Goal: Task Accomplishment & Management: Complete application form

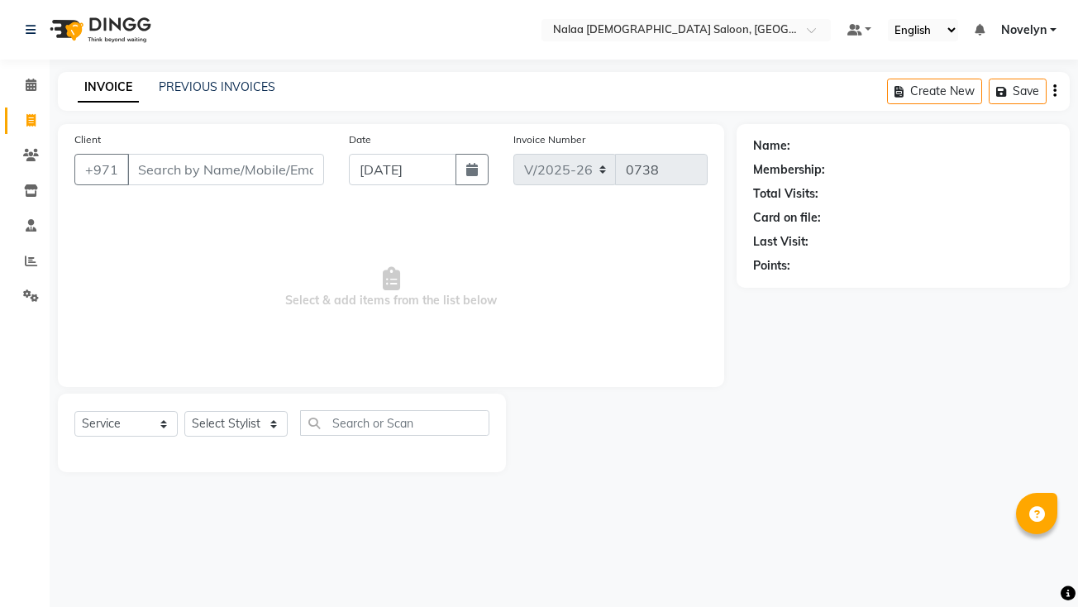
select select "7528"
select select "service"
type input "561614702"
click at [299, 174] on span "Add Client" at bounding box center [281, 169] width 65 height 17
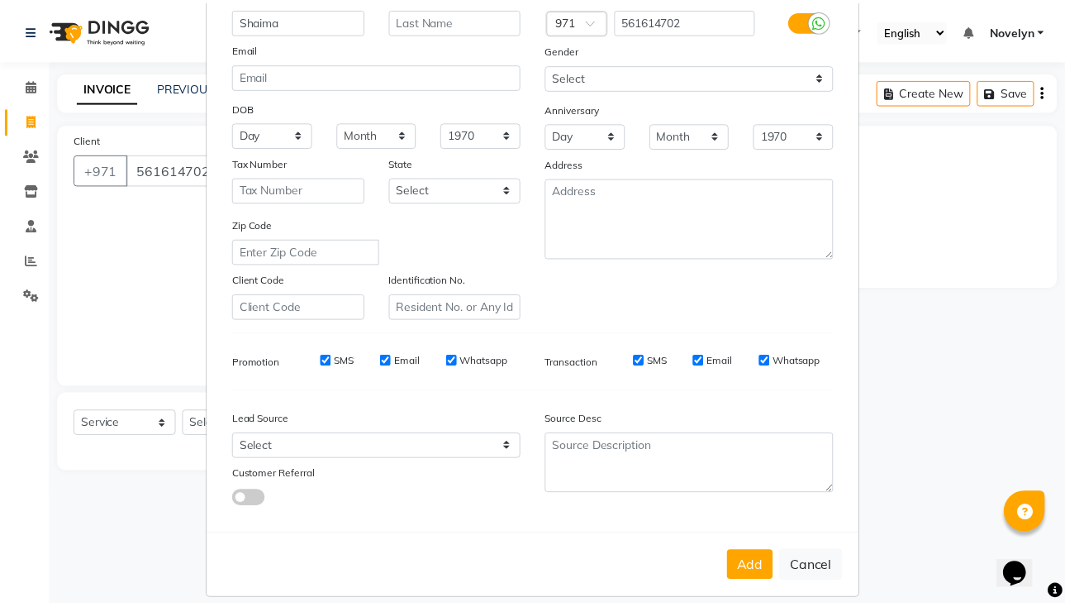
scroll to position [156, 0]
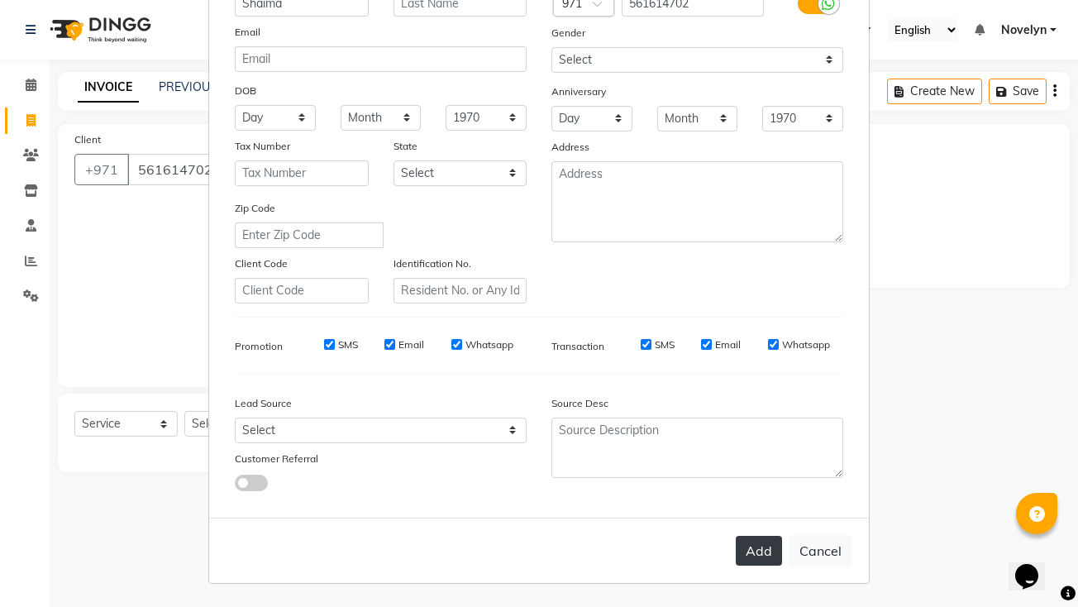
type input "Shaima"
click at [763, 557] on button "Add" at bounding box center [759, 551] width 46 height 30
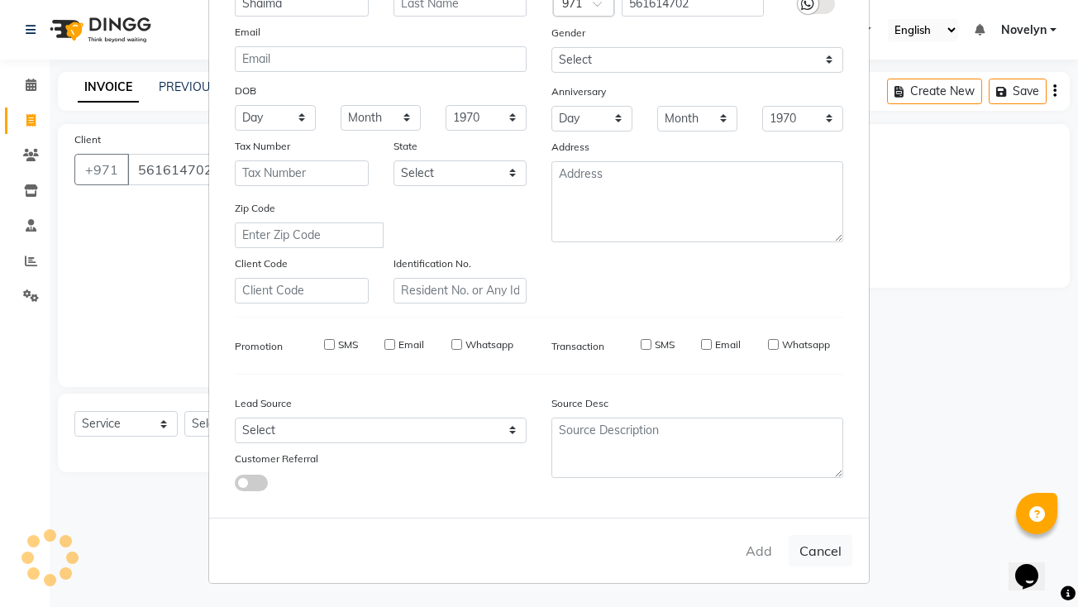
select select
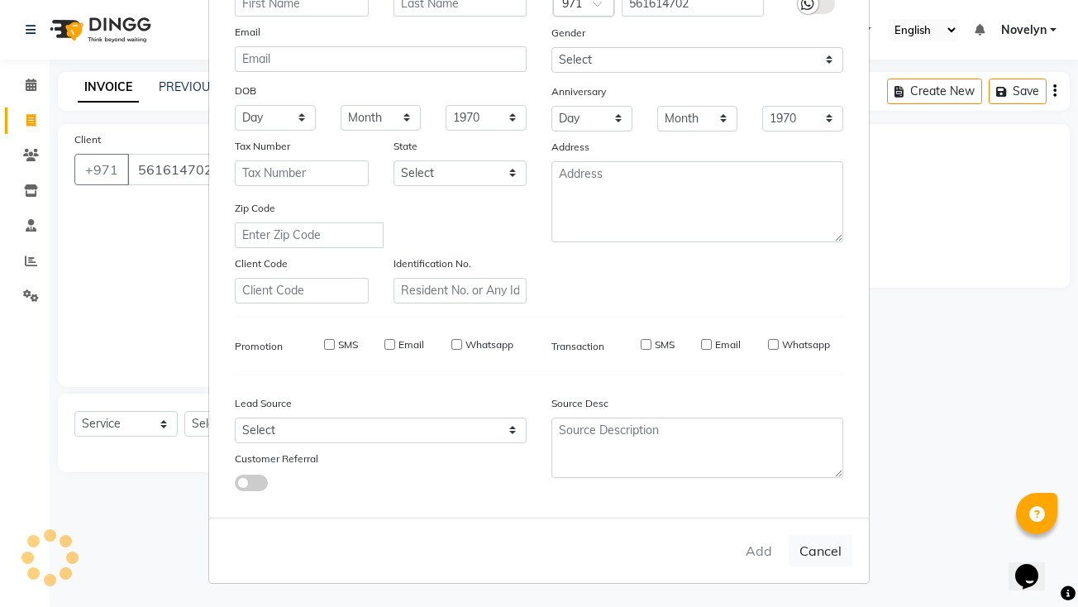
select select
checkbox input "false"
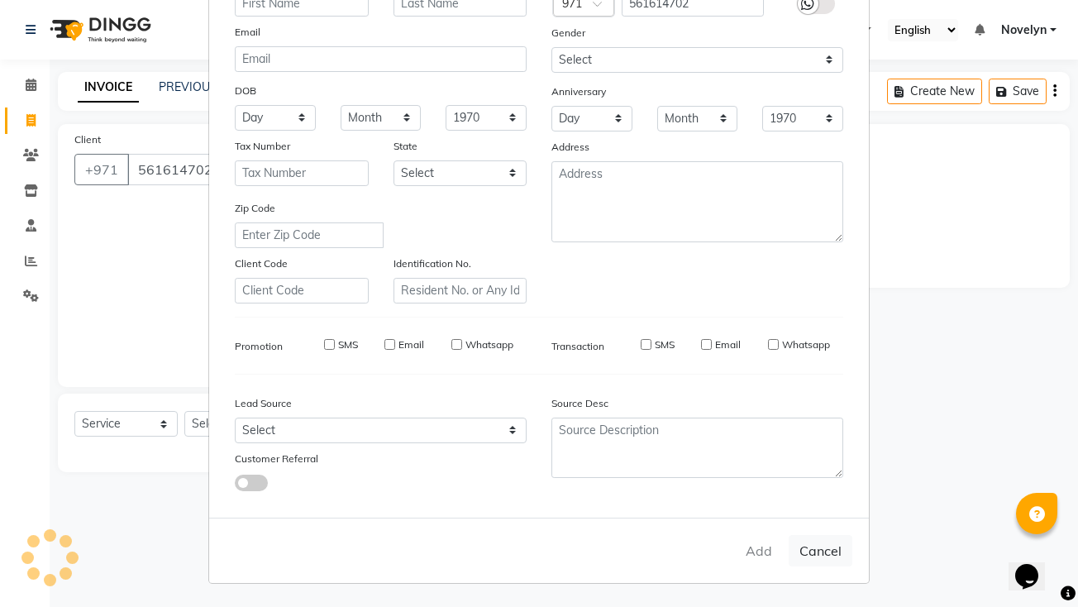
checkbox input "false"
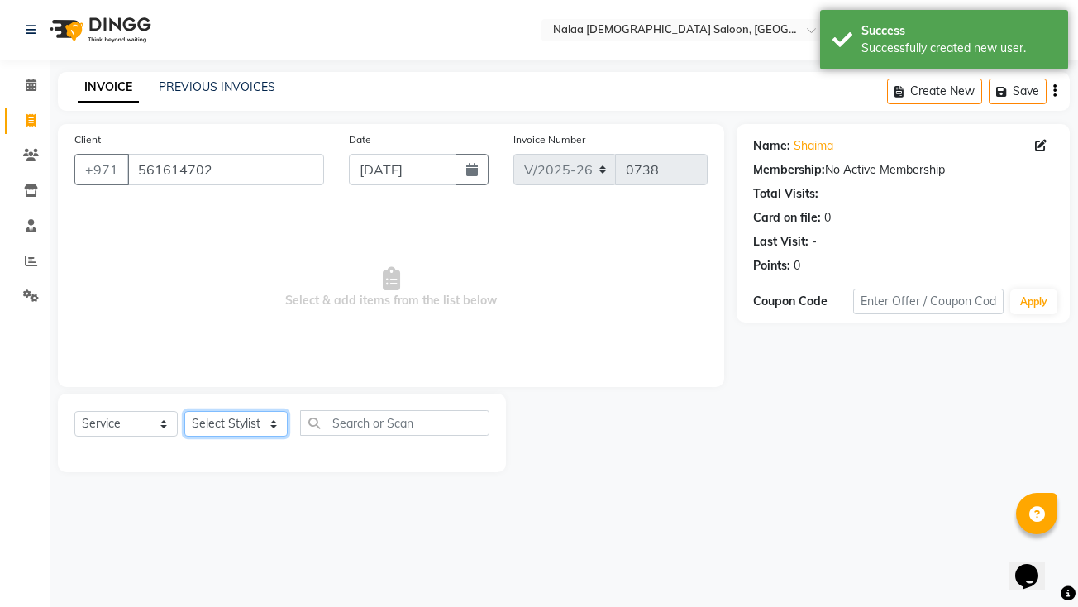
click at [267, 430] on select "Select Stylist Abby Chatty Grace Hina [PERSON_NAME] [PERSON_NAME] Stylist 1" at bounding box center [235, 424] width 103 height 26
select select "90550"
click at [184, 411] on select "Select Stylist Abby Chatty Grace Hina [PERSON_NAME] [PERSON_NAME] Stylist 1" at bounding box center [235, 424] width 103 height 26
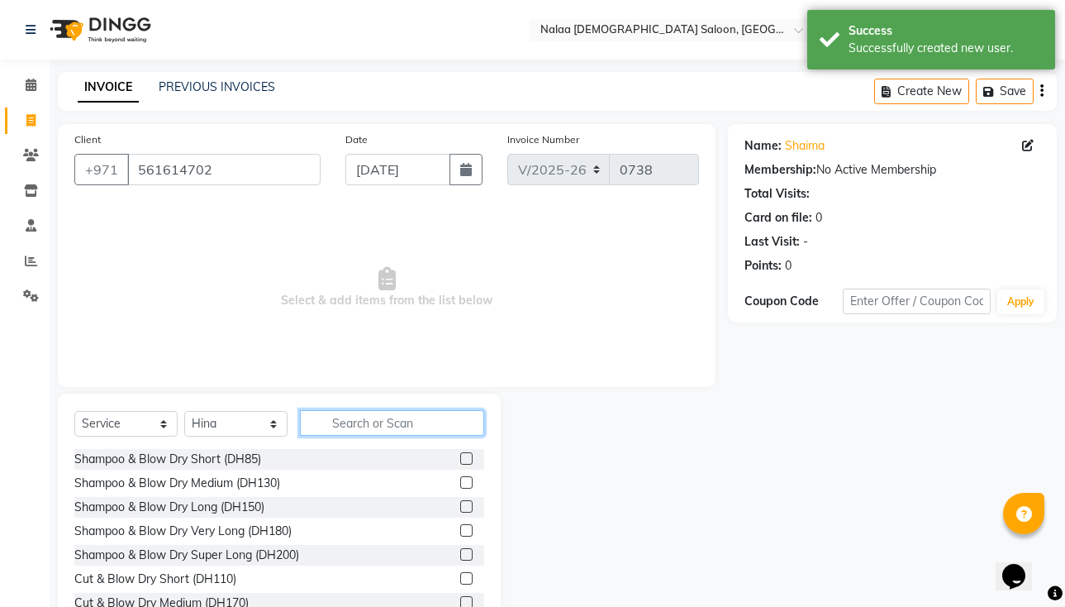
click at [383, 426] on input "text" at bounding box center [392, 423] width 184 height 26
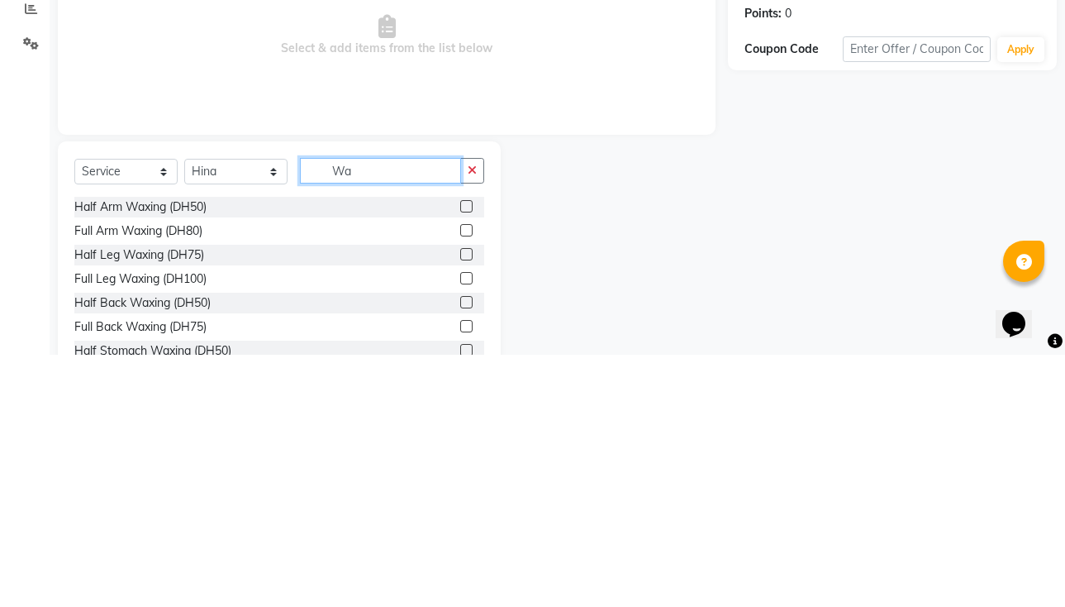
type input "W"
type input "Thre"
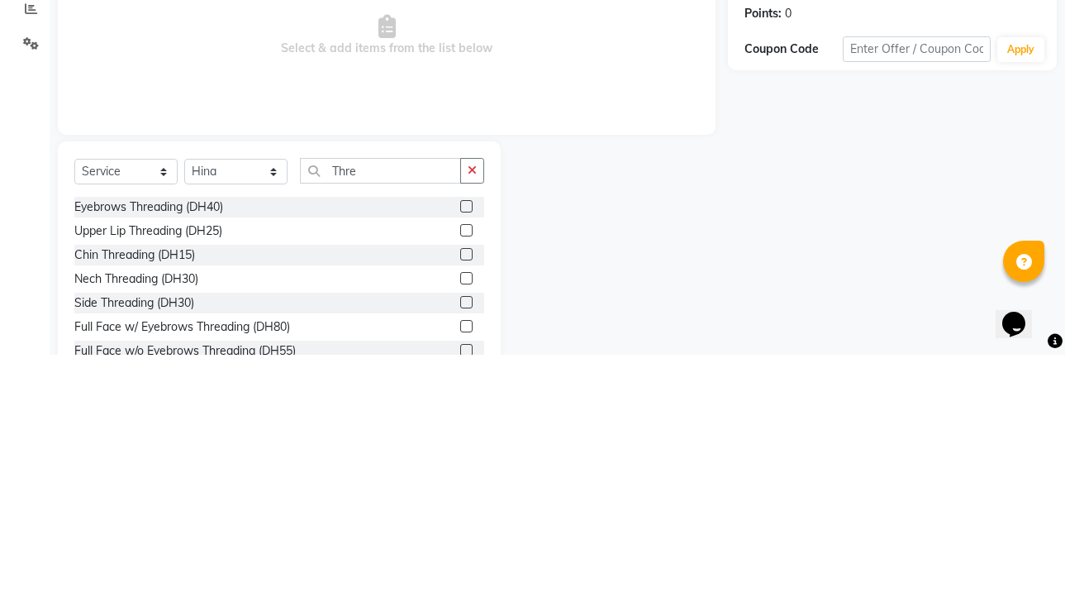
click at [460, 459] on label at bounding box center [466, 458] width 12 height 12
click at [460, 459] on input "checkbox" at bounding box center [465, 459] width 11 height 11
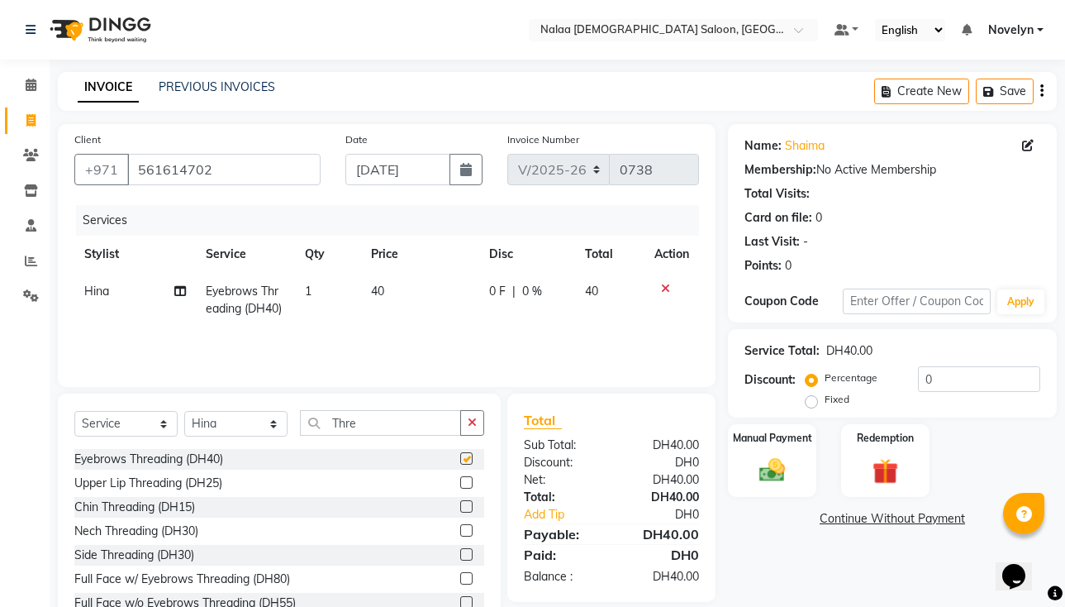
checkbox input "false"
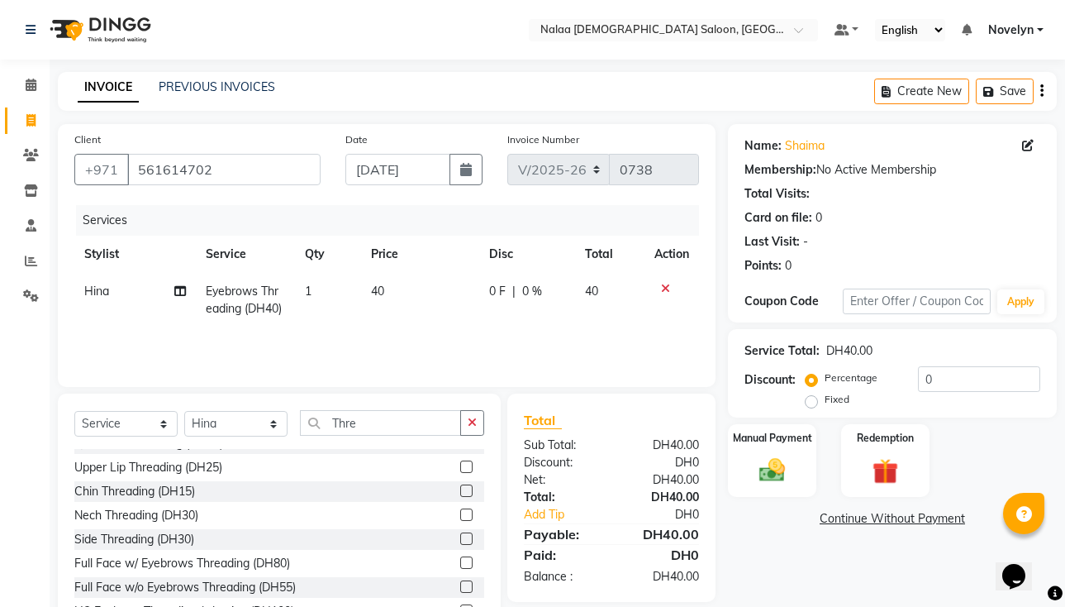
scroll to position [0, 0]
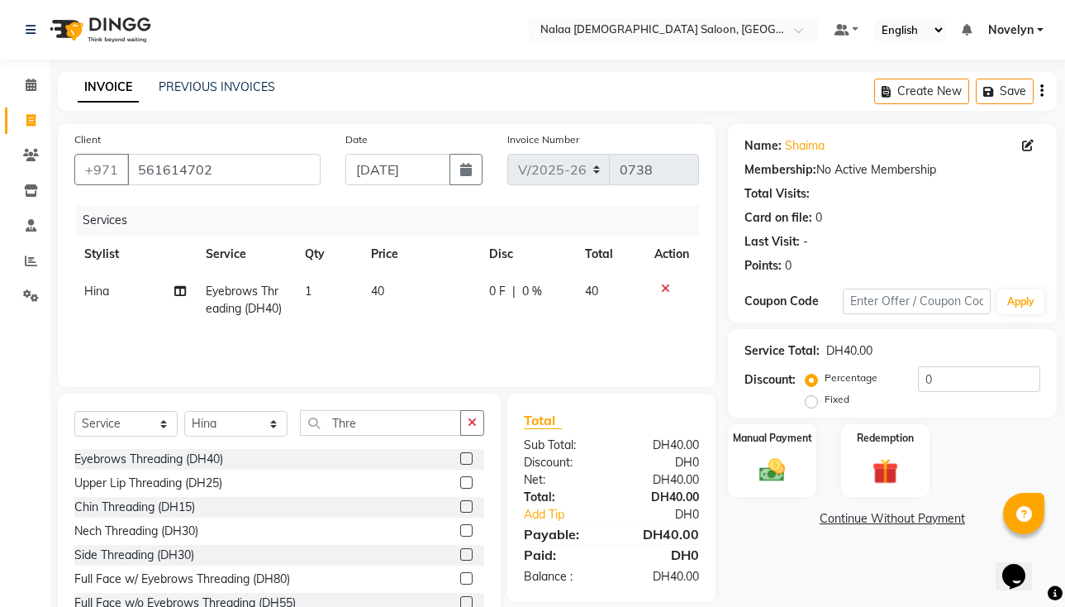
click at [531, 293] on span "0 %" at bounding box center [532, 291] width 20 height 17
select select "90550"
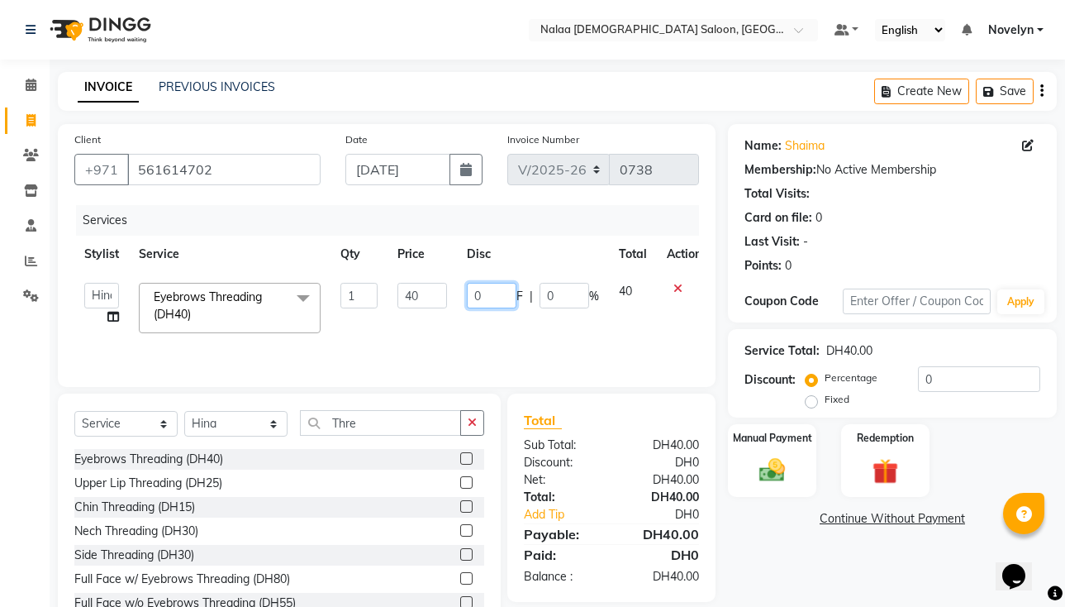
click at [494, 298] on input "0" at bounding box center [492, 296] width 50 height 26
type input "10"
click at [782, 555] on div "Name: Shaima Membership: No Active Membership Total Visits: Card on file: 0 Las…" at bounding box center [898, 380] width 341 height 513
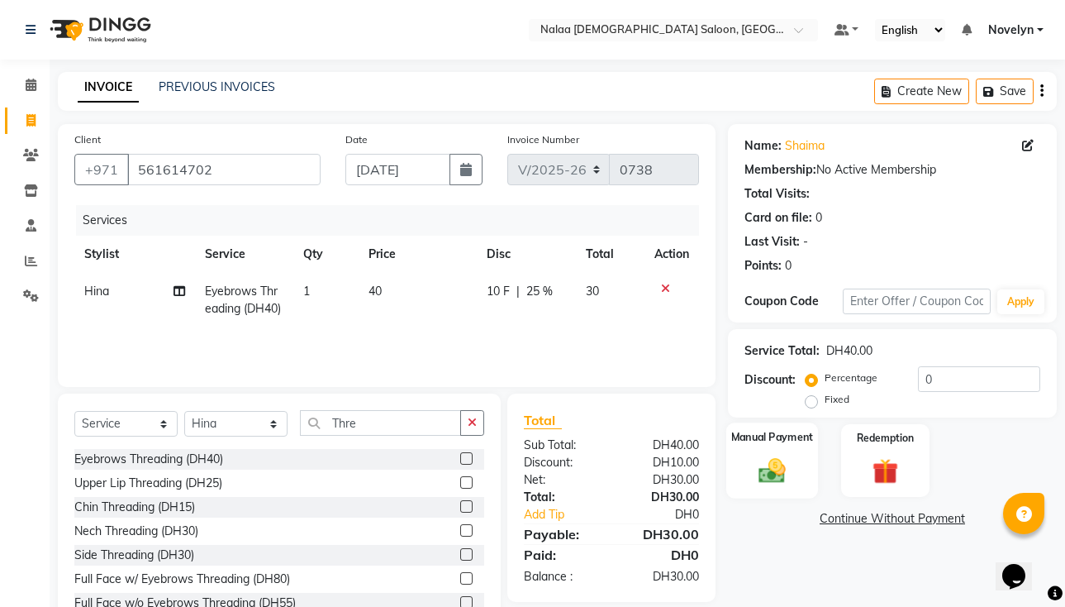
click at [765, 458] on img at bounding box center [771, 470] width 43 height 31
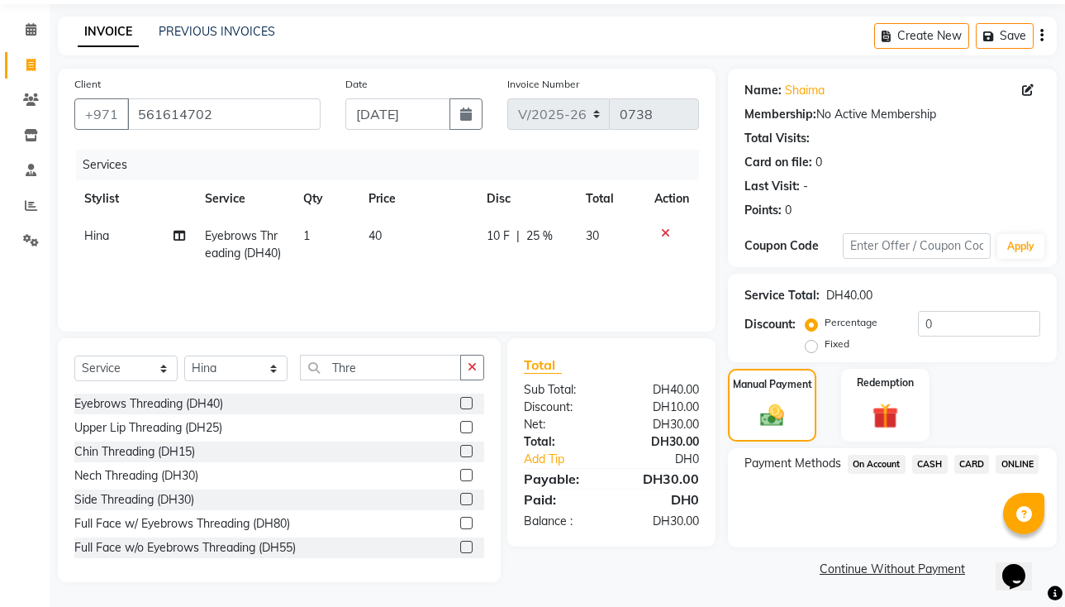
click at [974, 467] on span "CARD" at bounding box center [973, 464] width 36 height 19
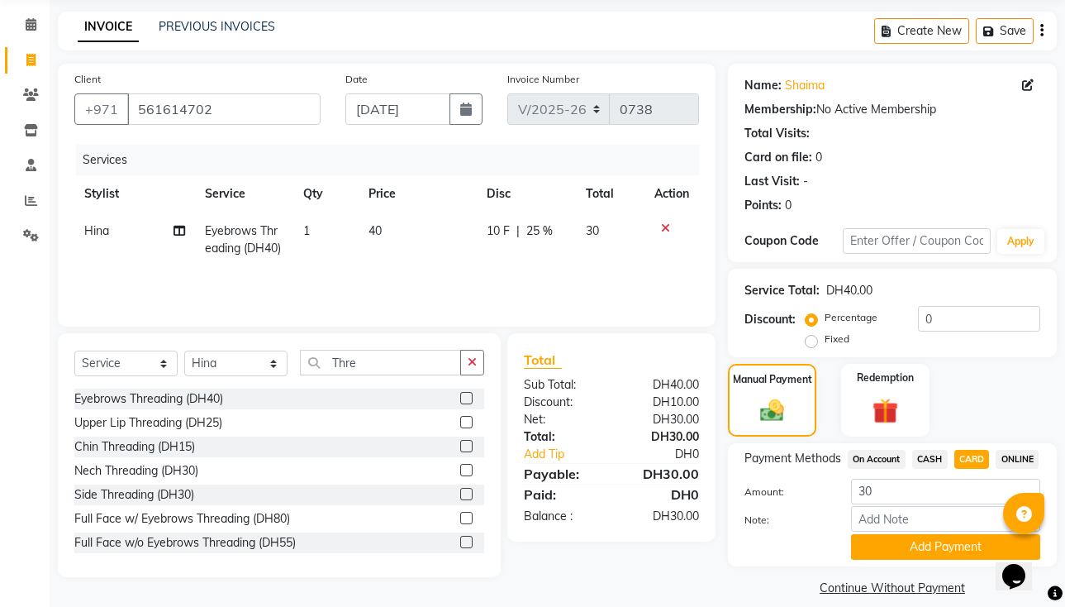
scroll to position [101, 0]
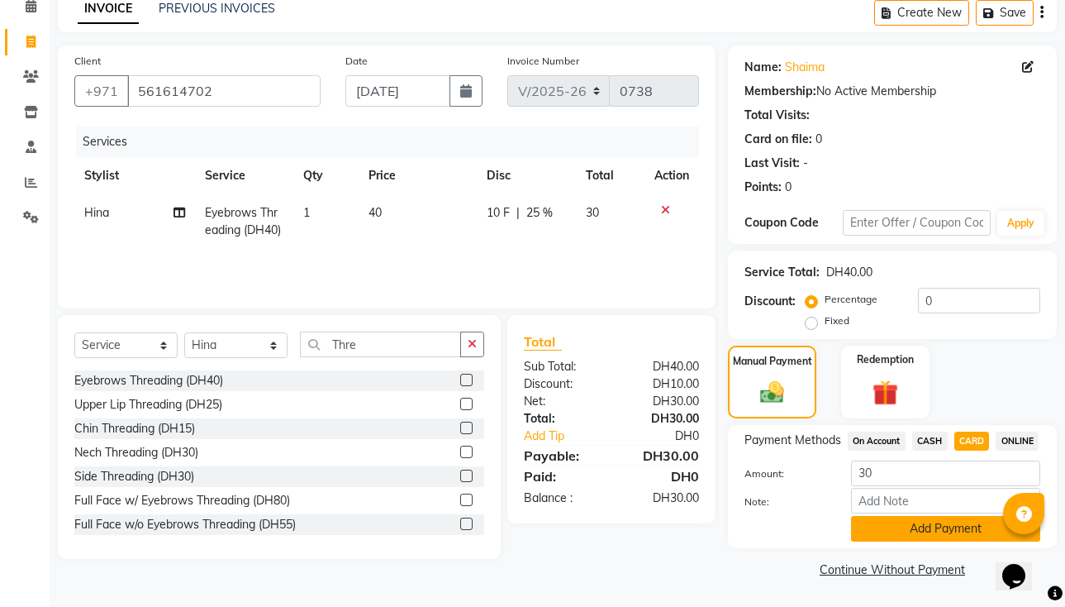
click at [959, 535] on button "Add Payment" at bounding box center [945, 529] width 189 height 26
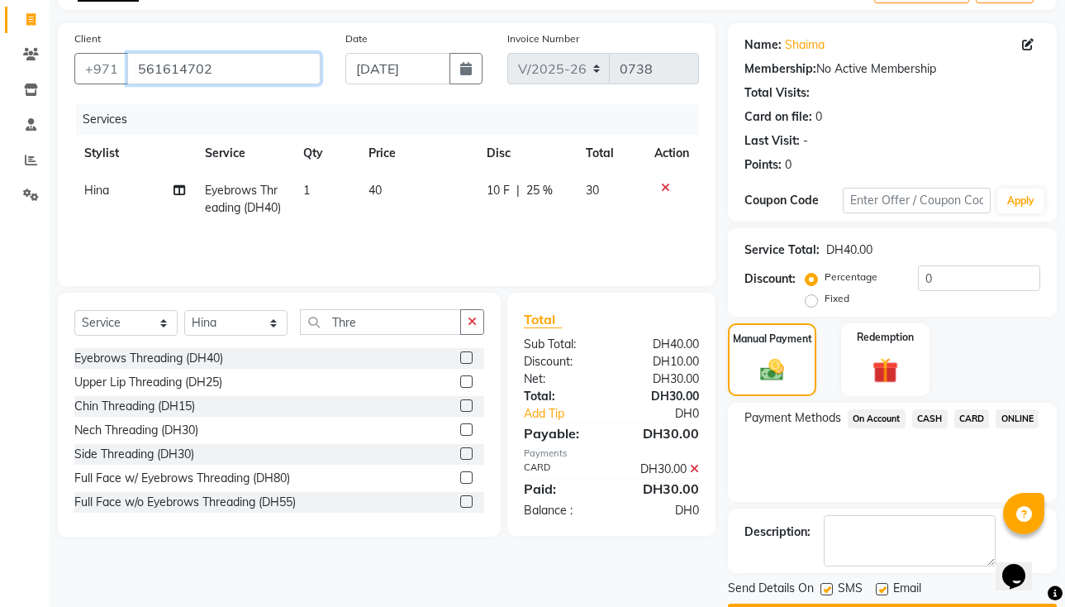
click at [230, 67] on input "561614702" at bounding box center [223, 68] width 193 height 31
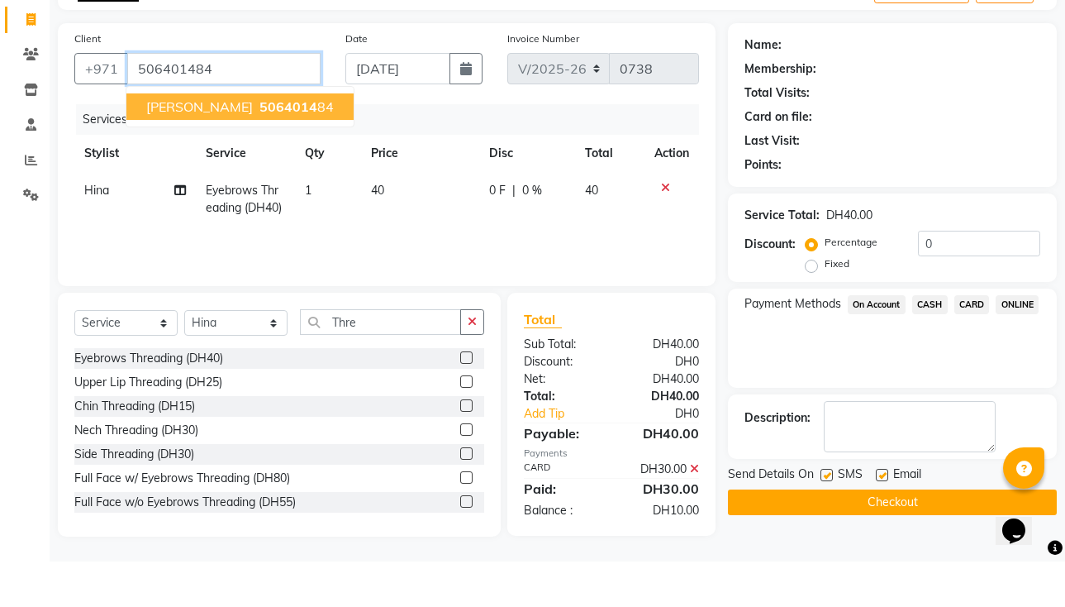
type input "506401484"
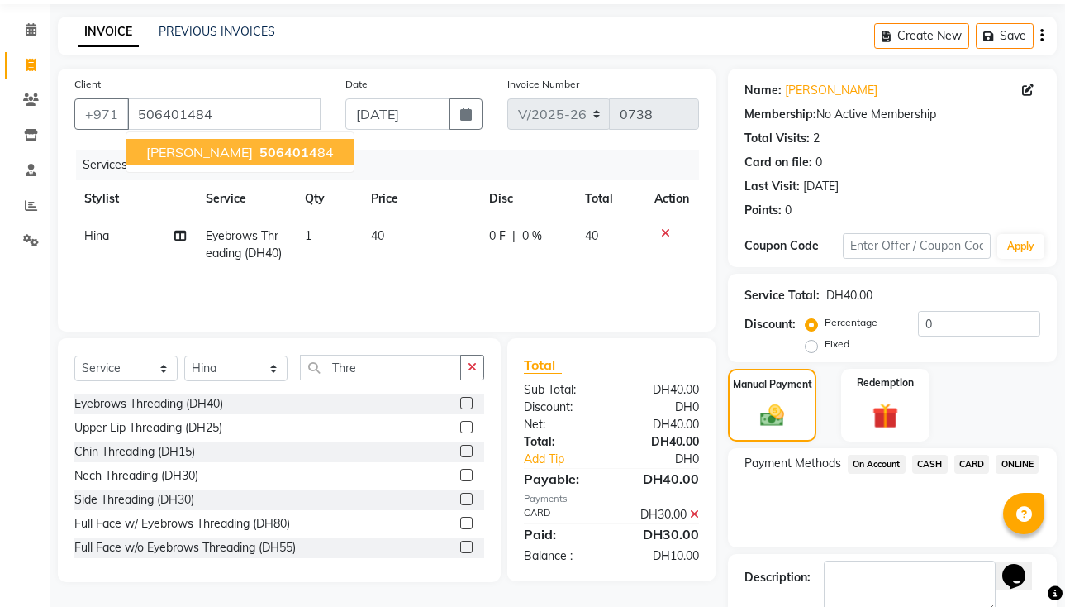
click at [978, 462] on span "CARD" at bounding box center [973, 464] width 36 height 19
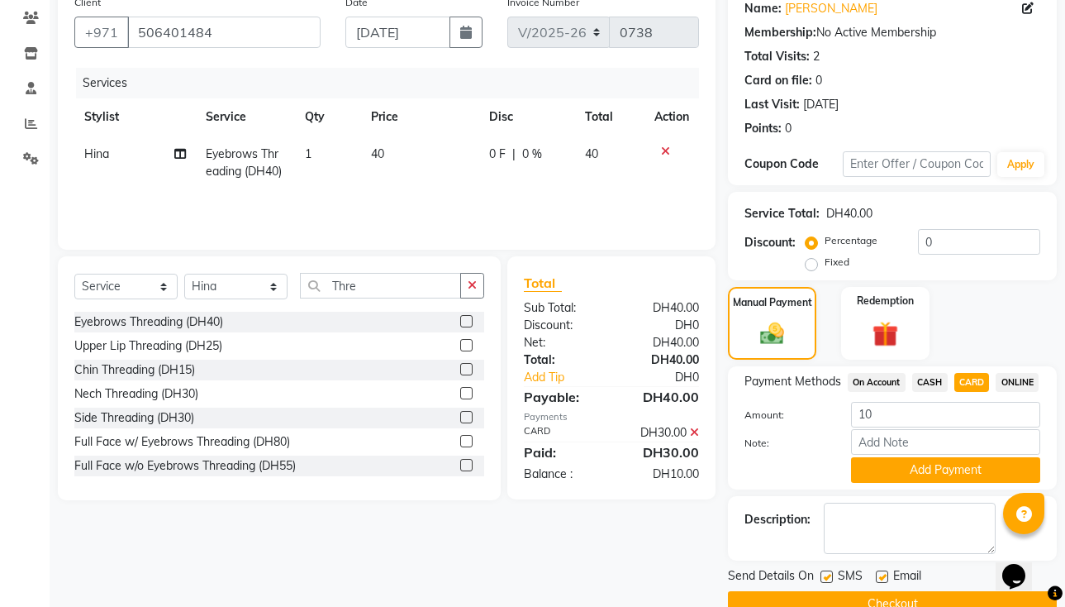
scroll to position [194, 0]
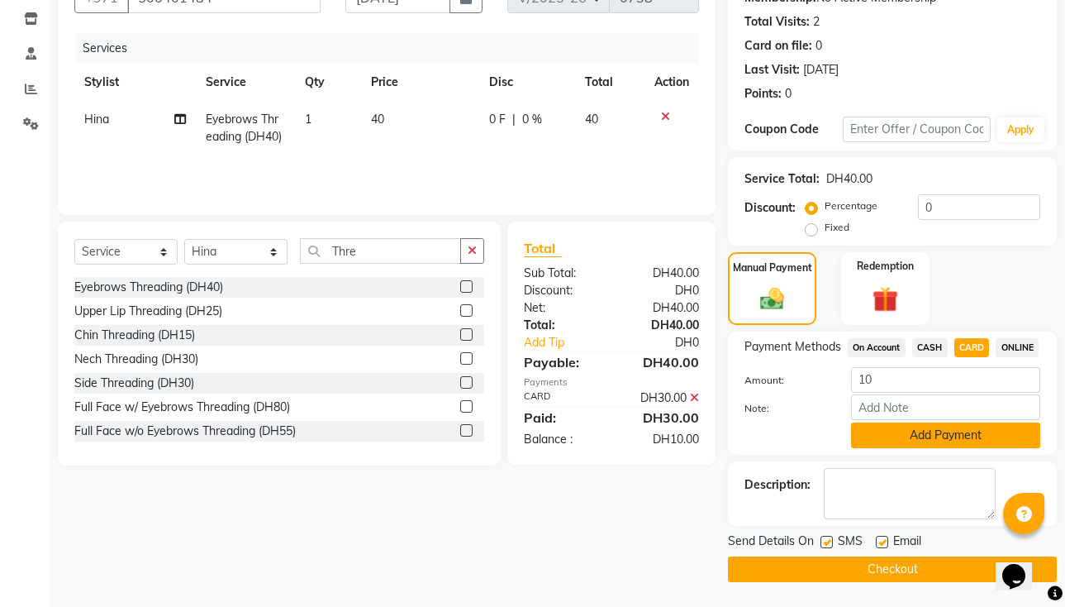
click at [983, 437] on button "Add Payment" at bounding box center [945, 435] width 189 height 26
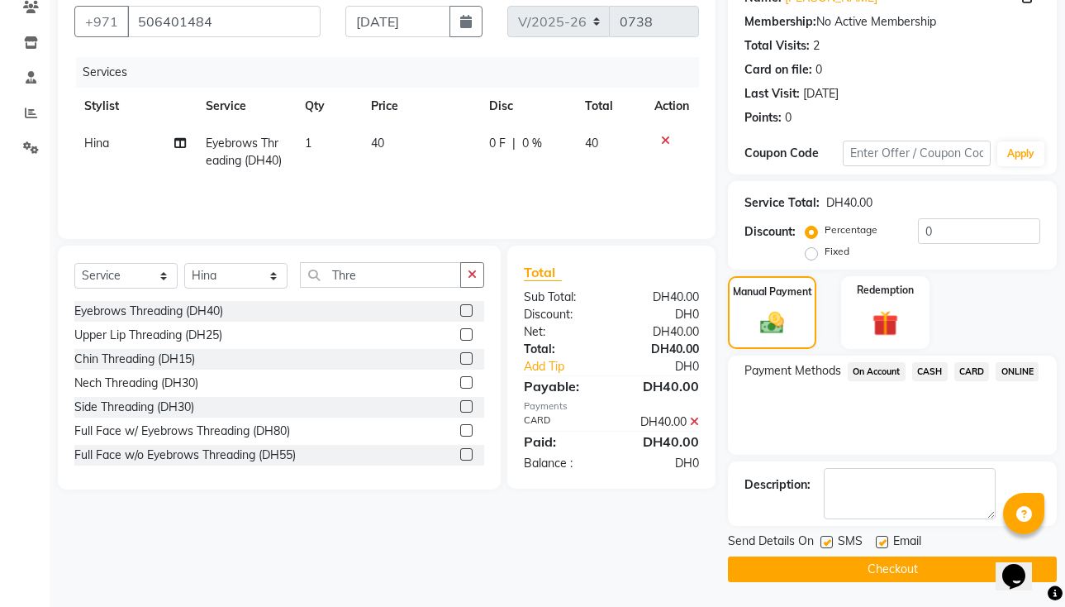
click at [519, 146] on div "0 F | 0 %" at bounding box center [527, 143] width 76 height 17
select select "90550"
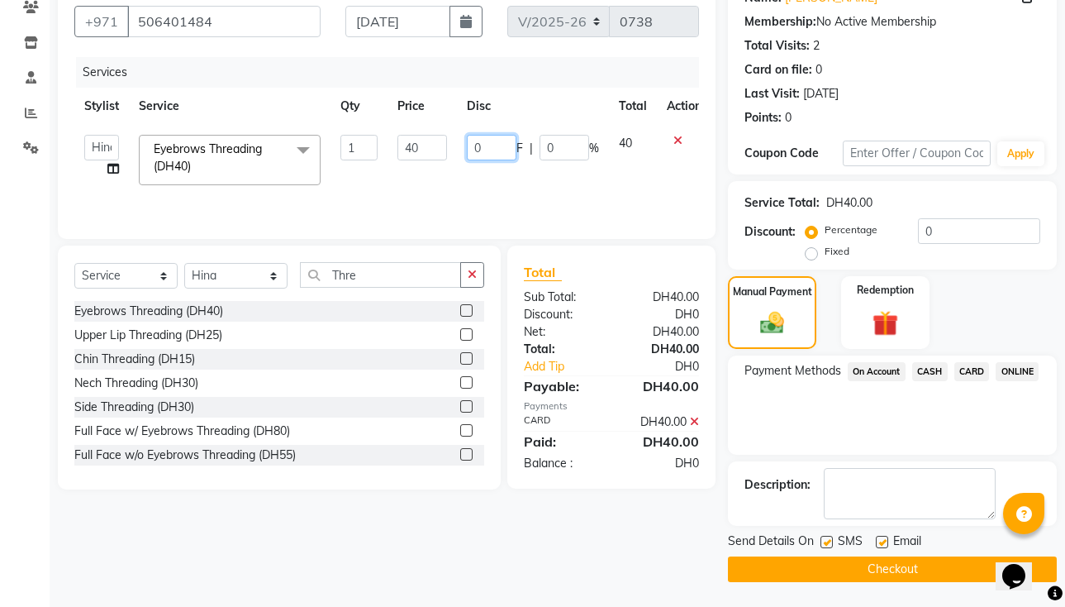
click at [479, 147] on input "0" at bounding box center [492, 148] width 50 height 26
type input "10"
click at [789, 312] on img at bounding box center [772, 322] width 40 height 29
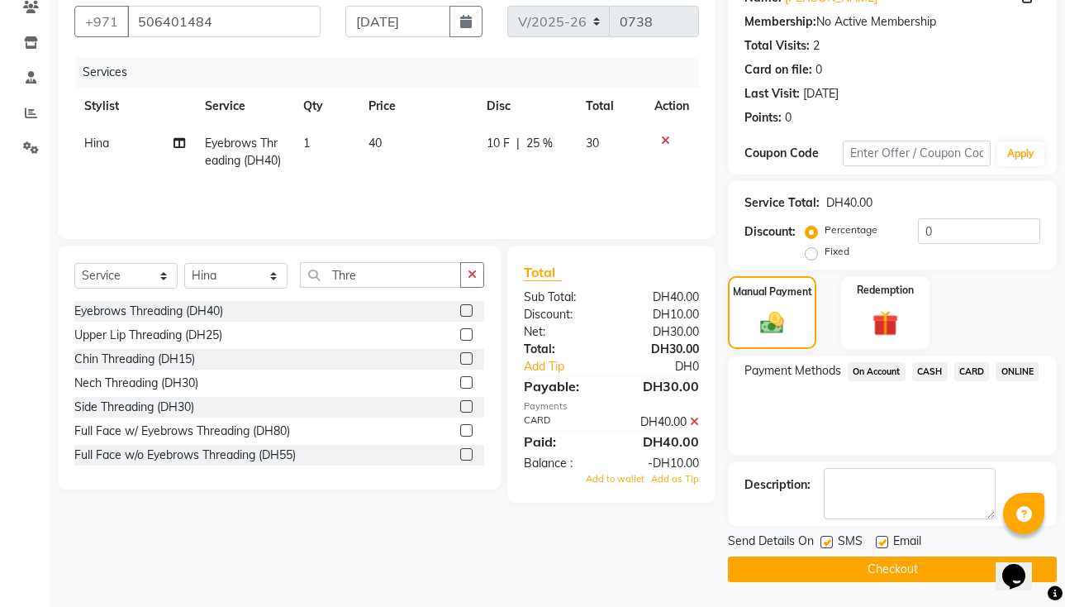
click at [980, 374] on span "CARD" at bounding box center [973, 371] width 36 height 19
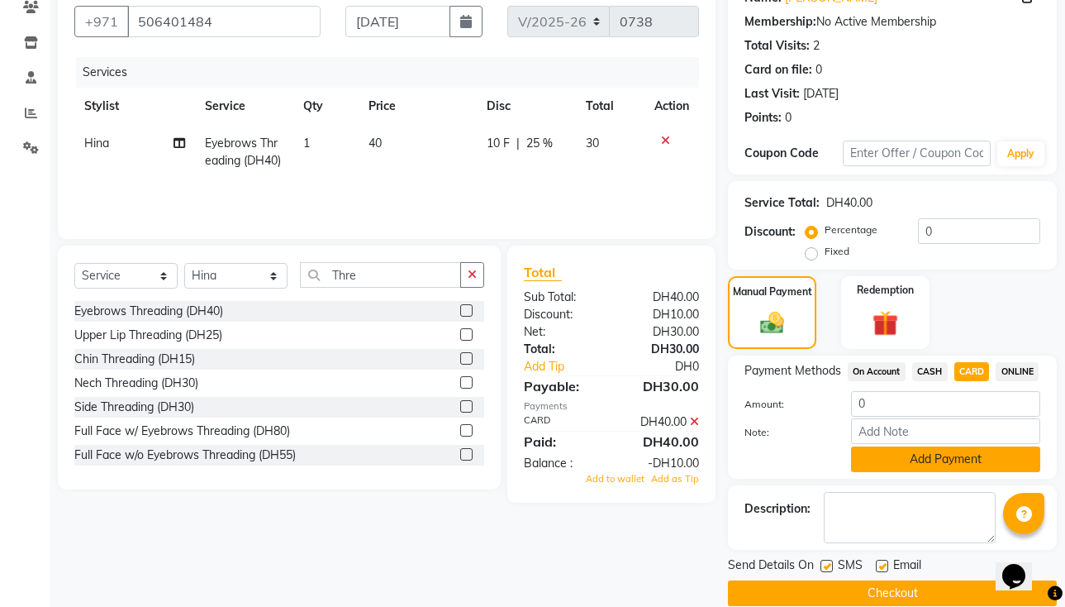
click at [961, 472] on button "Add Payment" at bounding box center [945, 459] width 189 height 26
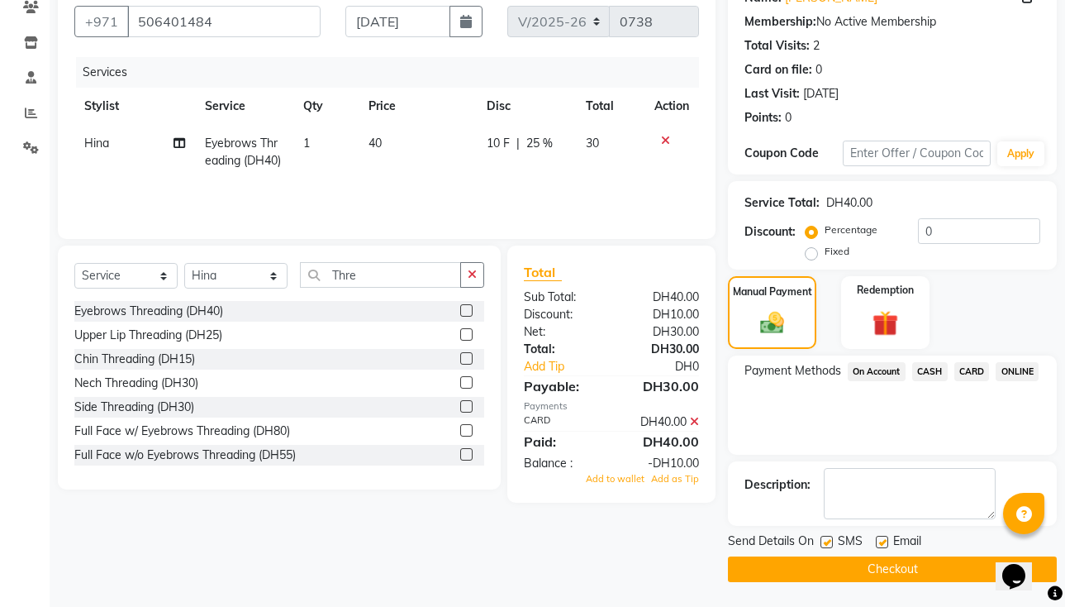
click at [978, 369] on span "CARD" at bounding box center [973, 371] width 36 height 19
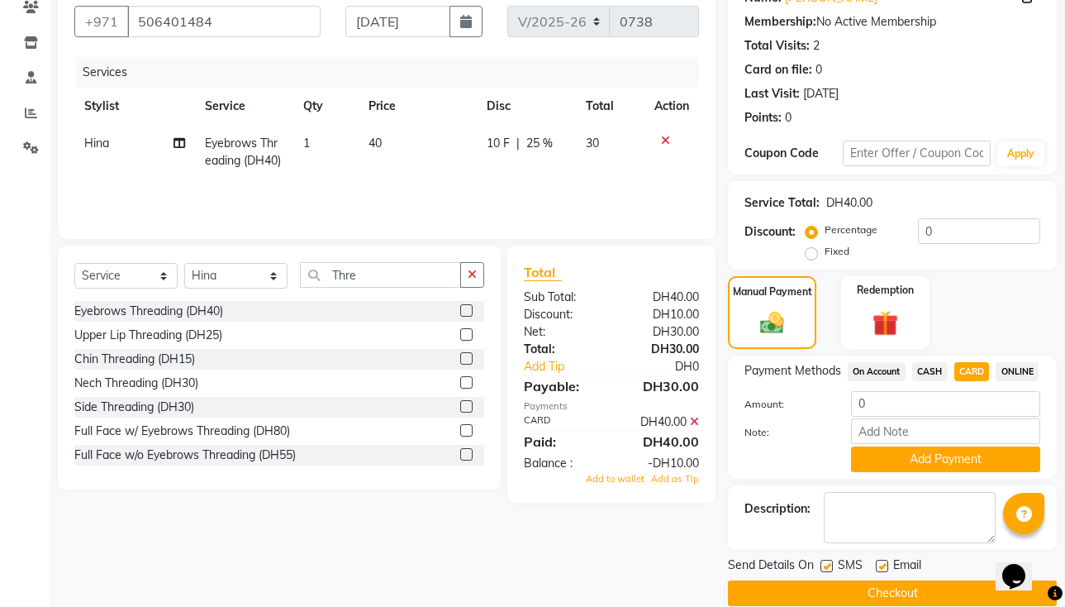
click at [664, 140] on icon at bounding box center [665, 141] width 9 height 12
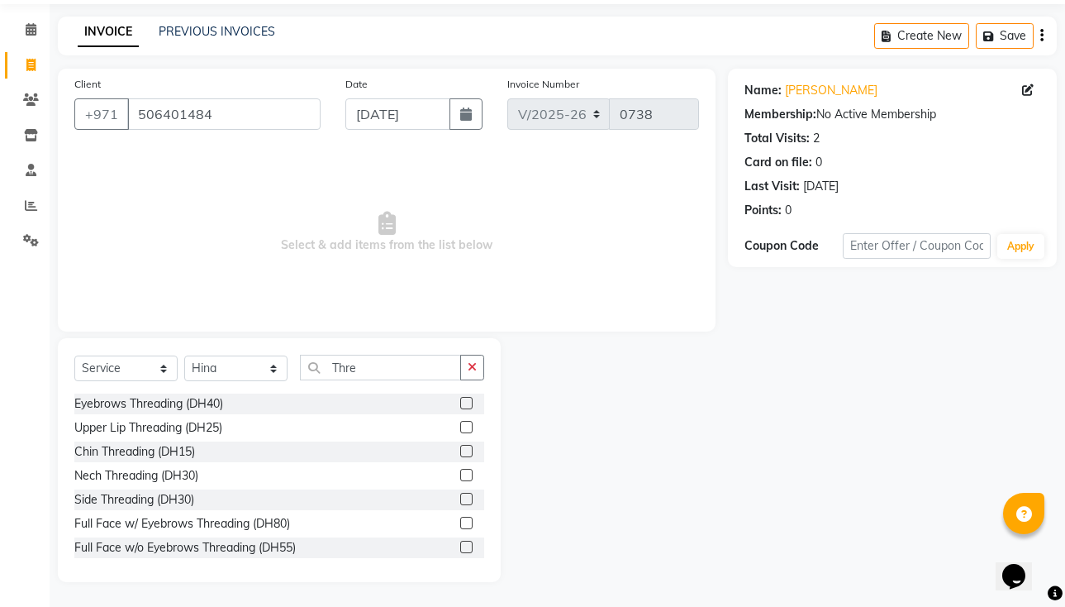
click at [460, 405] on label at bounding box center [466, 403] width 12 height 12
click at [460, 405] on input "checkbox" at bounding box center [465, 403] width 11 height 11
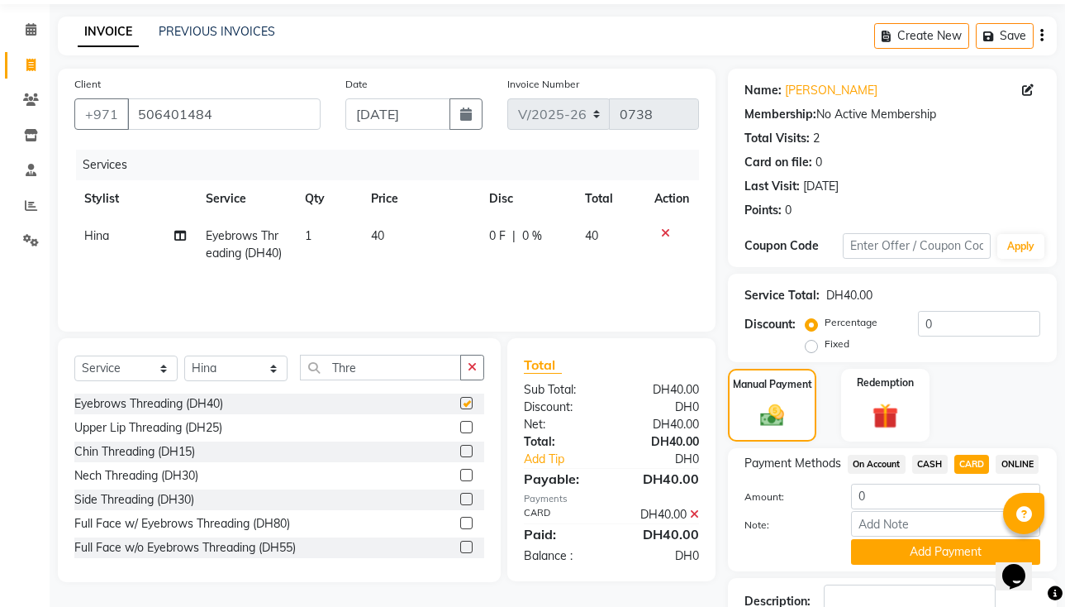
scroll to position [148, 0]
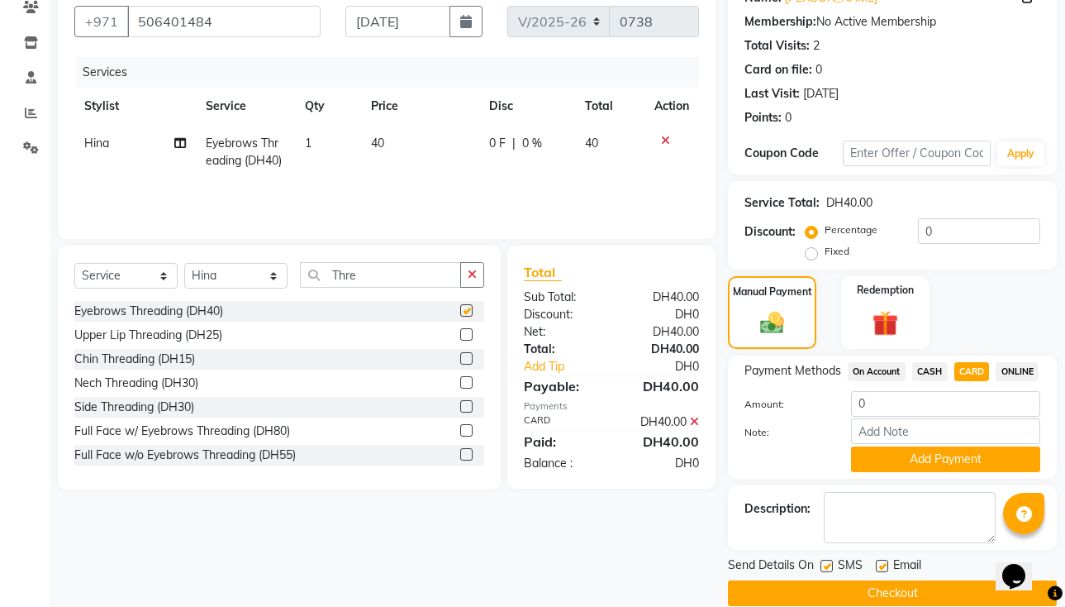
checkbox input "false"
click at [533, 145] on span "0 %" at bounding box center [532, 143] width 20 height 17
select select "90550"
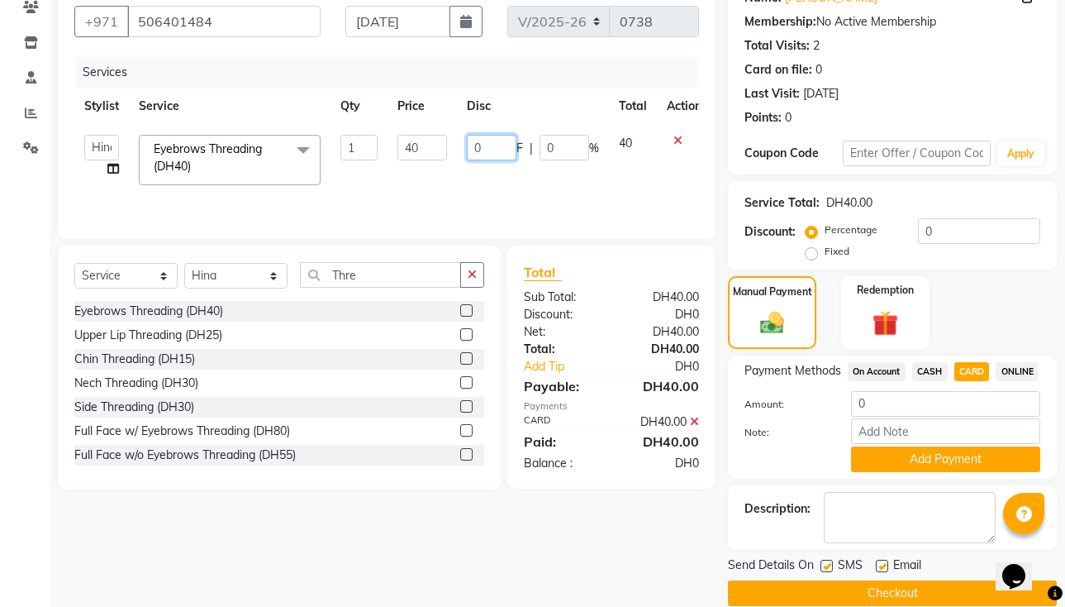
click at [497, 149] on input "0" at bounding box center [492, 148] width 50 height 26
type input "10"
click at [778, 319] on img at bounding box center [772, 322] width 40 height 29
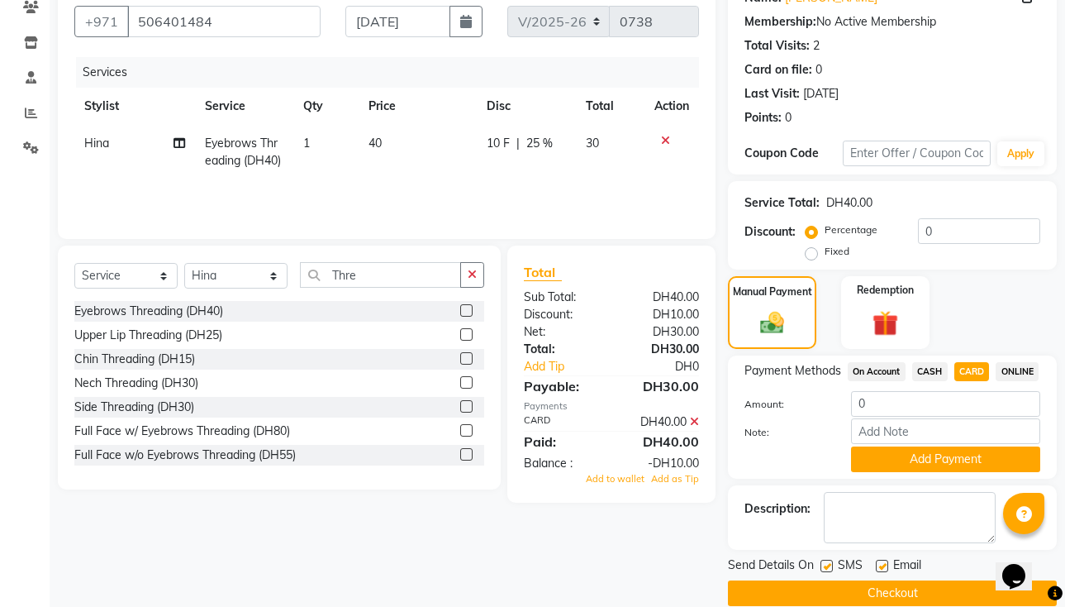
click at [936, 366] on span "CASH" at bounding box center [930, 371] width 36 height 19
click at [976, 376] on span "CARD" at bounding box center [973, 371] width 36 height 19
click at [955, 472] on button "Add Payment" at bounding box center [945, 459] width 189 height 26
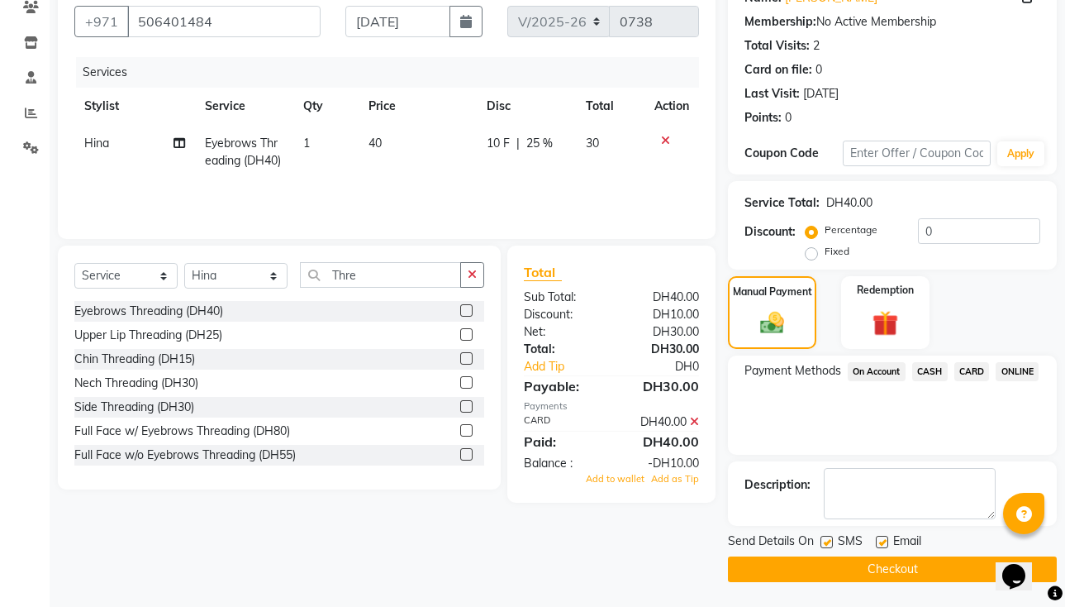
click at [921, 577] on button "Checkout" at bounding box center [892, 569] width 329 height 26
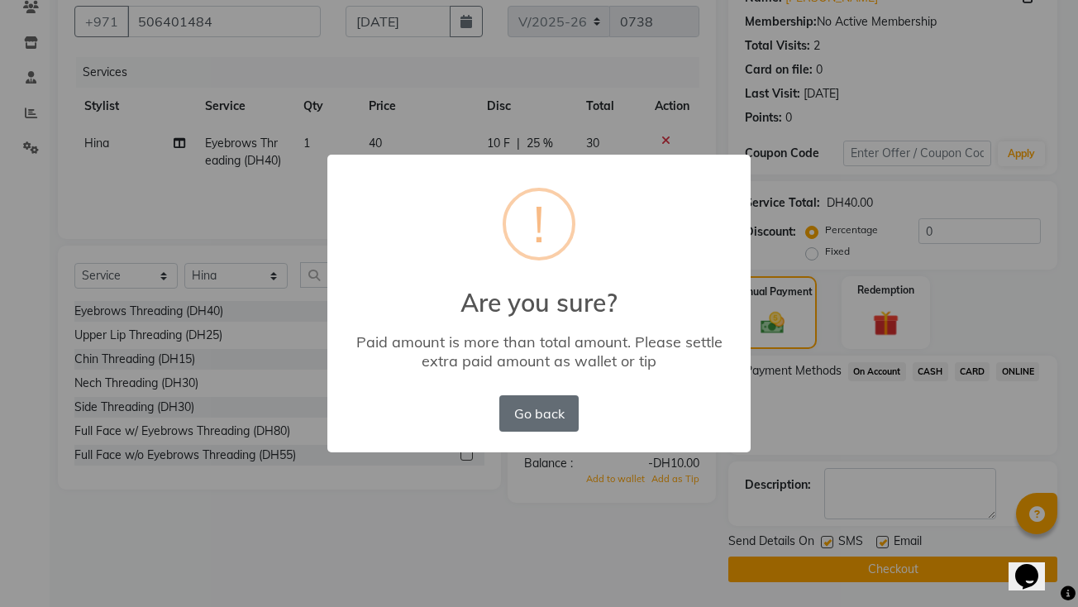
click at [560, 422] on button "Go back" at bounding box center [538, 413] width 79 height 36
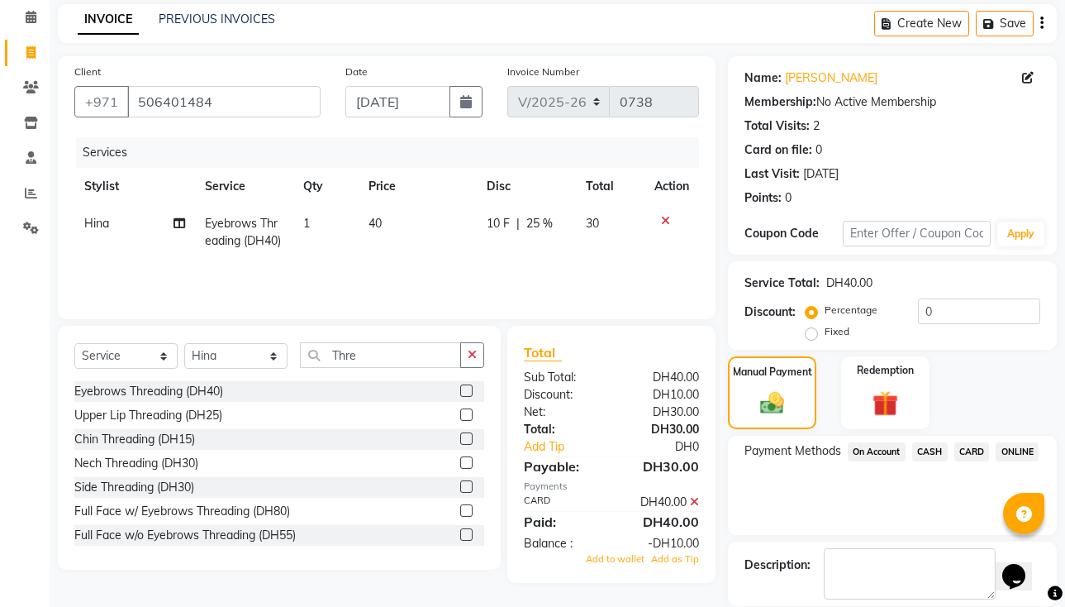
scroll to position [0, 0]
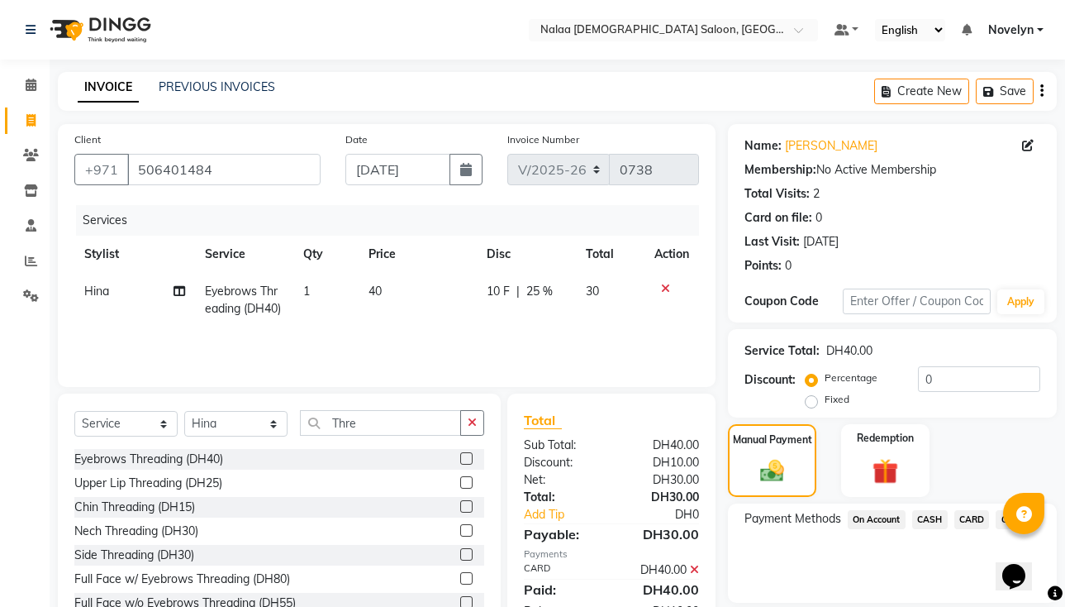
click at [664, 288] on icon at bounding box center [665, 289] width 9 height 12
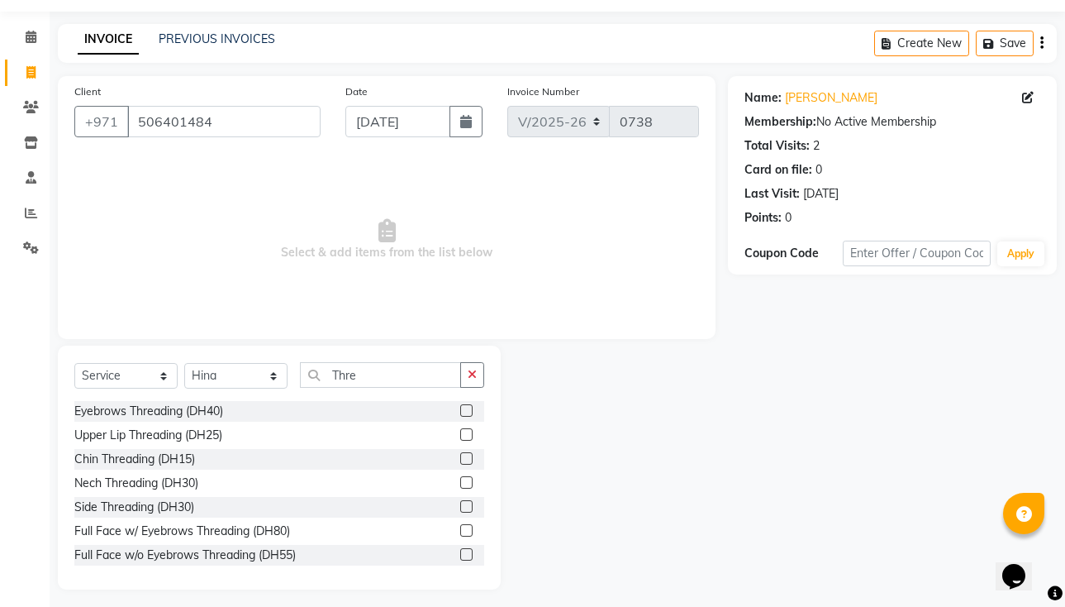
scroll to position [55, 0]
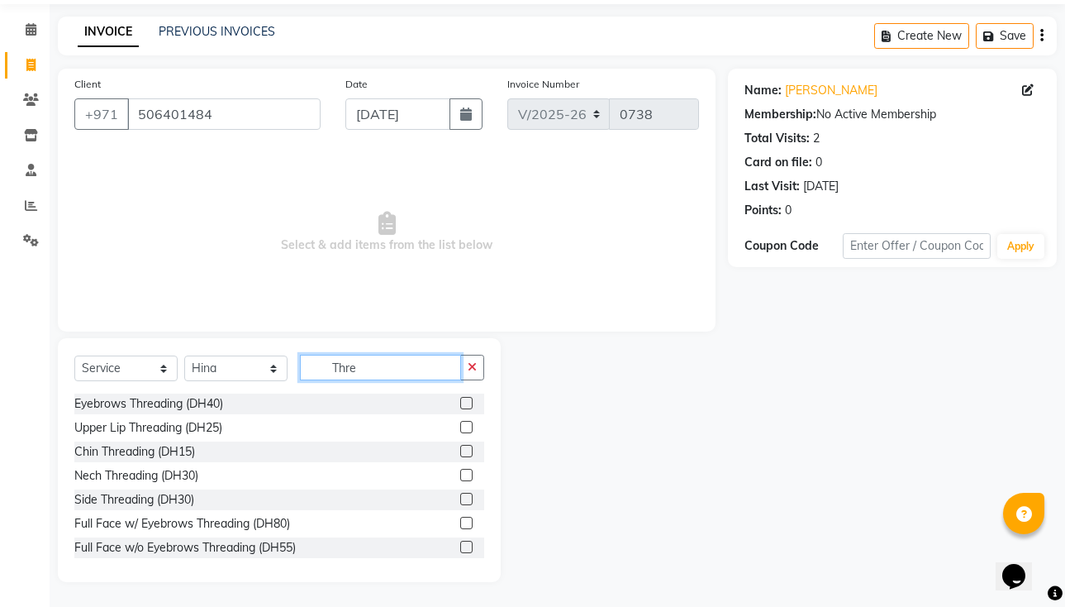
click at [389, 374] on input "Thre" at bounding box center [380, 368] width 161 height 26
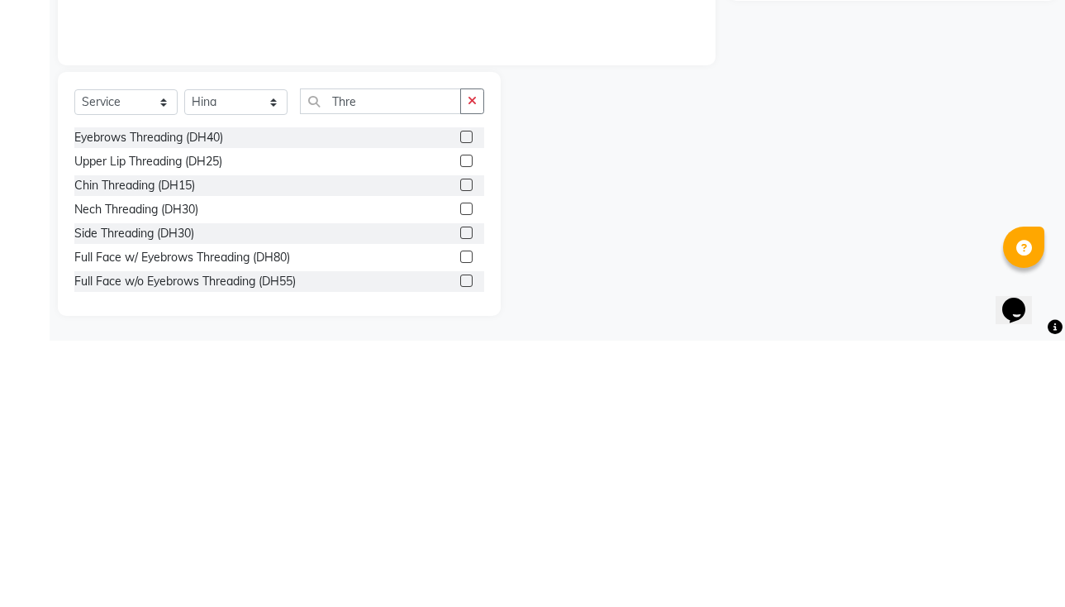
click at [460, 405] on label at bounding box center [466, 403] width 12 height 12
click at [460, 405] on input "checkbox" at bounding box center [465, 403] width 11 height 11
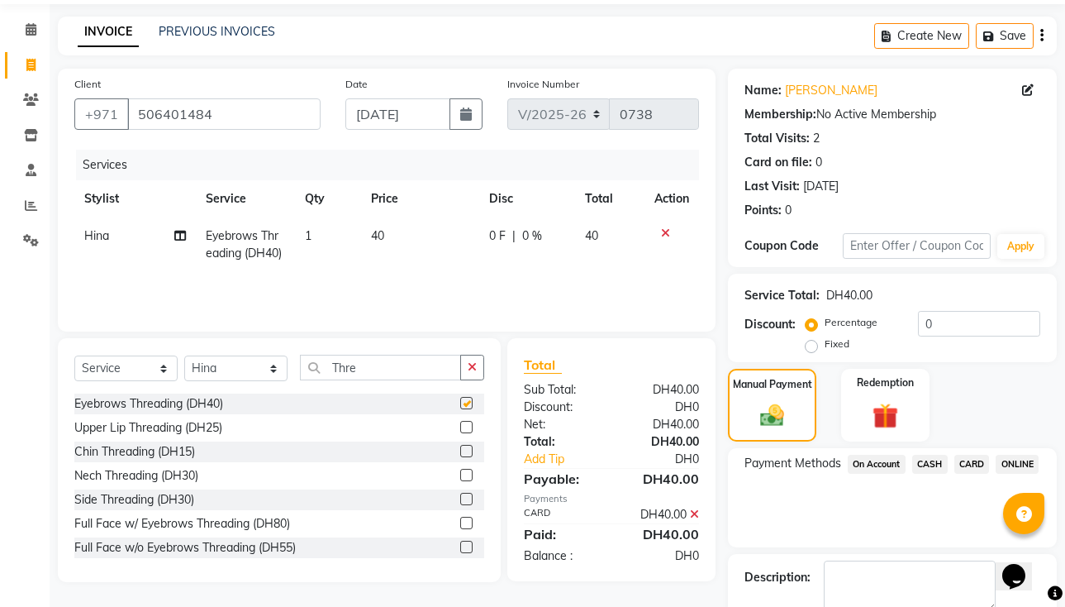
checkbox input "false"
click at [780, 417] on img at bounding box center [772, 415] width 40 height 29
click at [976, 466] on span "CARD" at bounding box center [973, 464] width 36 height 19
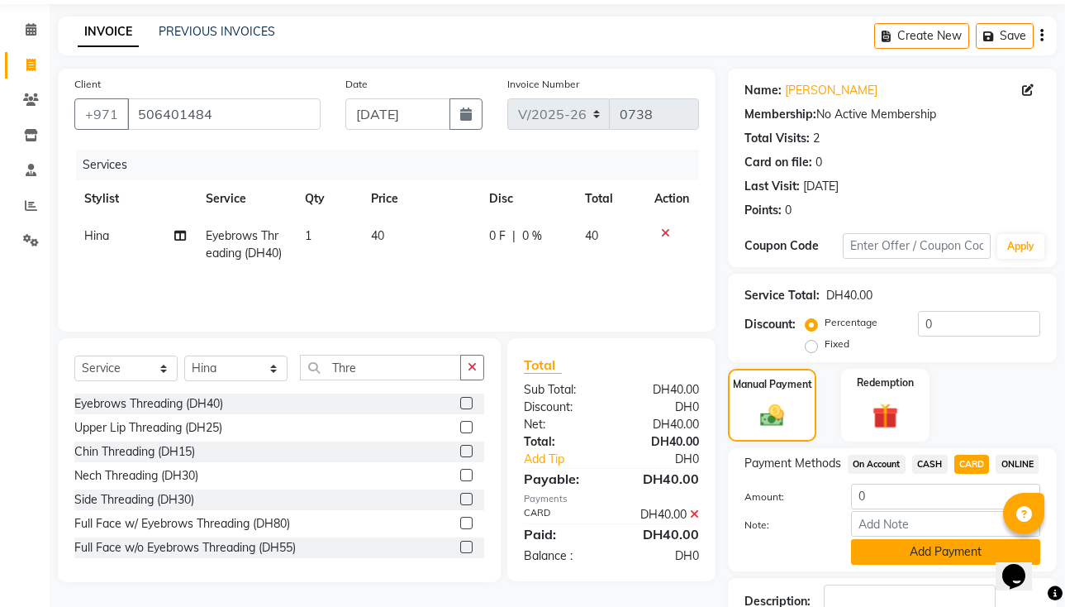
click at [965, 564] on button "Add Payment" at bounding box center [945, 552] width 189 height 26
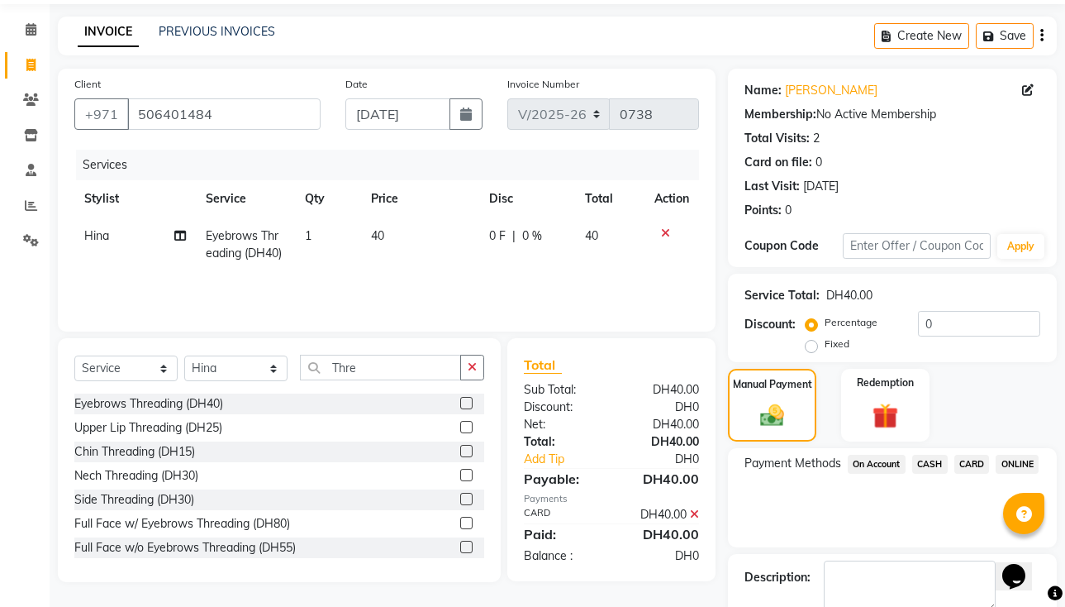
scroll to position [148, 0]
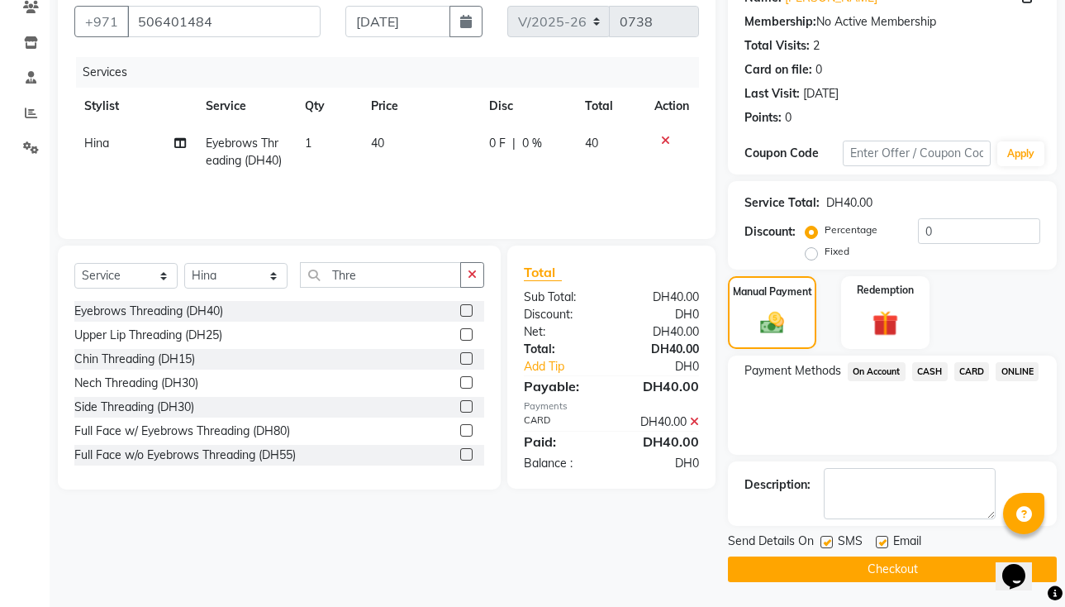
click at [928, 569] on button "Checkout" at bounding box center [892, 569] width 329 height 26
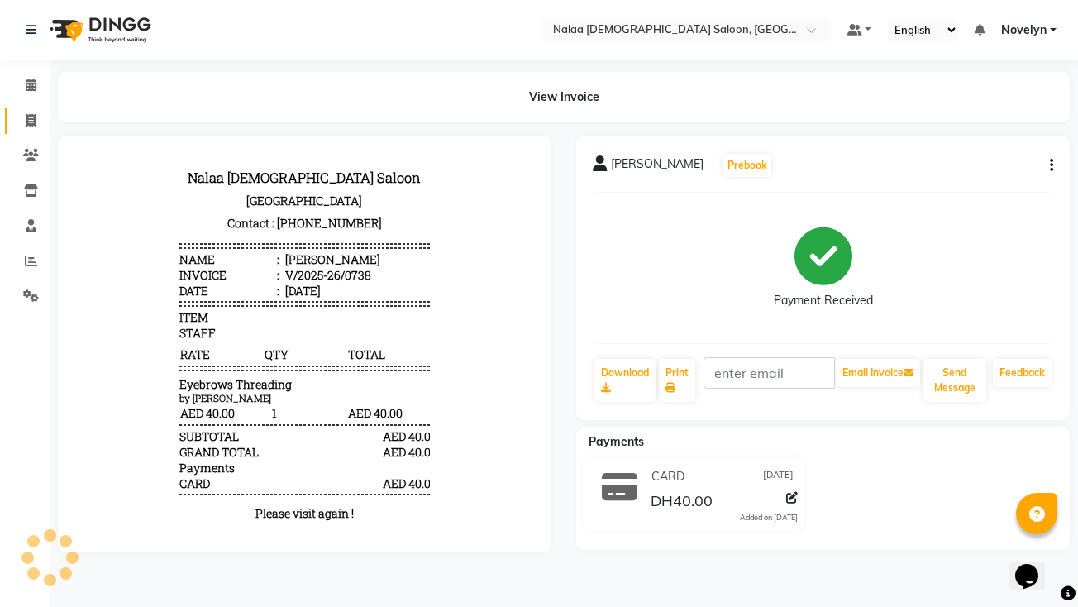
click at [35, 125] on icon at bounding box center [30, 120] width 9 height 12
select select "service"
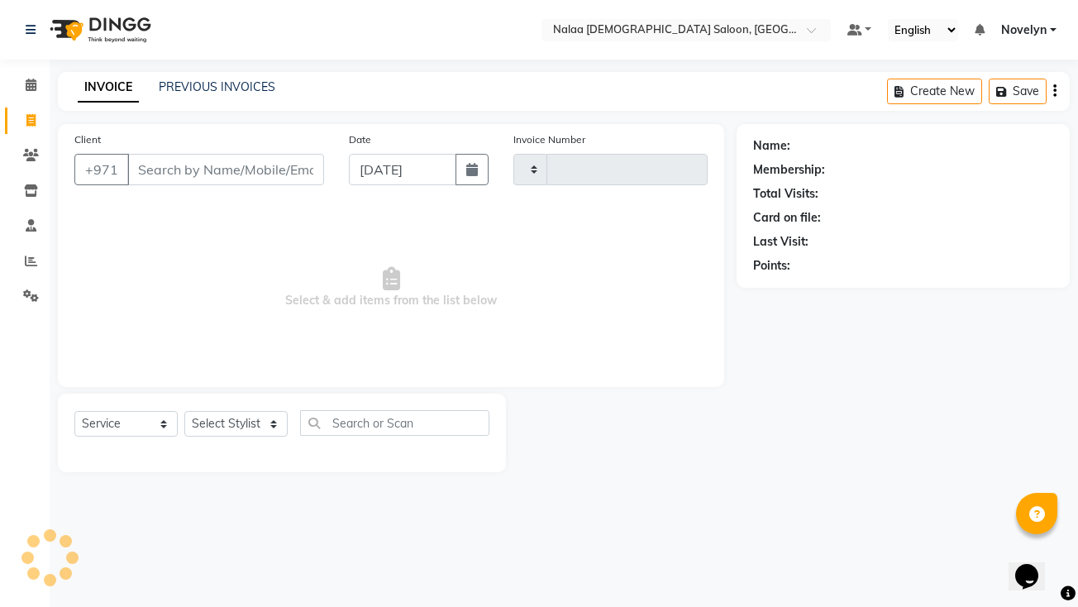
type input "0739"
select select "7528"
click at [228, 86] on link "PREVIOUS INVOICES" at bounding box center [217, 86] width 117 height 15
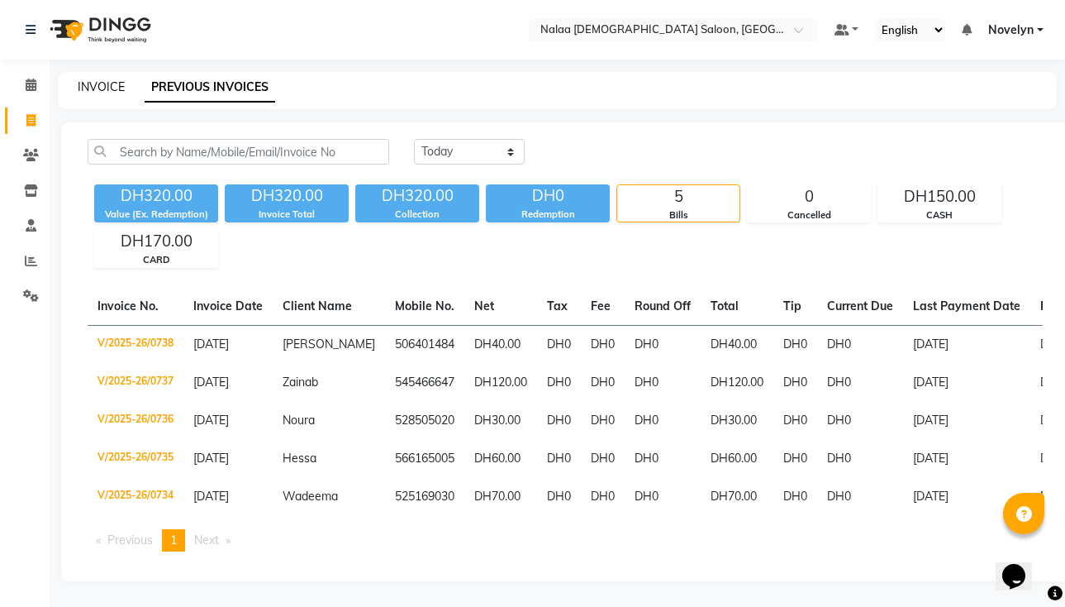
click at [112, 89] on link "INVOICE" at bounding box center [101, 86] width 47 height 15
select select "service"
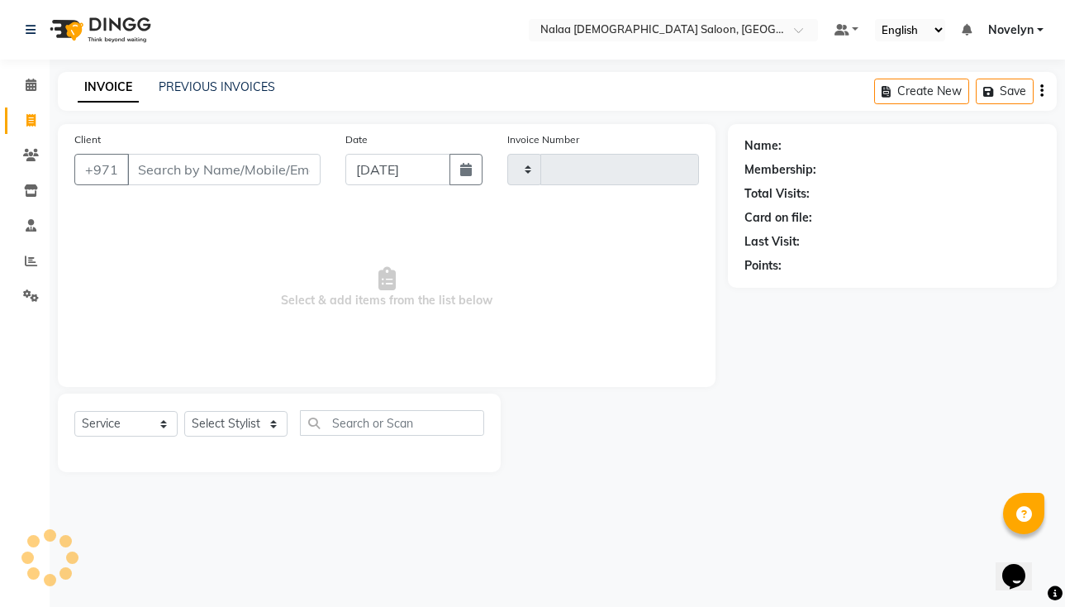
type input "0739"
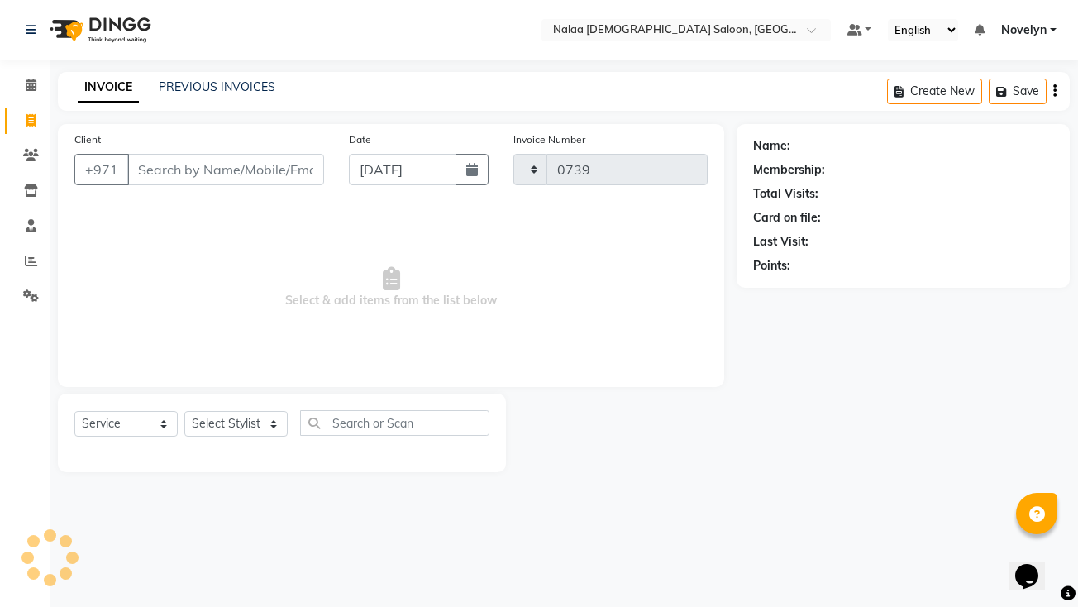
select select "7528"
type input "503262319"
click at [288, 169] on span "Add Client" at bounding box center [281, 169] width 65 height 17
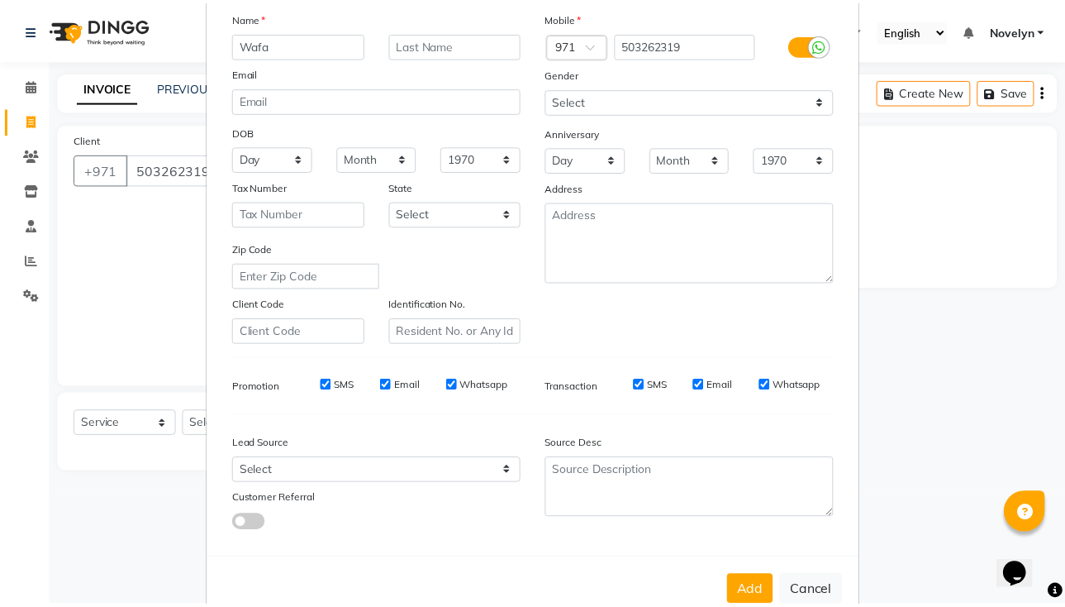
scroll to position [156, 0]
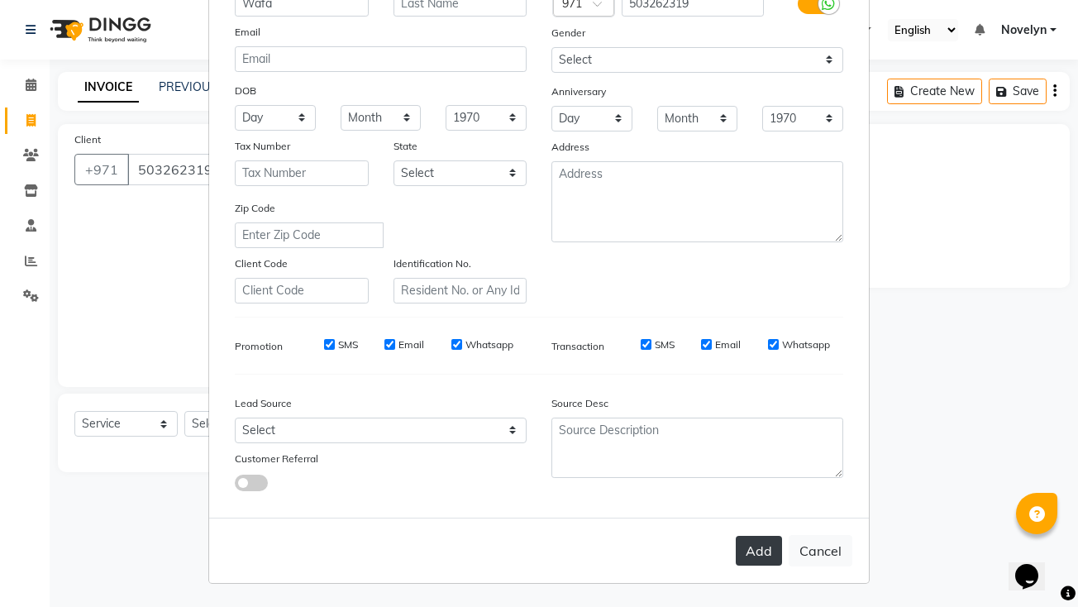
type input "Wafa"
click at [757, 559] on button "Add" at bounding box center [759, 551] width 46 height 30
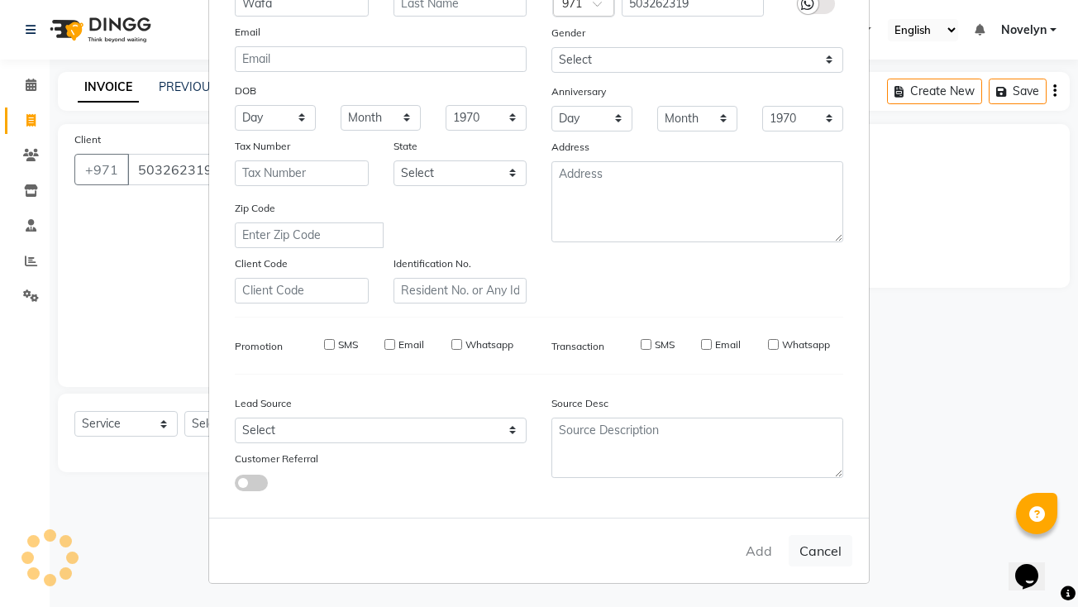
select select
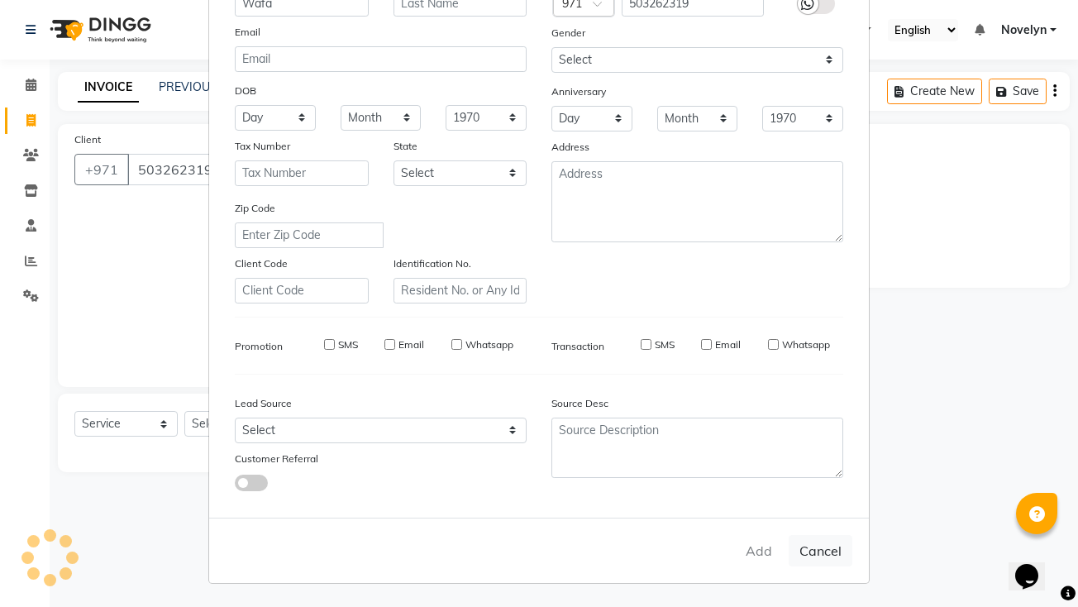
select select
checkbox input "false"
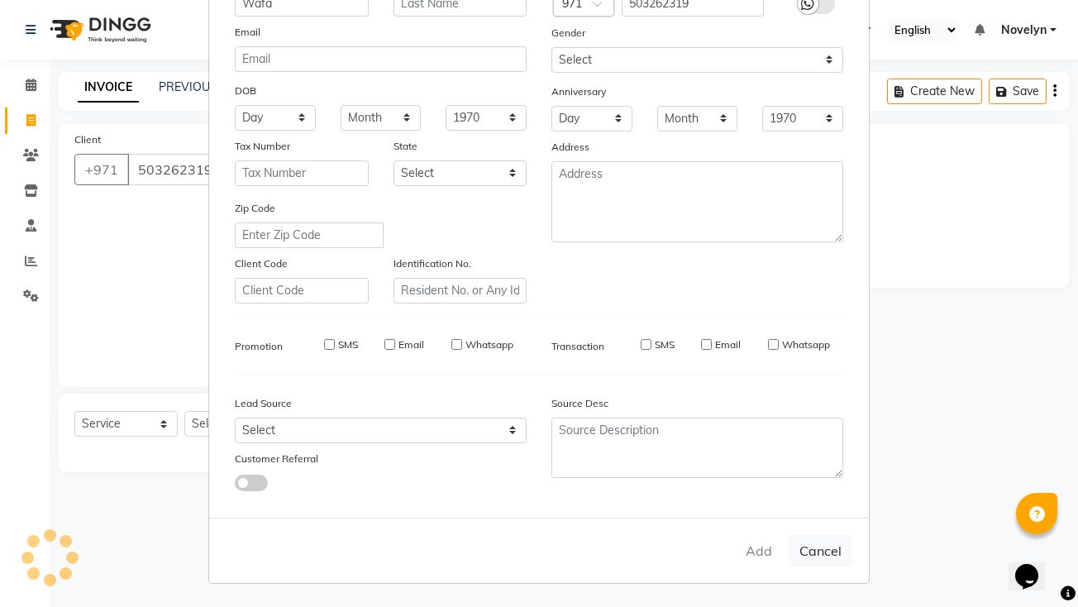
checkbox input "false"
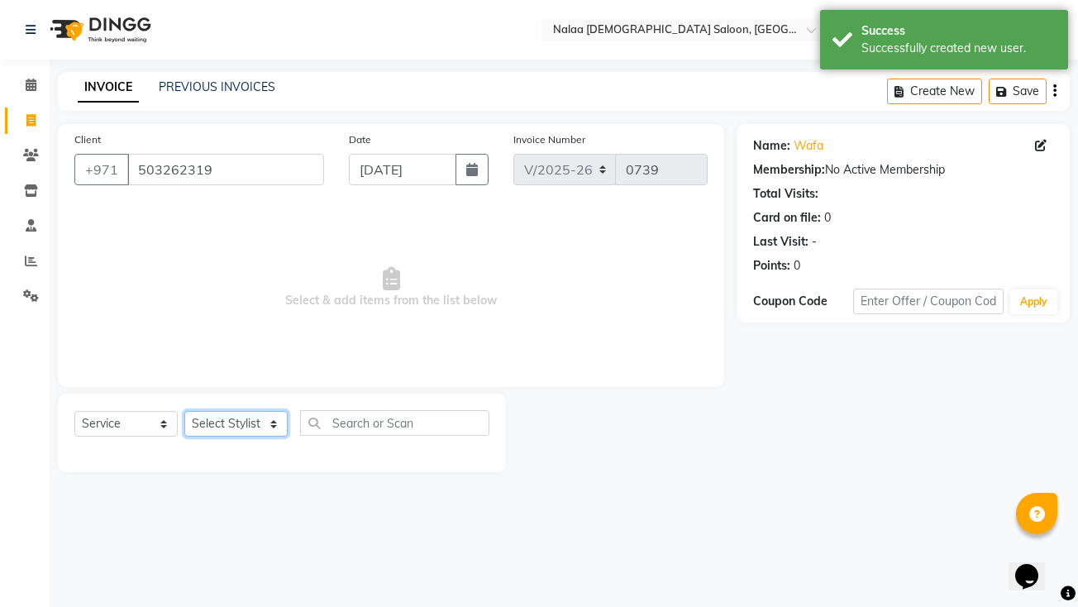
click at [276, 436] on select "Select Stylist Abby Chatty Grace Hina [PERSON_NAME] [PERSON_NAME] Stylist 1" at bounding box center [235, 424] width 103 height 26
select select "90677"
click at [184, 411] on select "Select Stylist Abby Chatty Grace Hina [PERSON_NAME] [PERSON_NAME] Stylist 1" at bounding box center [235, 424] width 103 height 26
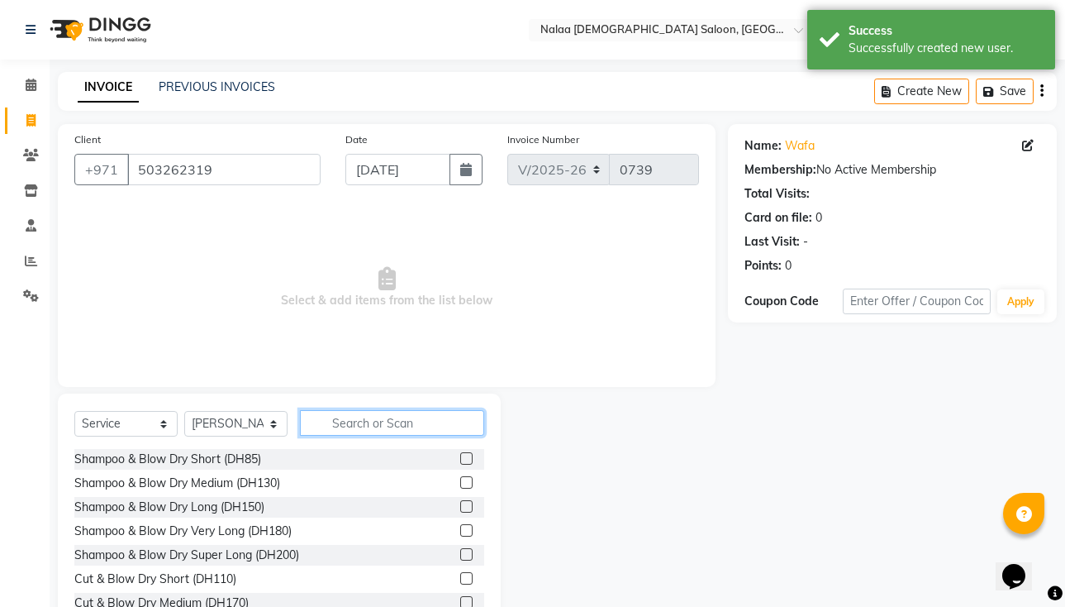
click at [404, 424] on input "text" at bounding box center [392, 423] width 184 height 26
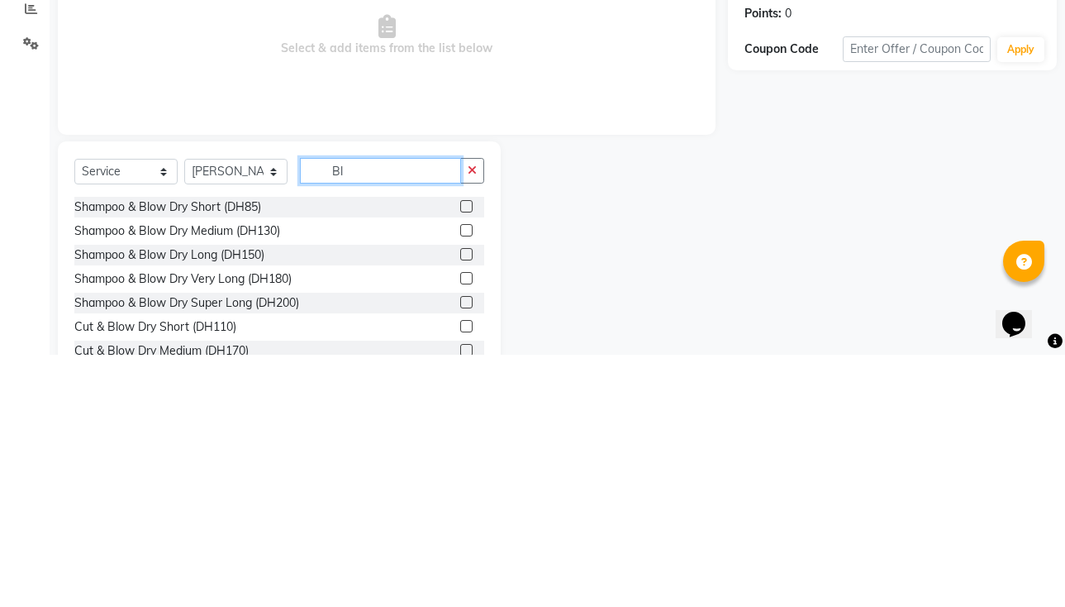
type input "Bl"
click at [460, 458] on label at bounding box center [466, 458] width 12 height 12
click at [460, 458] on input "checkbox" at bounding box center [465, 459] width 11 height 11
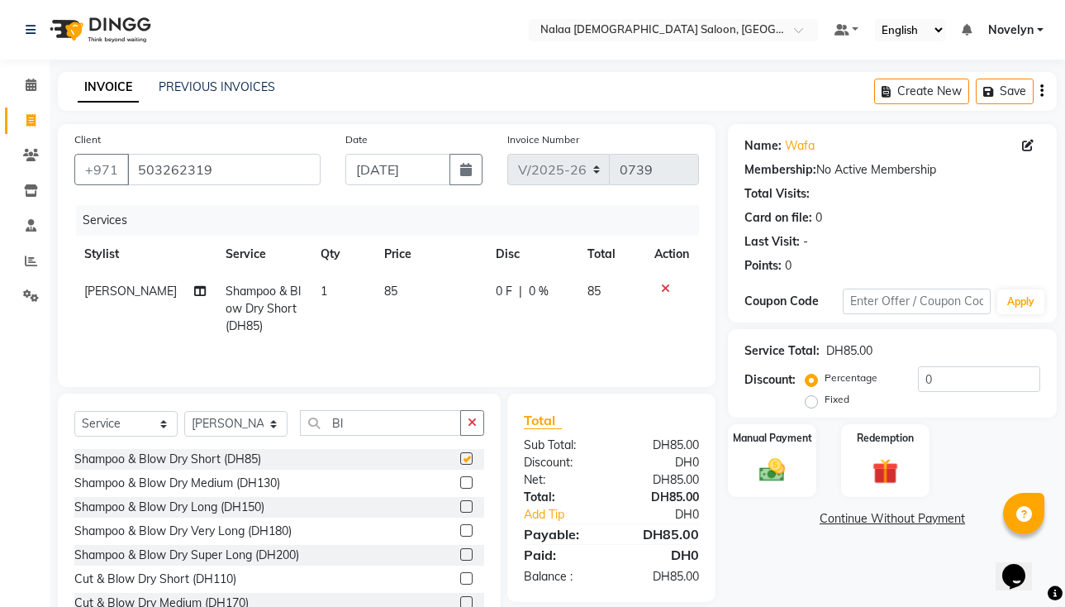
checkbox input "false"
click at [537, 296] on span "0 %" at bounding box center [539, 291] width 20 height 17
select select "90677"
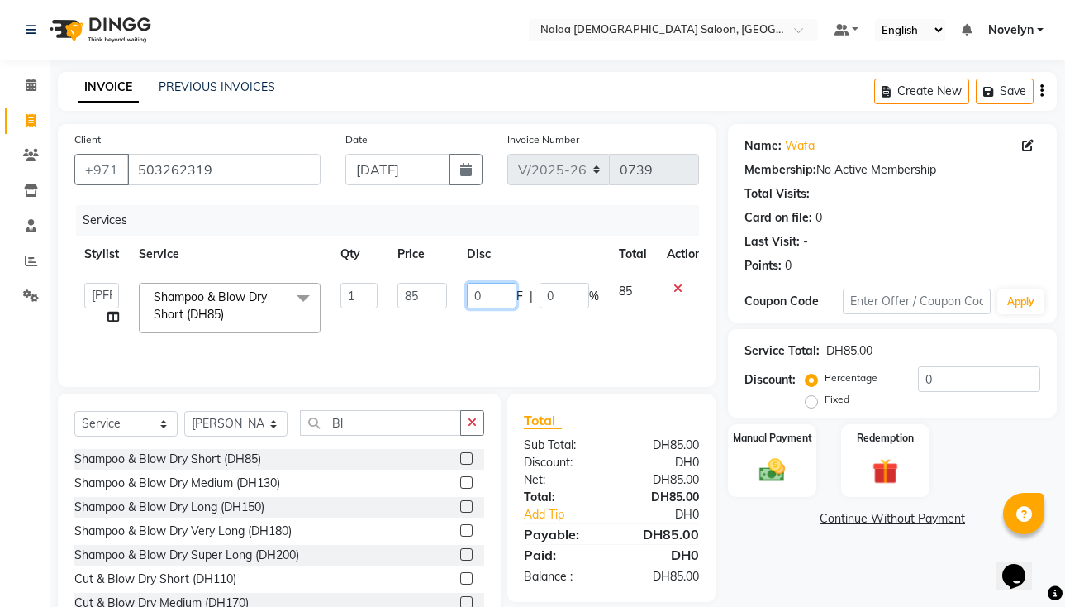
click at [485, 296] on input "0" at bounding box center [492, 296] width 50 height 26
type input "5"
click at [790, 466] on img at bounding box center [771, 470] width 43 height 31
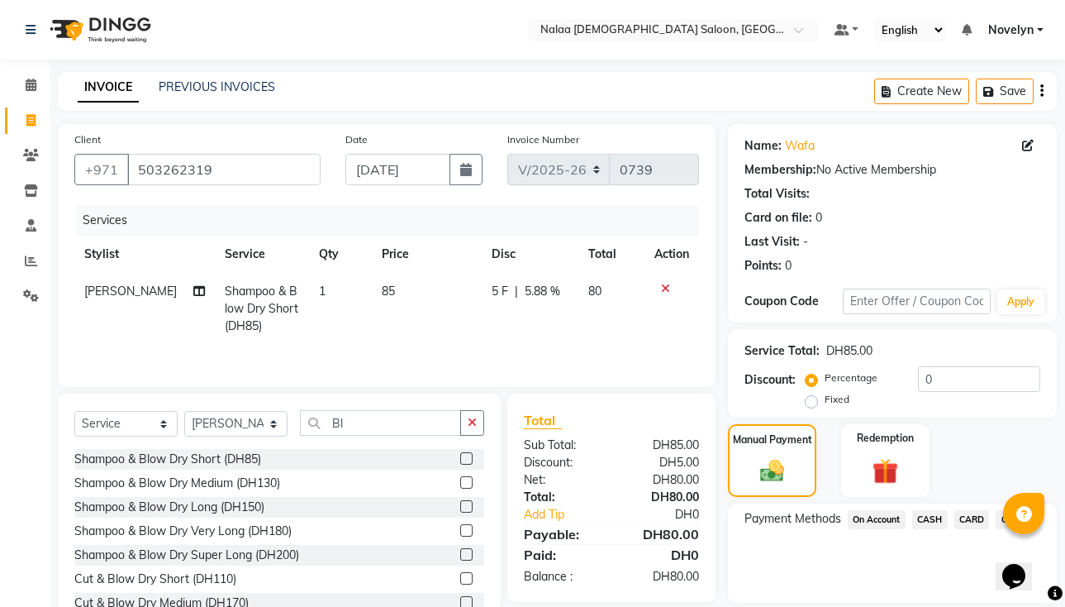
click at [973, 522] on span "CARD" at bounding box center [973, 519] width 36 height 19
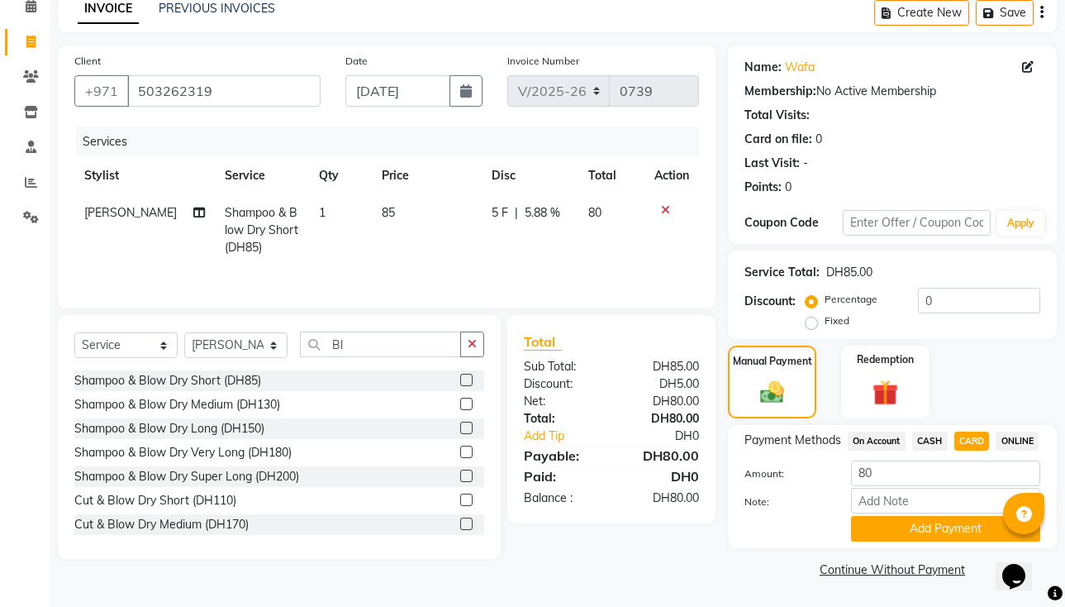
scroll to position [101, 0]
click at [965, 530] on button "Add Payment" at bounding box center [945, 529] width 189 height 26
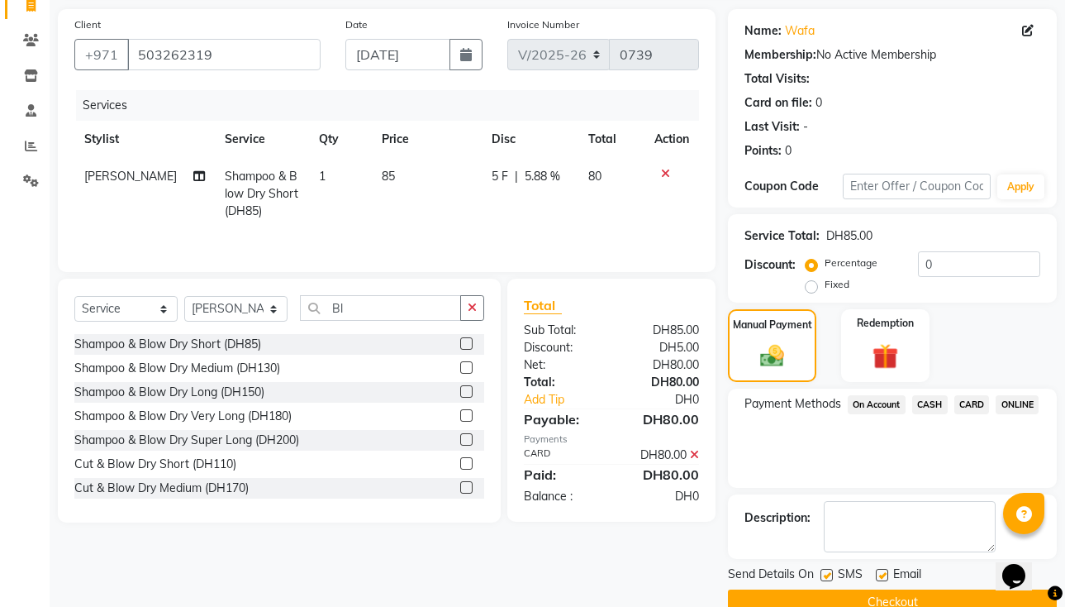
scroll to position [148, 0]
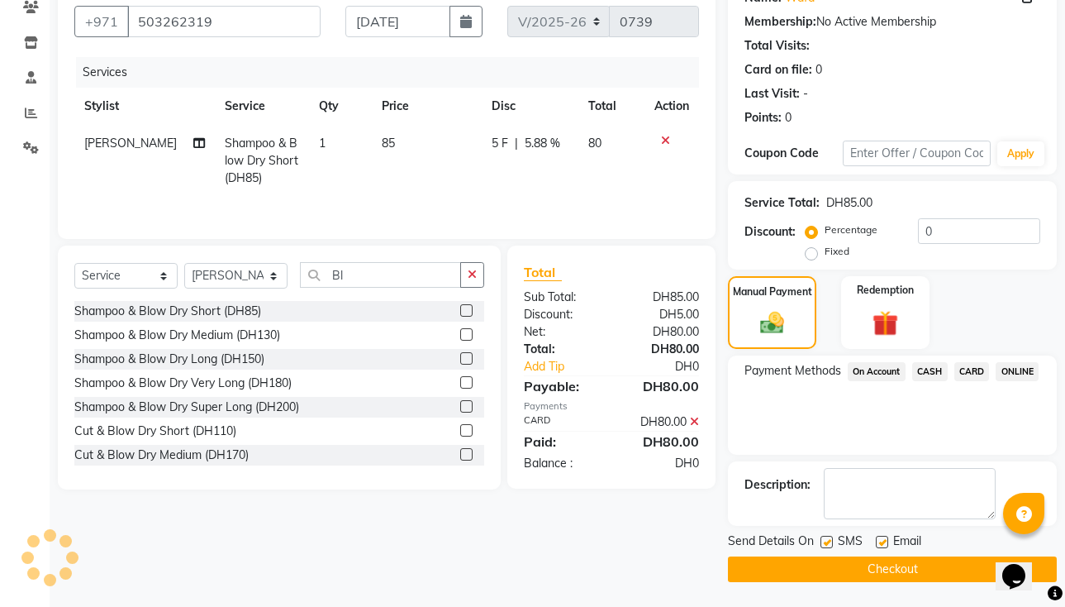
click at [930, 375] on span "CASH" at bounding box center [930, 371] width 36 height 19
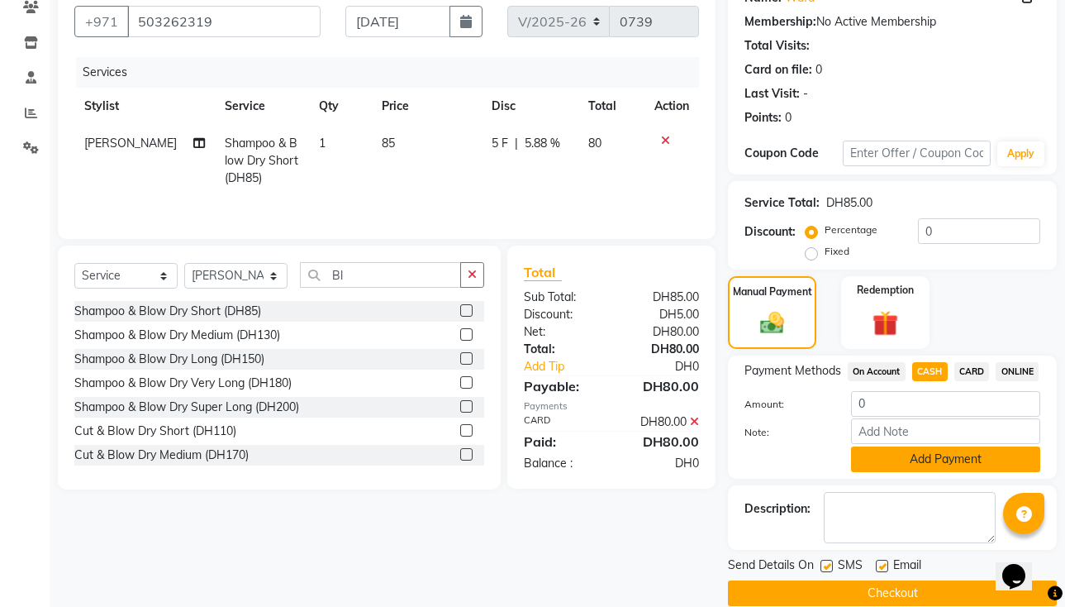
click at [969, 472] on button "Add Payment" at bounding box center [945, 459] width 189 height 26
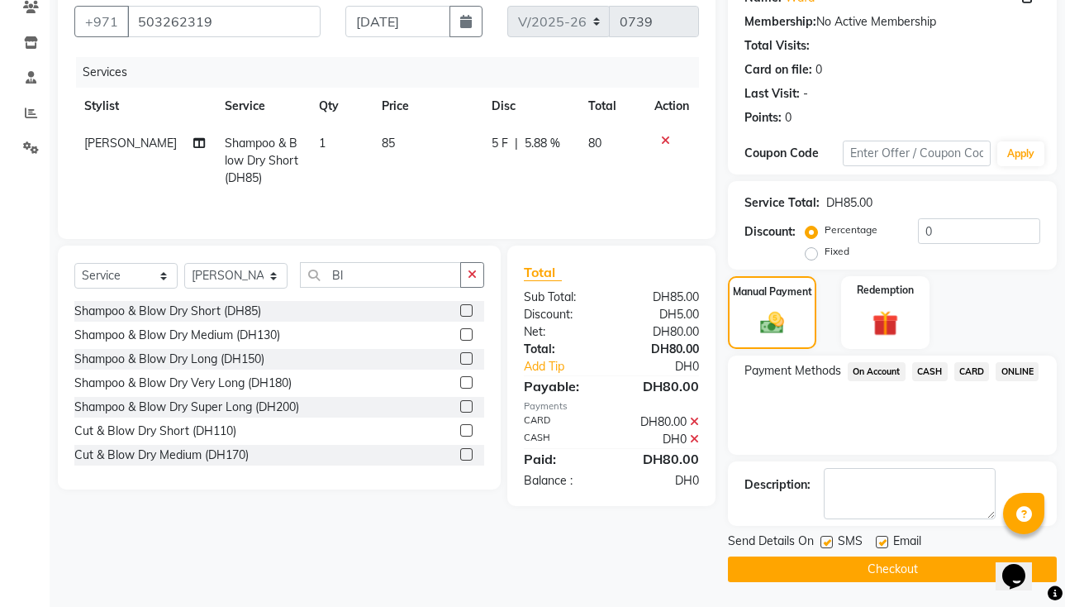
click at [952, 581] on button "Checkout" at bounding box center [892, 569] width 329 height 26
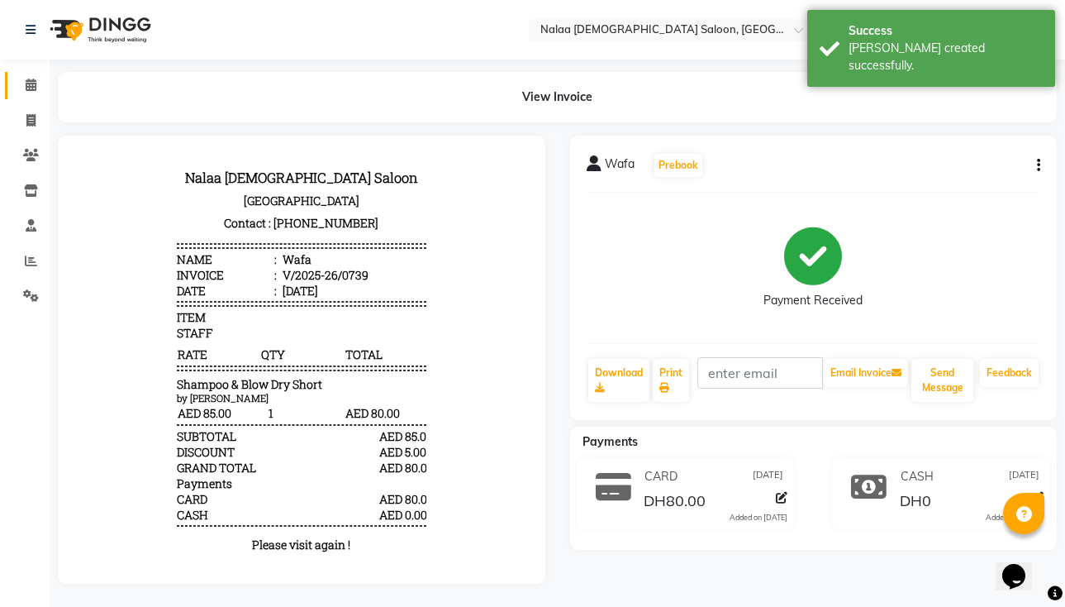
click at [31, 84] on icon at bounding box center [31, 85] width 11 height 12
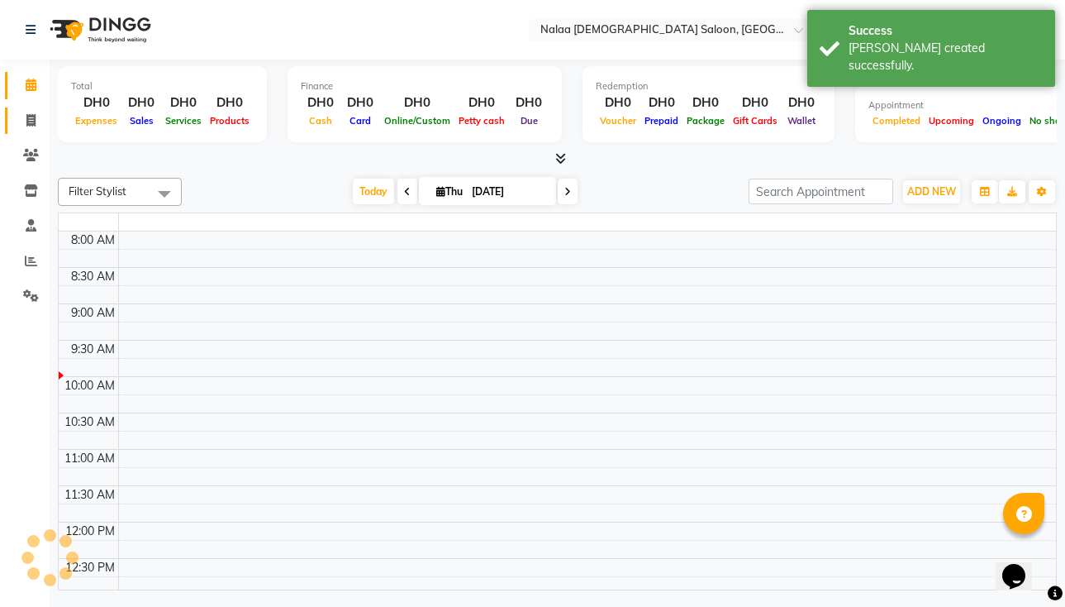
click at [31, 117] on icon at bounding box center [30, 120] width 9 height 12
select select "service"
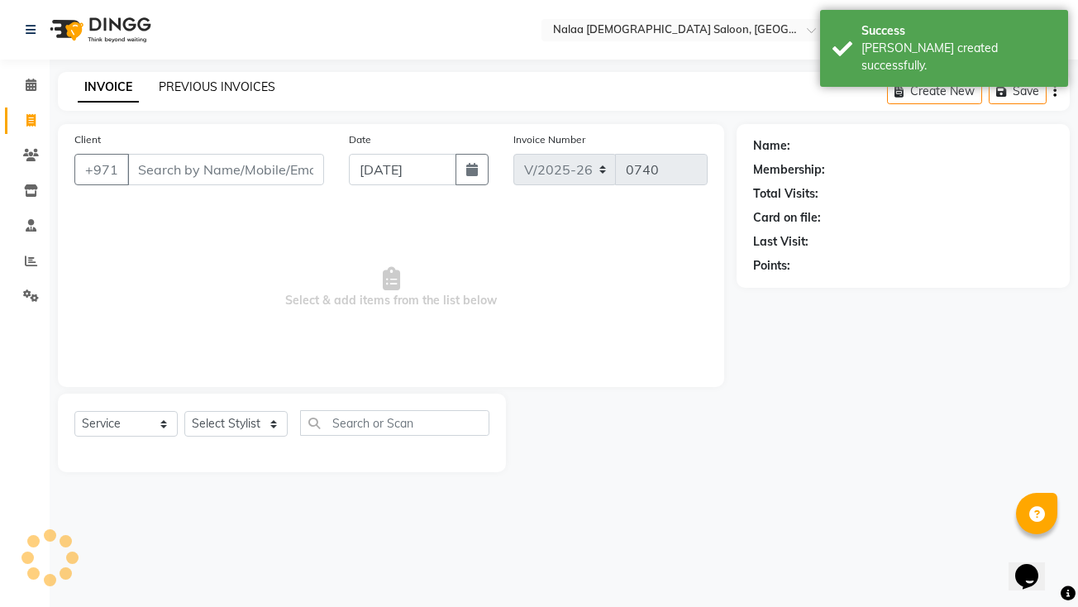
click at [241, 93] on link "PREVIOUS INVOICES" at bounding box center [217, 86] width 117 height 15
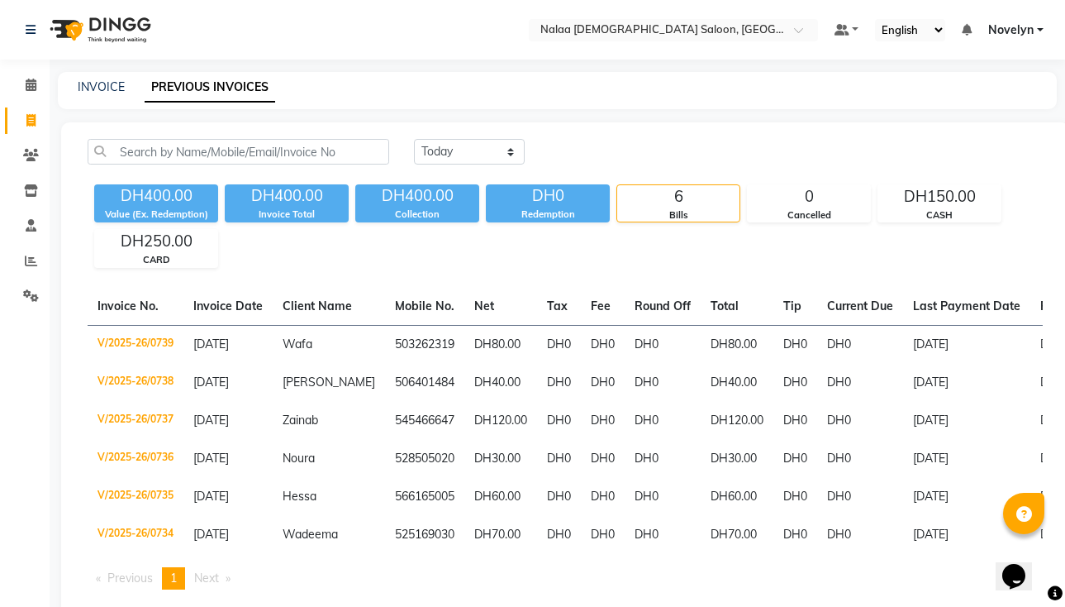
scroll to position [50, 0]
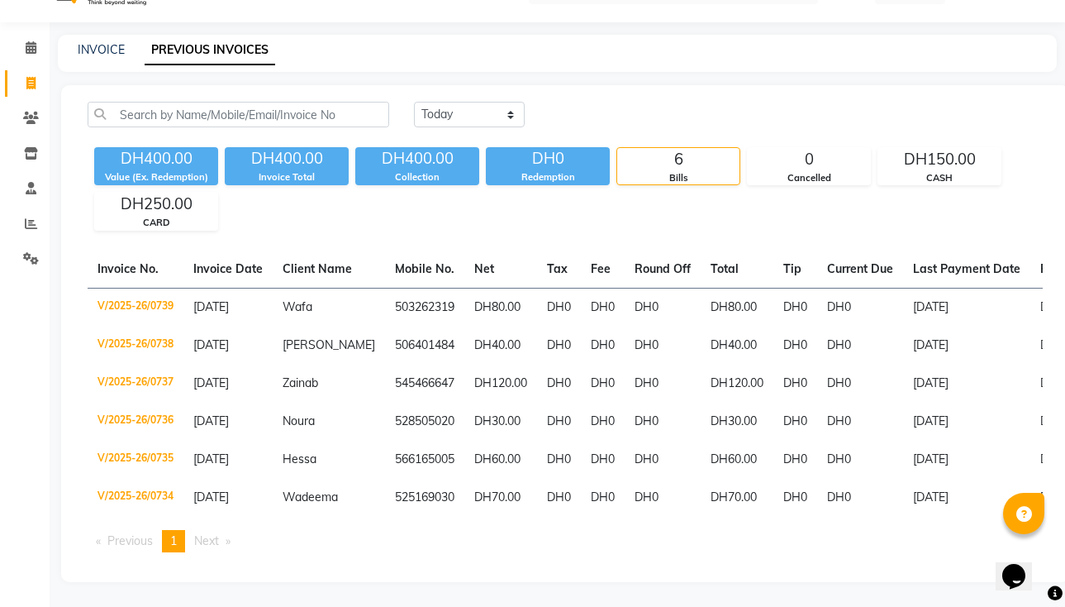
click at [138, 546] on span "Previous page" at bounding box center [129, 540] width 45 height 15
click at [219, 545] on span "Next page" at bounding box center [206, 540] width 25 height 15
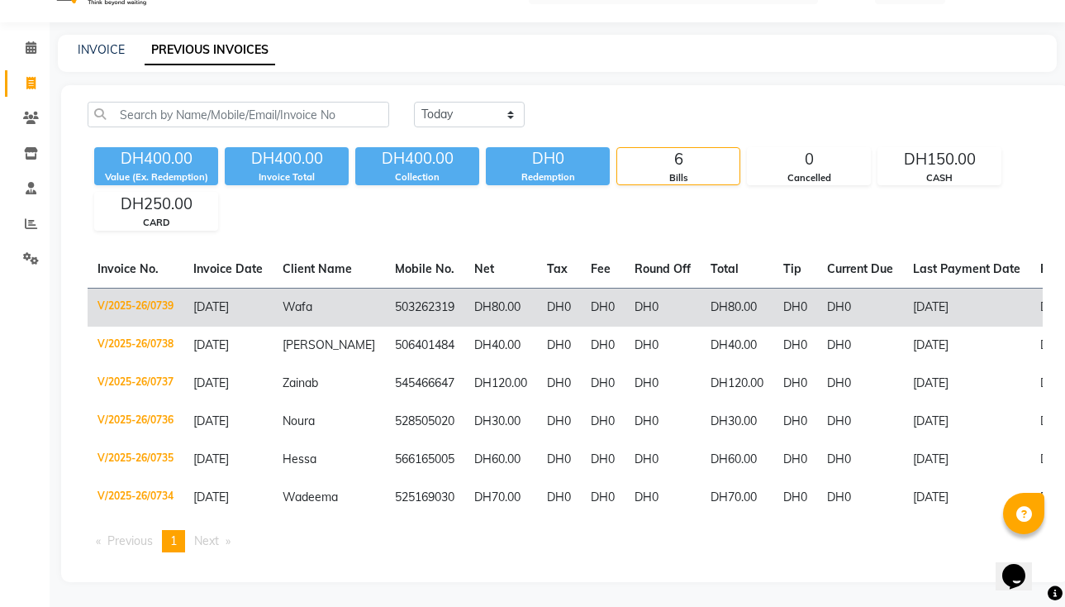
click at [707, 298] on td "DH80.00" at bounding box center [737, 307] width 73 height 39
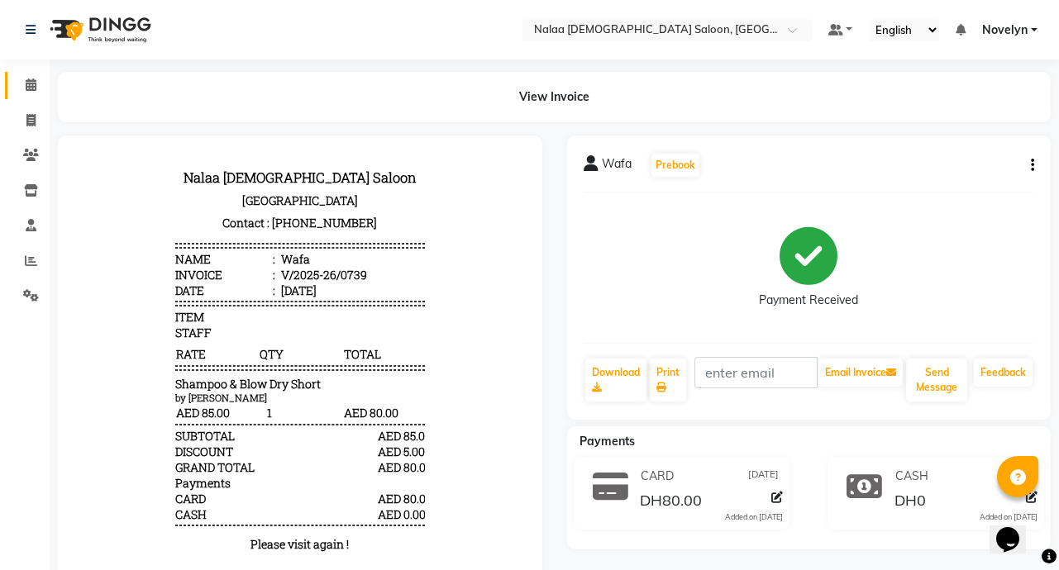
click at [30, 80] on icon at bounding box center [31, 85] width 11 height 12
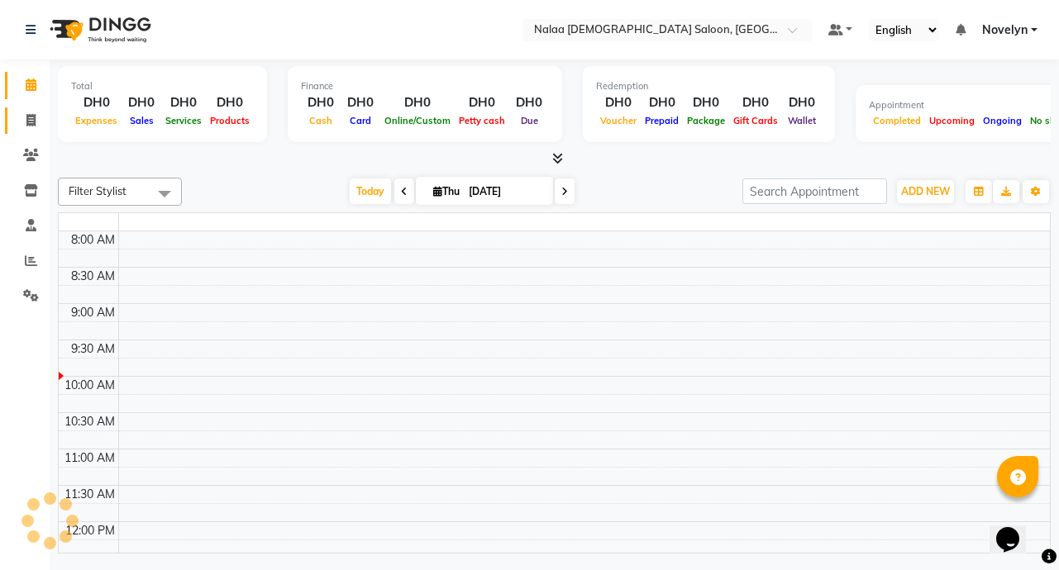
click at [21, 118] on span at bounding box center [31, 121] width 29 height 19
select select "service"
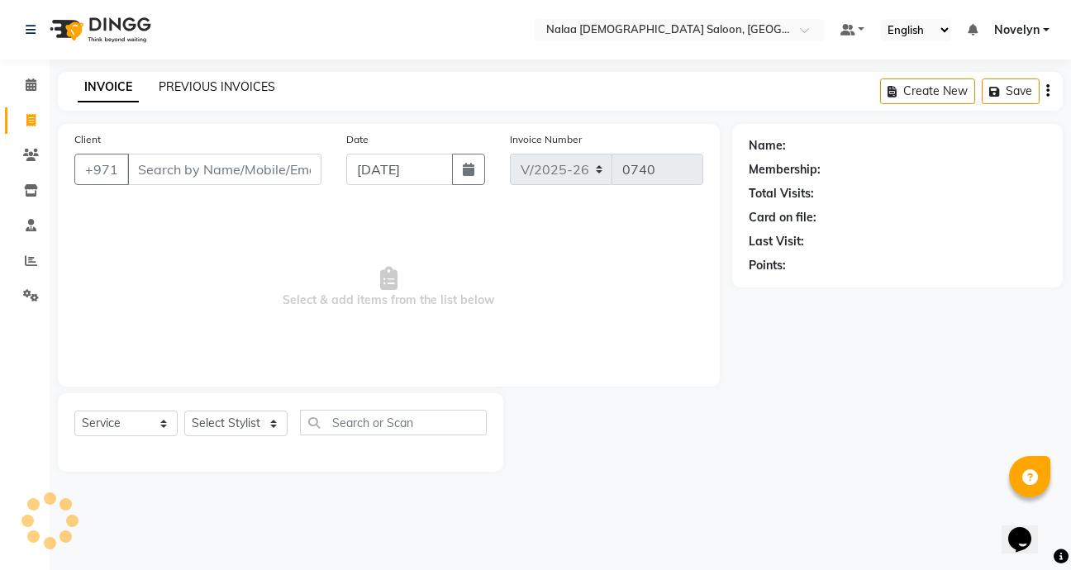
click at [229, 88] on link "PREVIOUS INVOICES" at bounding box center [217, 86] width 117 height 15
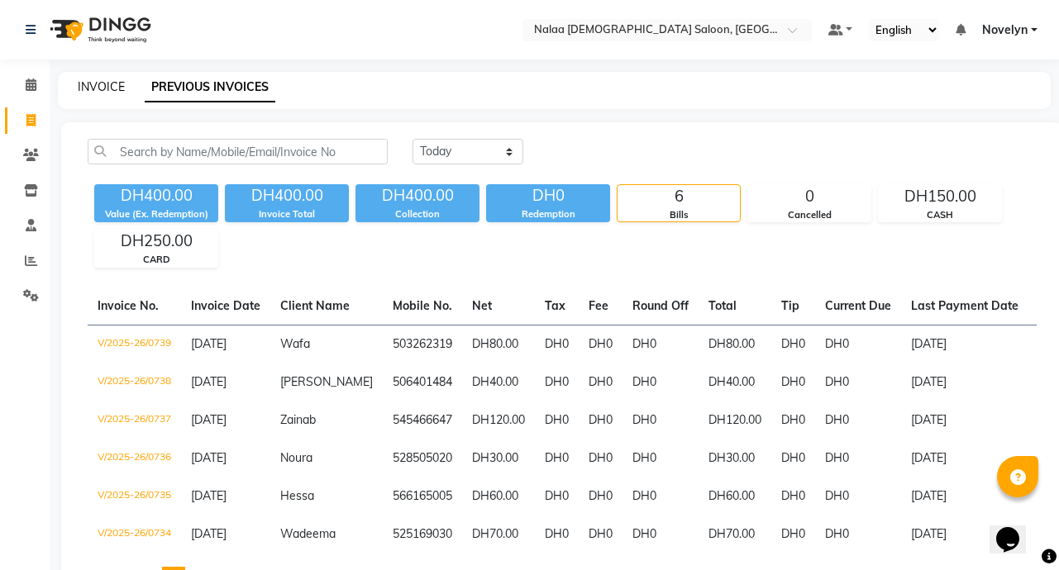
click at [91, 82] on link "INVOICE" at bounding box center [101, 86] width 47 height 15
select select "service"
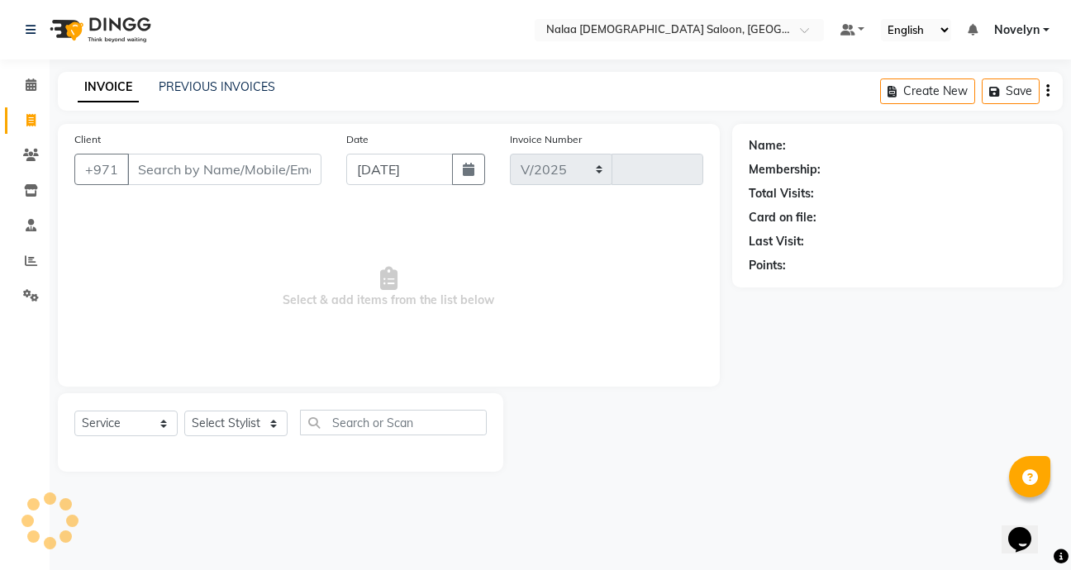
select select "7528"
type input "0740"
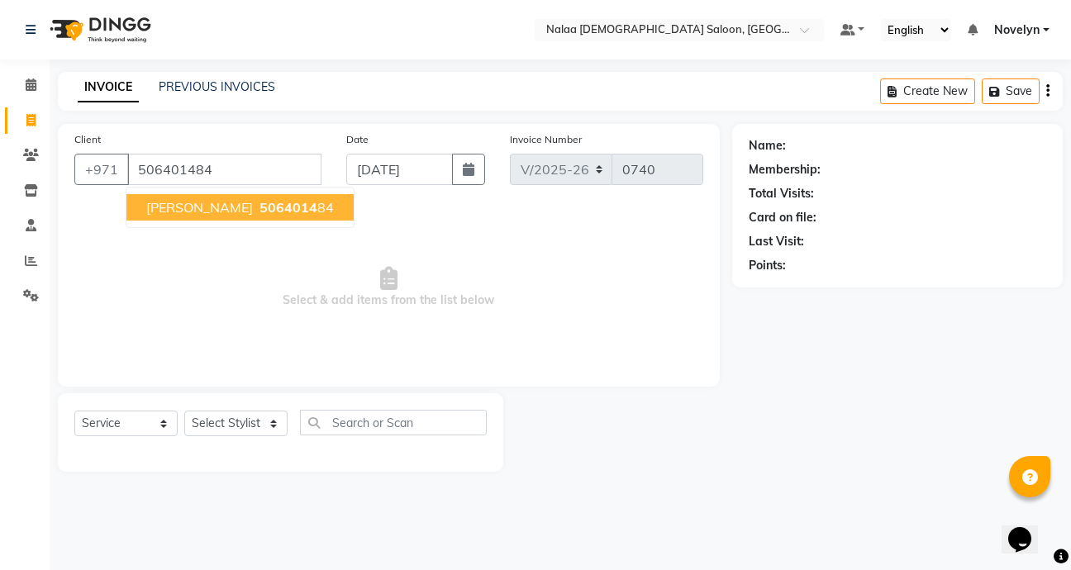
type input "506401484"
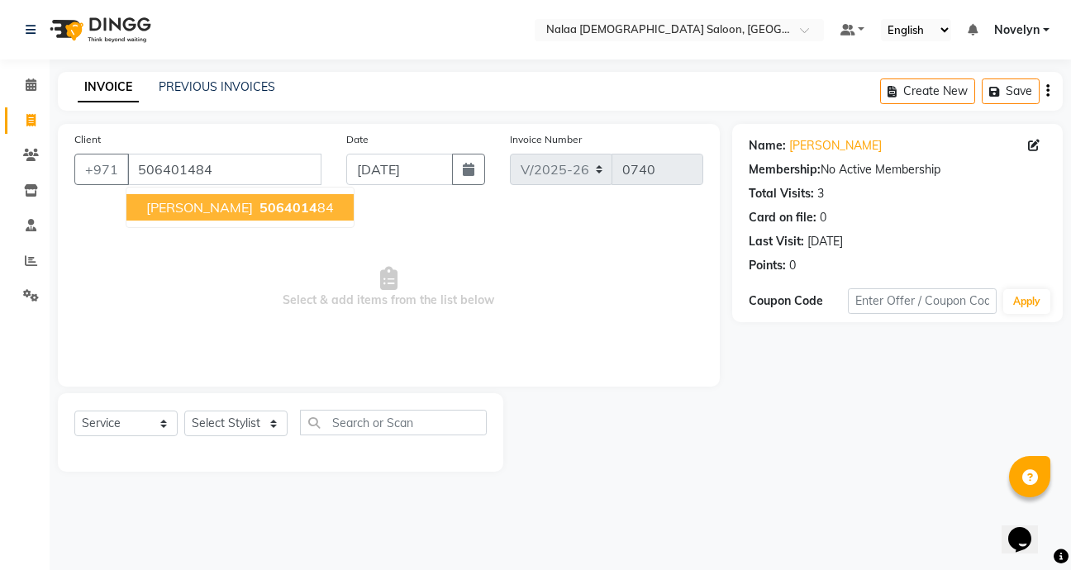
click at [253, 216] on button "Samiya 5064014 84" at bounding box center [239, 207] width 227 height 26
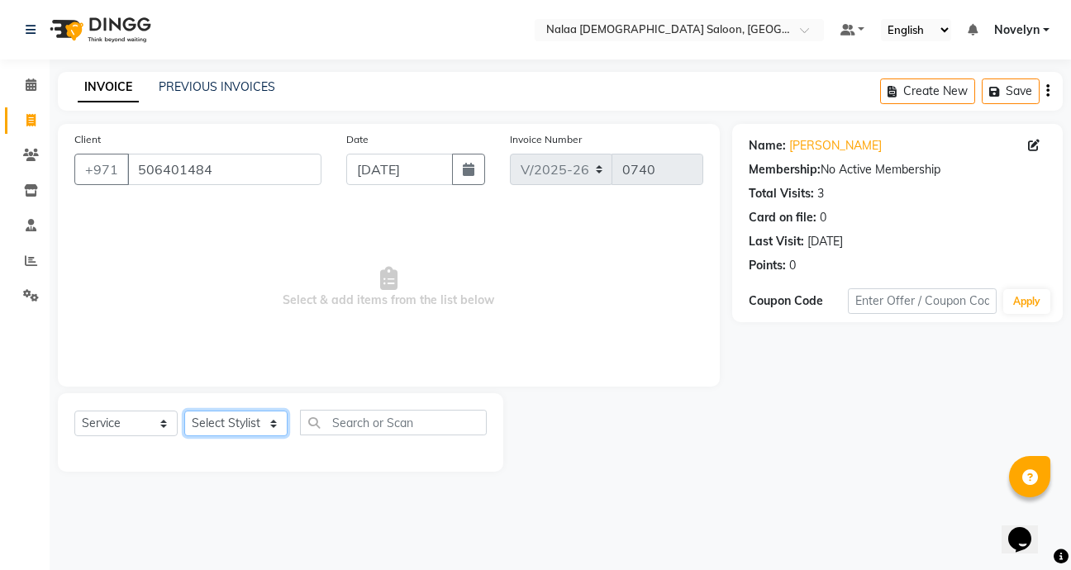
click at [274, 426] on select "Select Stylist Abby Chatty Grace Hina [PERSON_NAME] [PERSON_NAME] Stylist 1" at bounding box center [235, 424] width 103 height 26
select select "90521"
click at [184, 411] on select "Select Stylist Abby Chatty Grace Hina [PERSON_NAME] [PERSON_NAME] Stylist 1" at bounding box center [235, 424] width 103 height 26
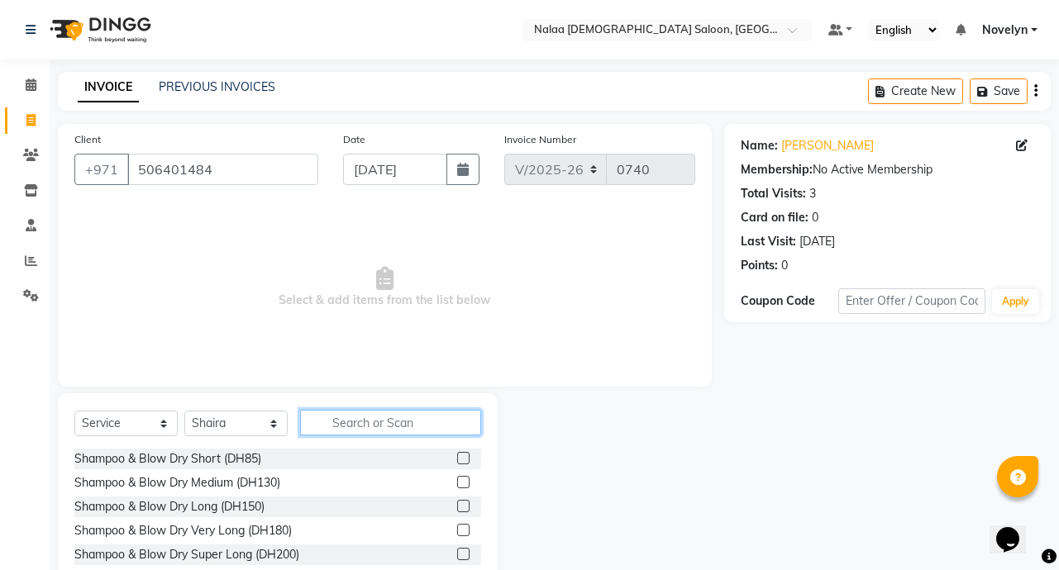
click at [383, 426] on input "text" at bounding box center [390, 423] width 181 height 26
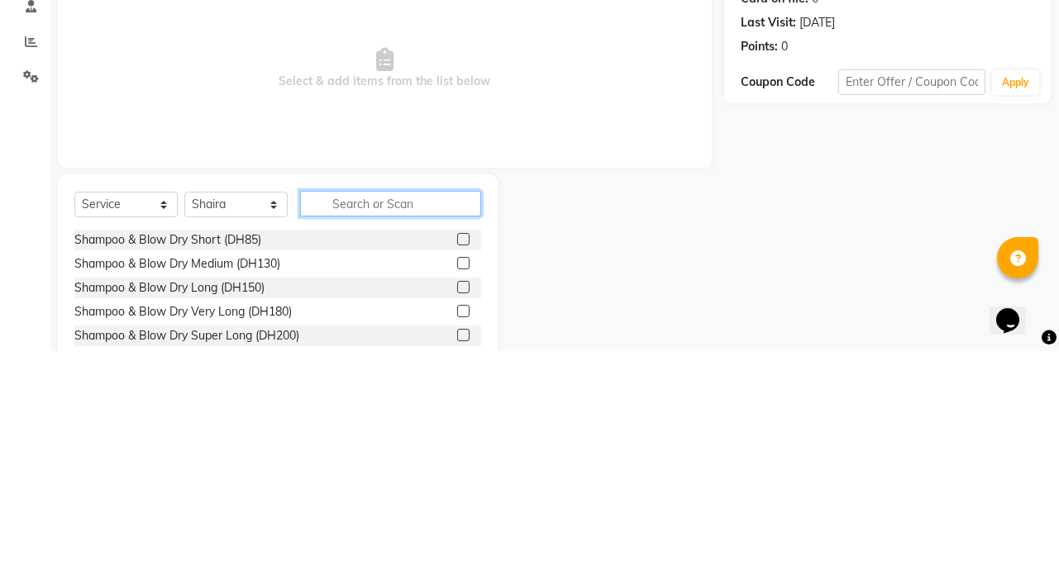
scroll to position [4, 0]
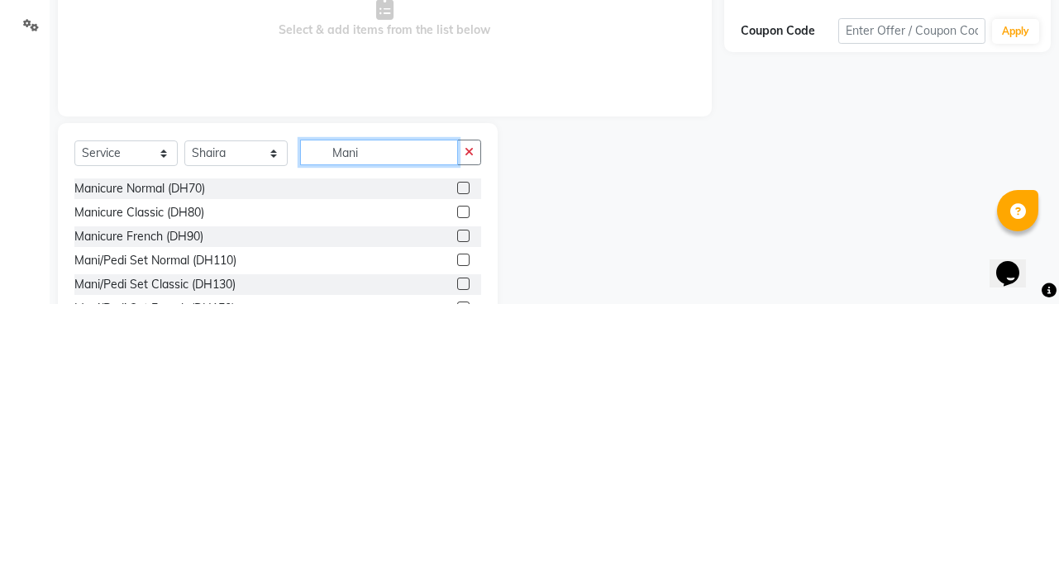
type input "Mani"
click at [457, 454] on label at bounding box center [463, 454] width 12 height 12
click at [457, 454] on input "checkbox" at bounding box center [462, 455] width 11 height 11
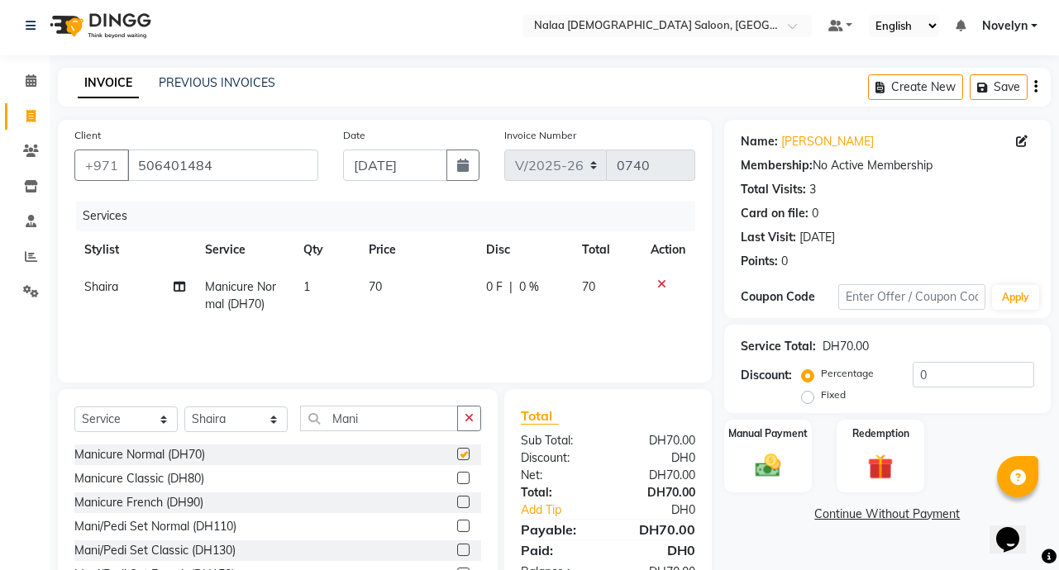
checkbox input "false"
click at [526, 302] on td "0 F | 0 %" at bounding box center [523, 296] width 95 height 55
select select "90521"
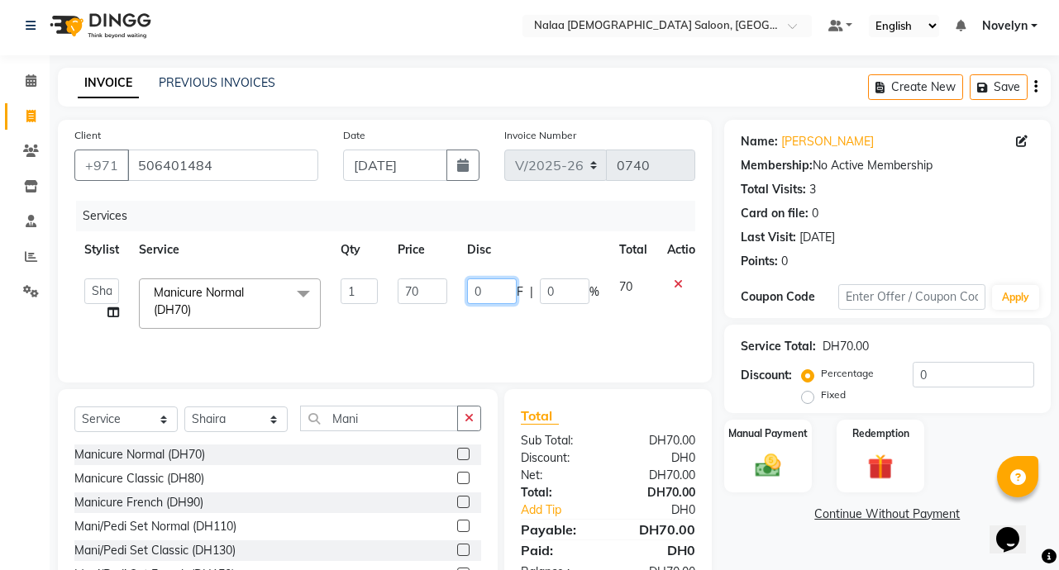
click at [483, 294] on input "0" at bounding box center [492, 292] width 50 height 26
type input "0"
type input "10"
click at [774, 466] on img at bounding box center [767, 465] width 43 height 31
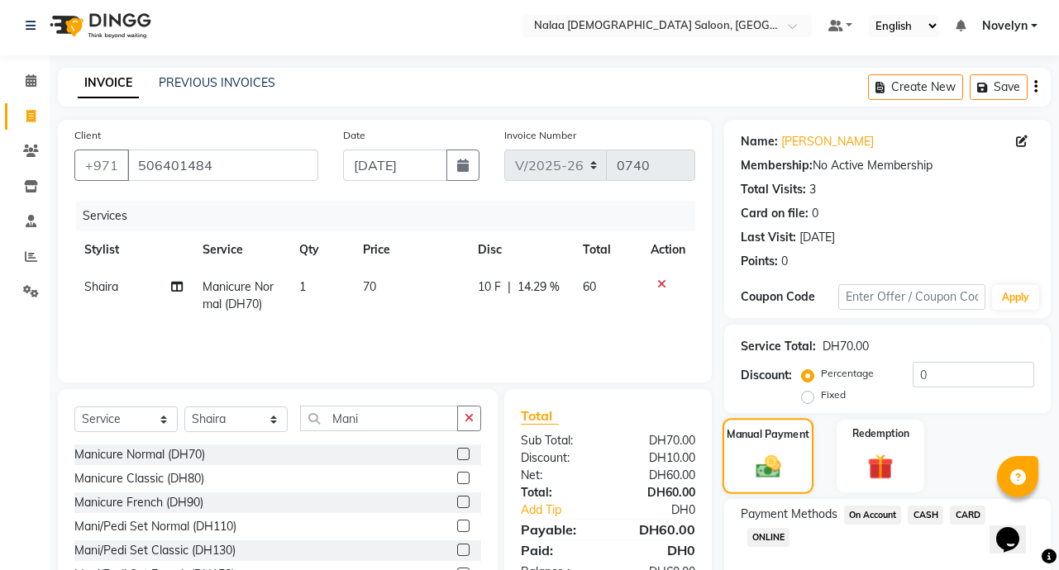
scroll to position [92, 0]
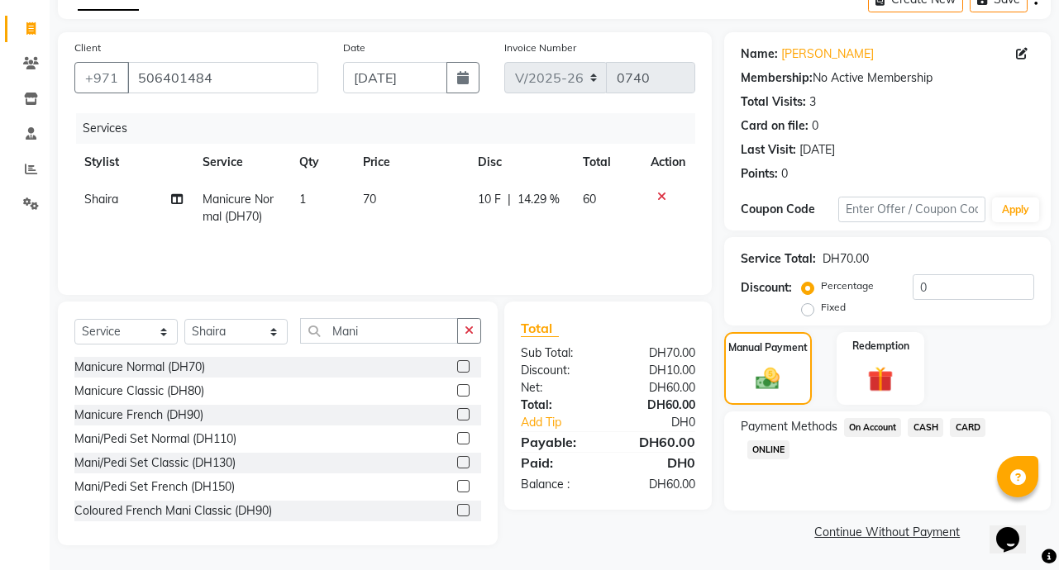
click at [972, 432] on span "CARD" at bounding box center [968, 427] width 36 height 19
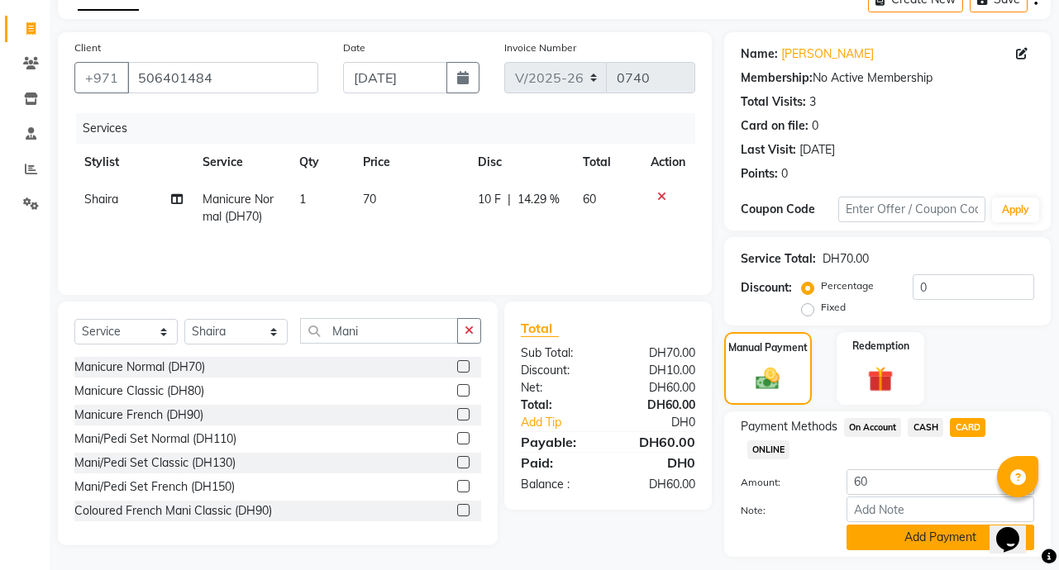
click at [959, 542] on button "Add Payment" at bounding box center [940, 538] width 188 height 26
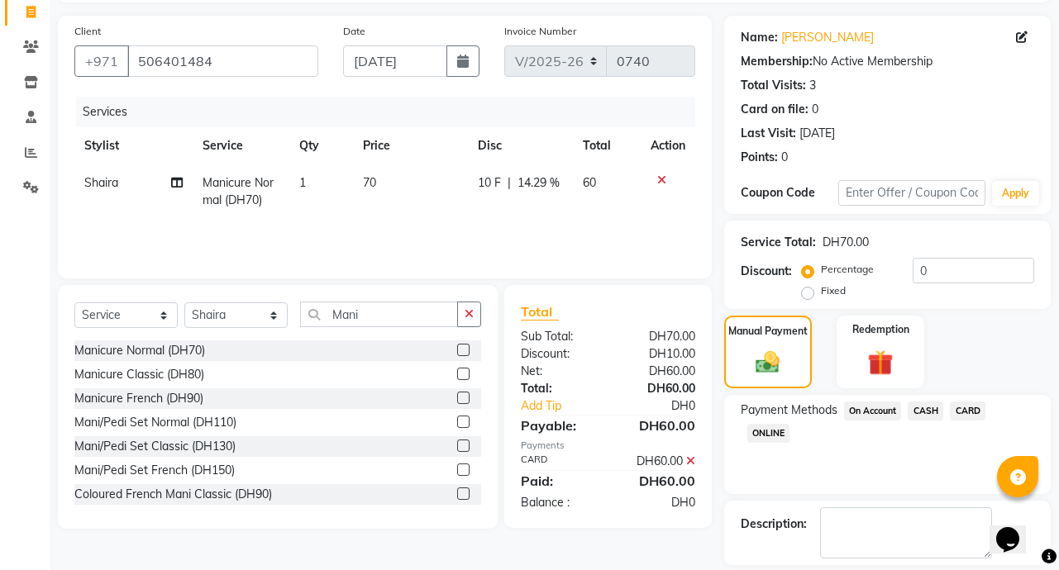
scroll to position [184, 0]
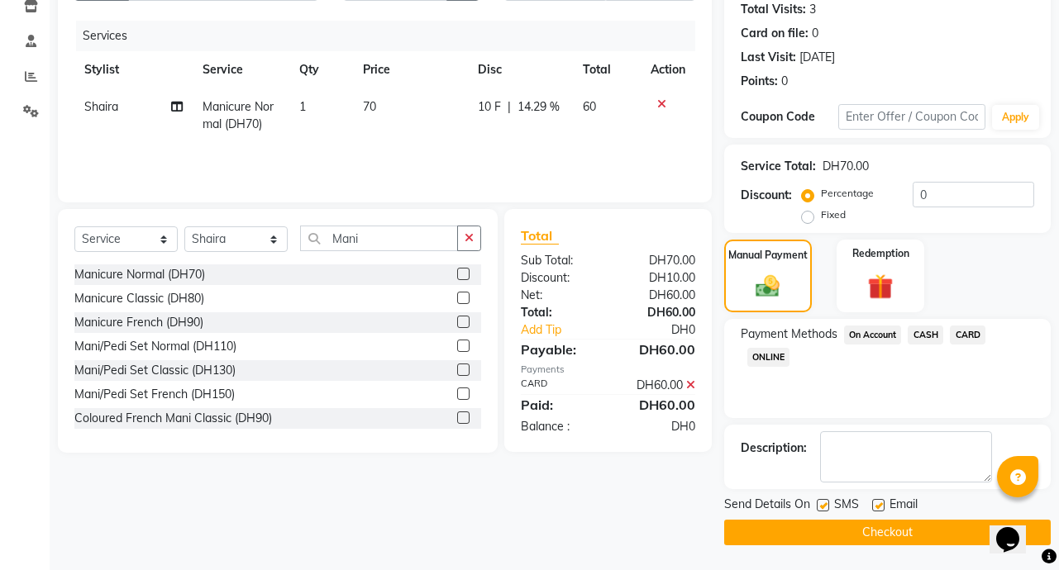
click at [927, 536] on button "Checkout" at bounding box center [887, 533] width 326 height 26
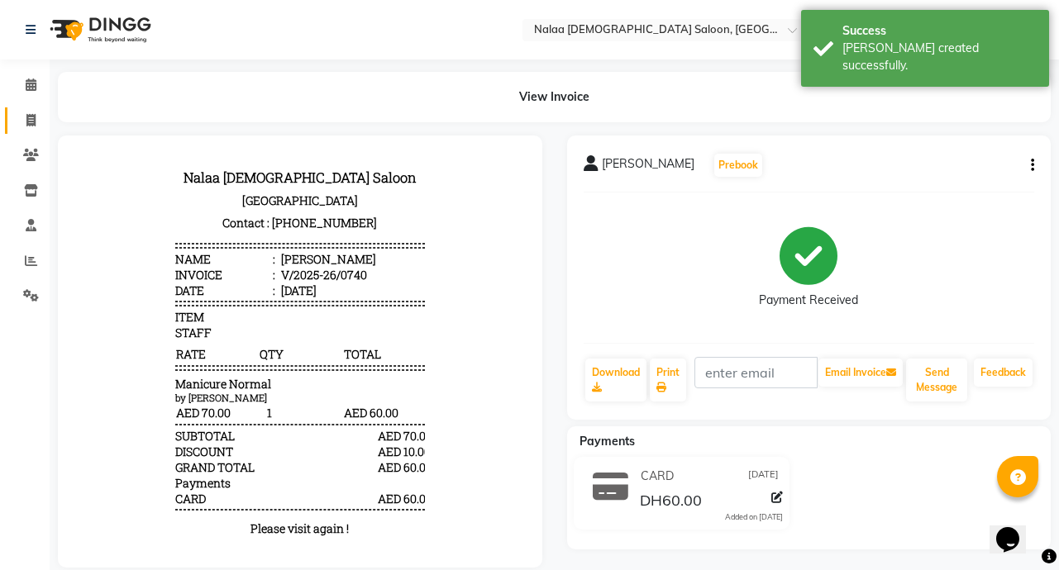
click at [31, 120] on icon at bounding box center [30, 120] width 9 height 12
select select "service"
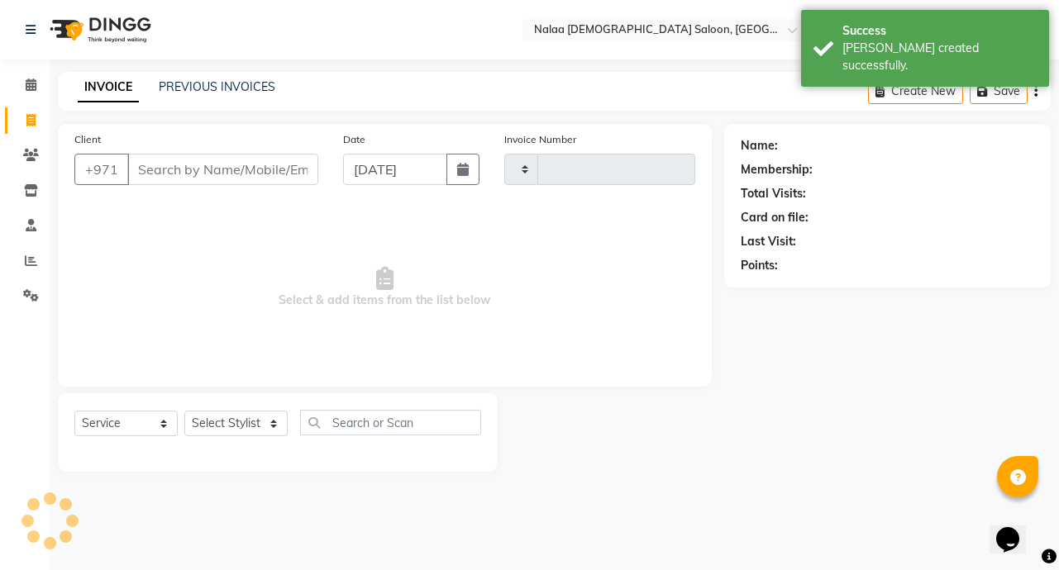
type input "0741"
select select "7528"
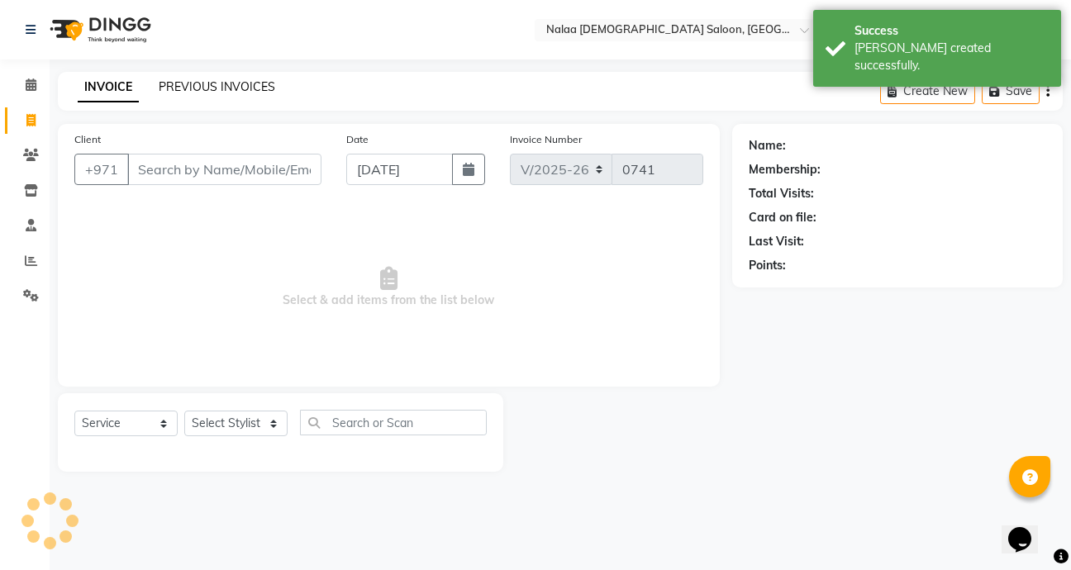
click at [231, 85] on link "PREVIOUS INVOICES" at bounding box center [217, 86] width 117 height 15
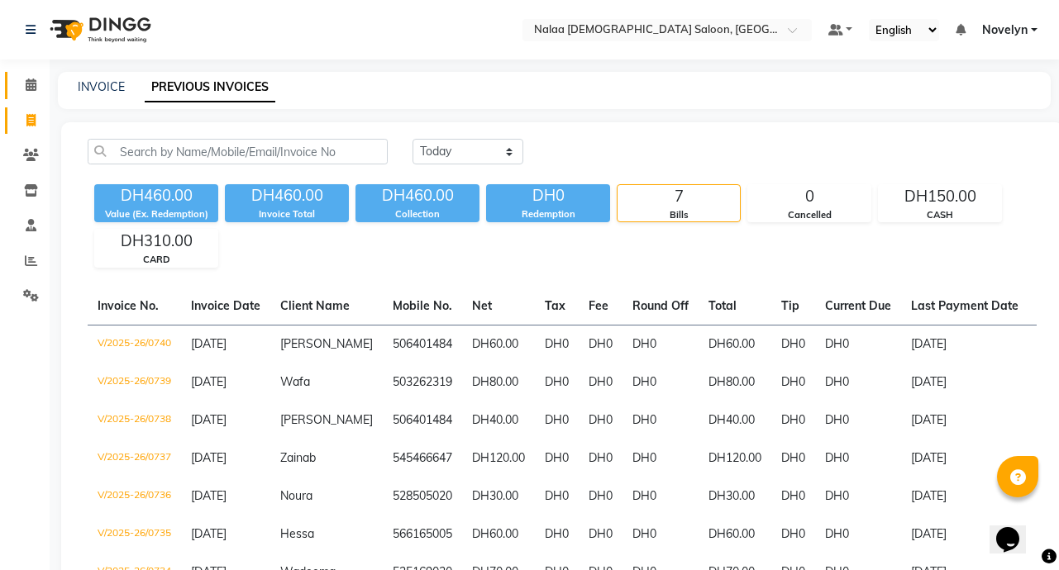
click at [31, 83] on icon at bounding box center [31, 85] width 11 height 12
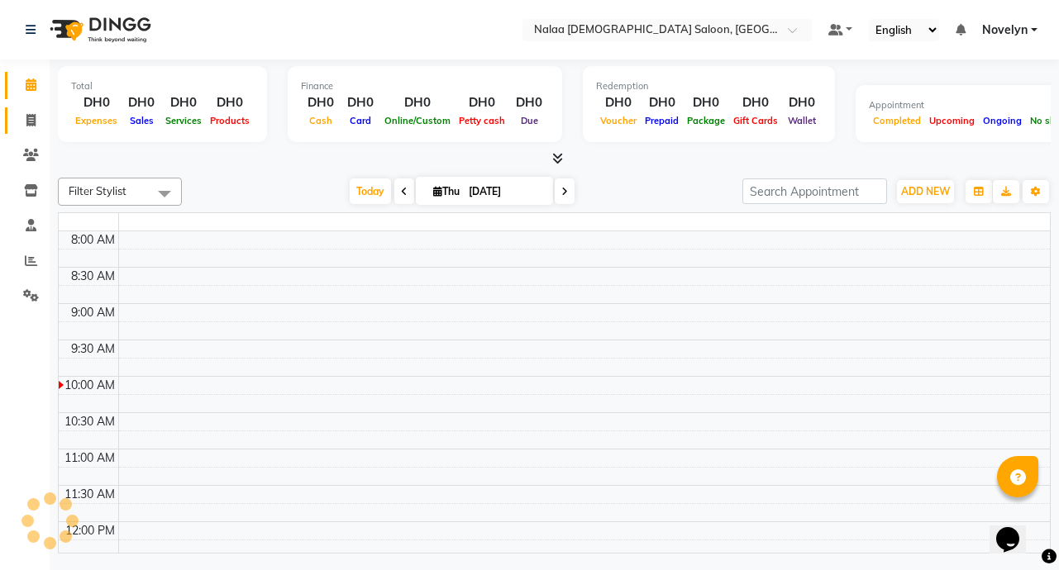
click at [31, 121] on icon at bounding box center [30, 120] width 9 height 12
select select "service"
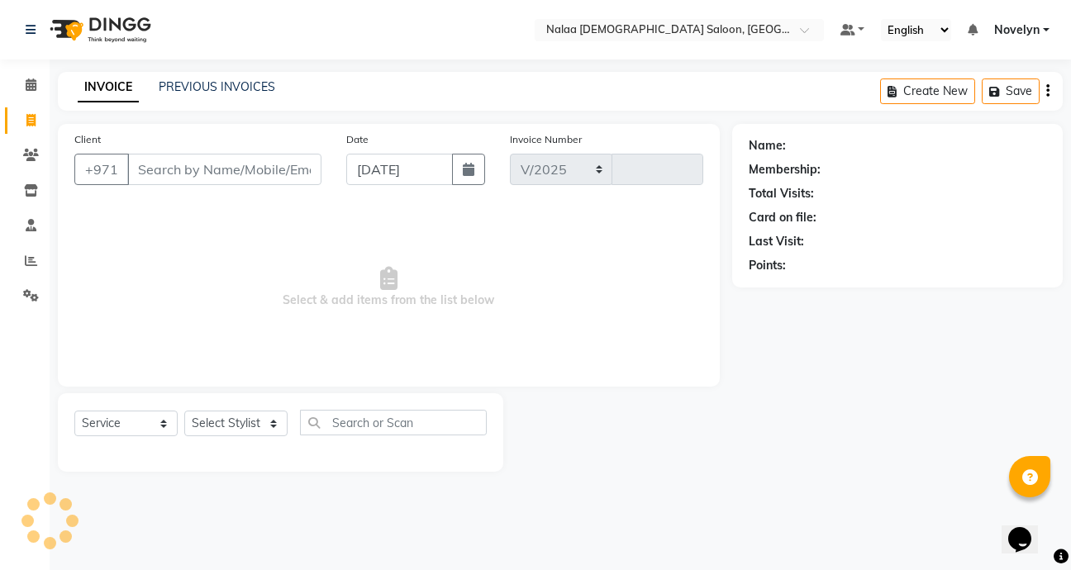
select select "7528"
type input "0741"
type input "502425328"
click at [291, 171] on span "Add Client" at bounding box center [278, 169] width 65 height 17
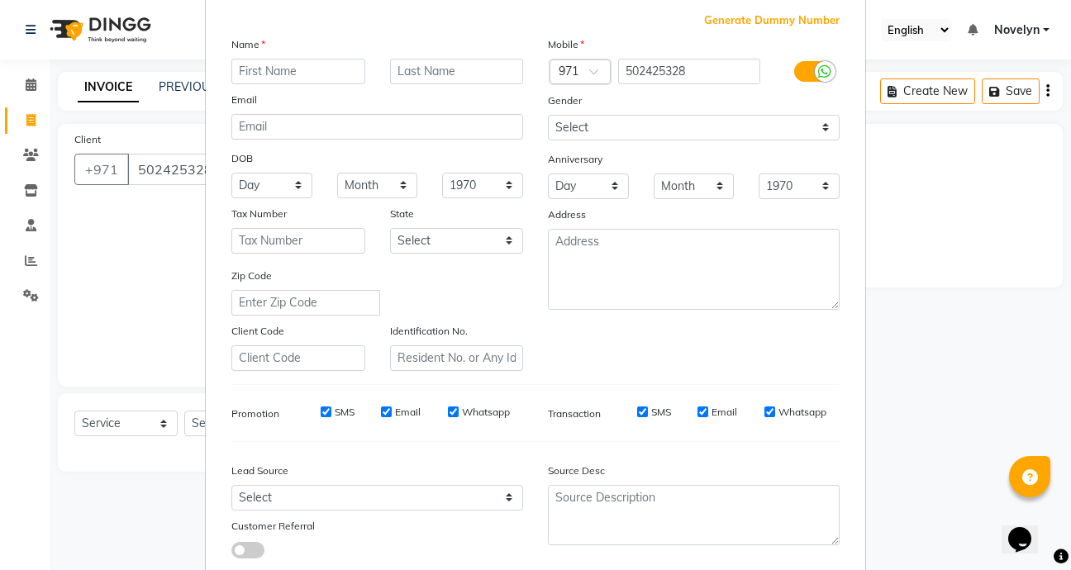
scroll to position [193, 0]
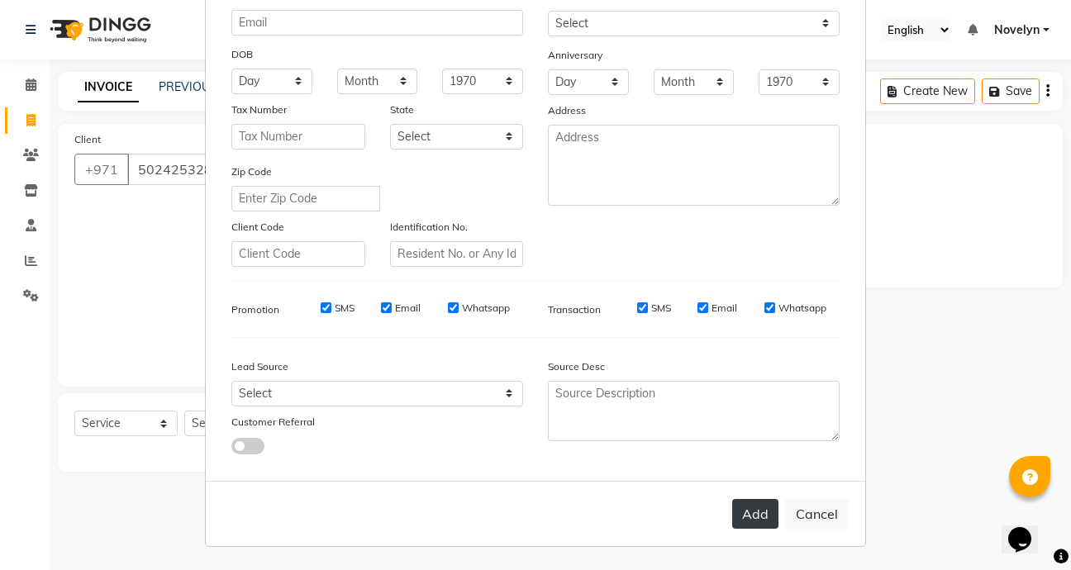
click at [754, 514] on button "Add" at bounding box center [755, 514] width 46 height 30
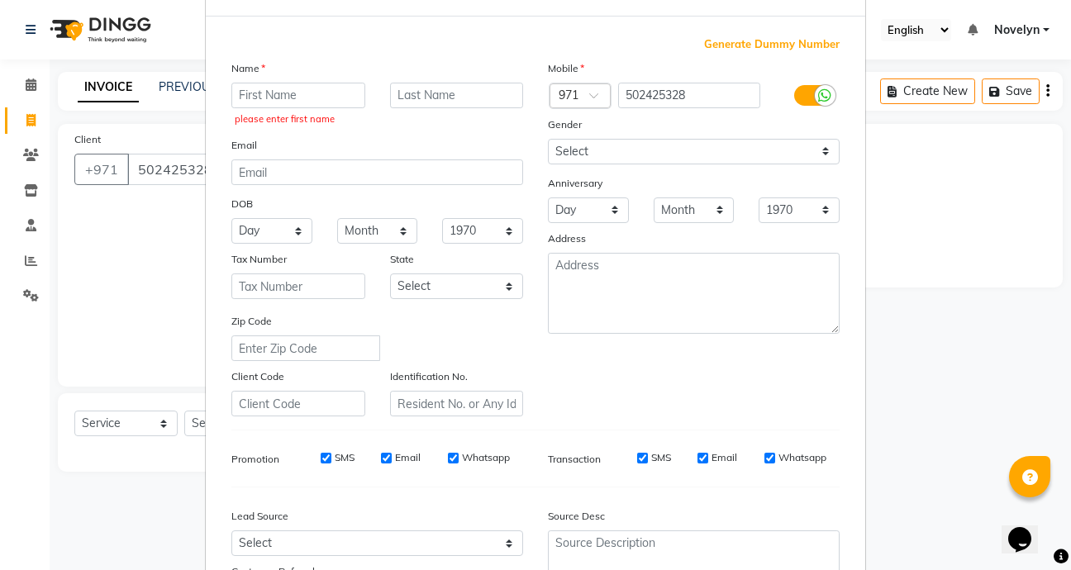
scroll to position [69, 0]
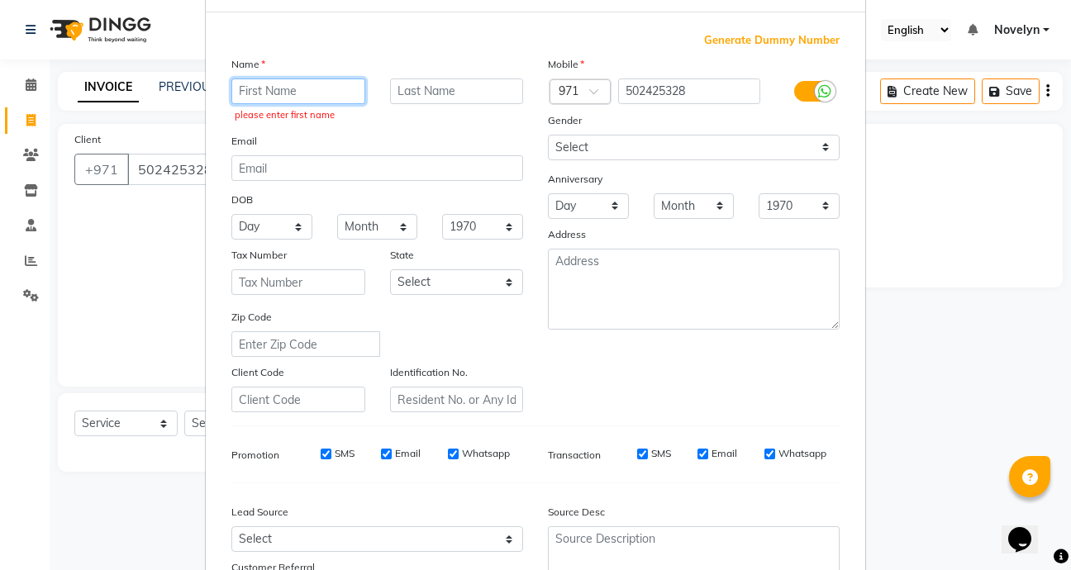
click at [298, 84] on input "text" at bounding box center [298, 92] width 134 height 26
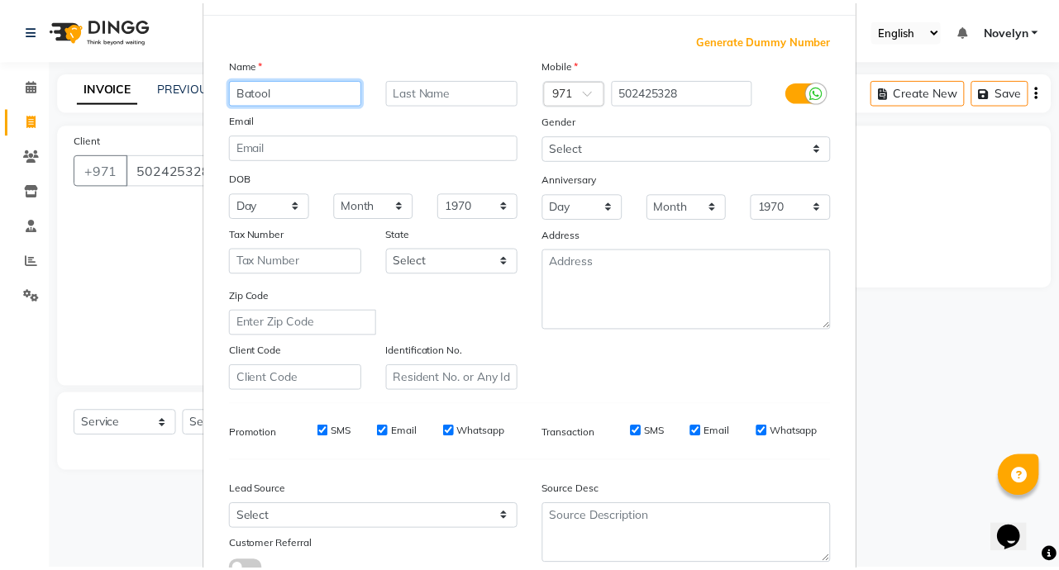
scroll to position [193, 0]
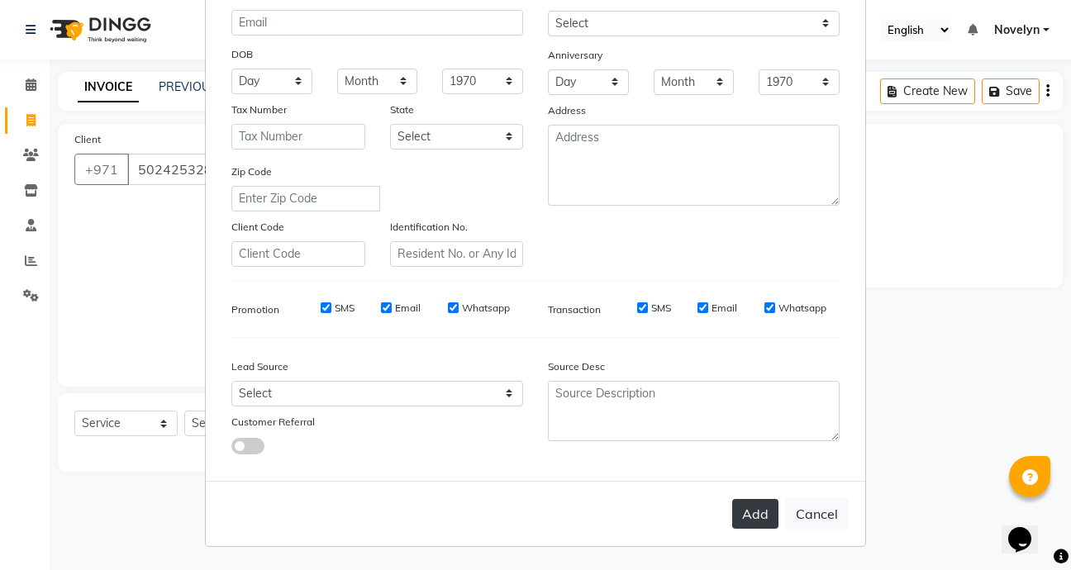
type input "Batool"
click at [756, 520] on button "Add" at bounding box center [755, 514] width 46 height 30
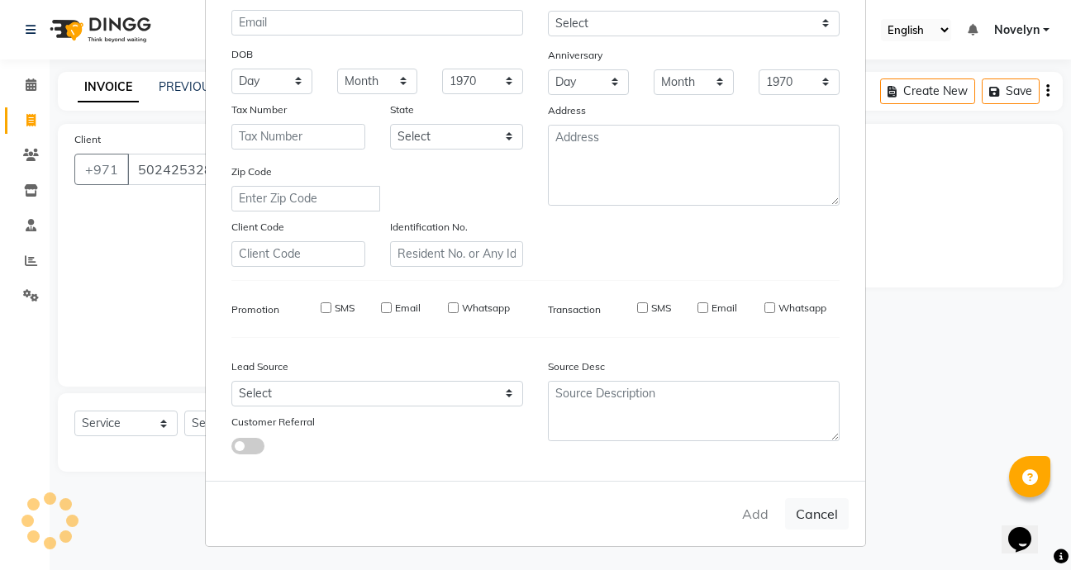
select select
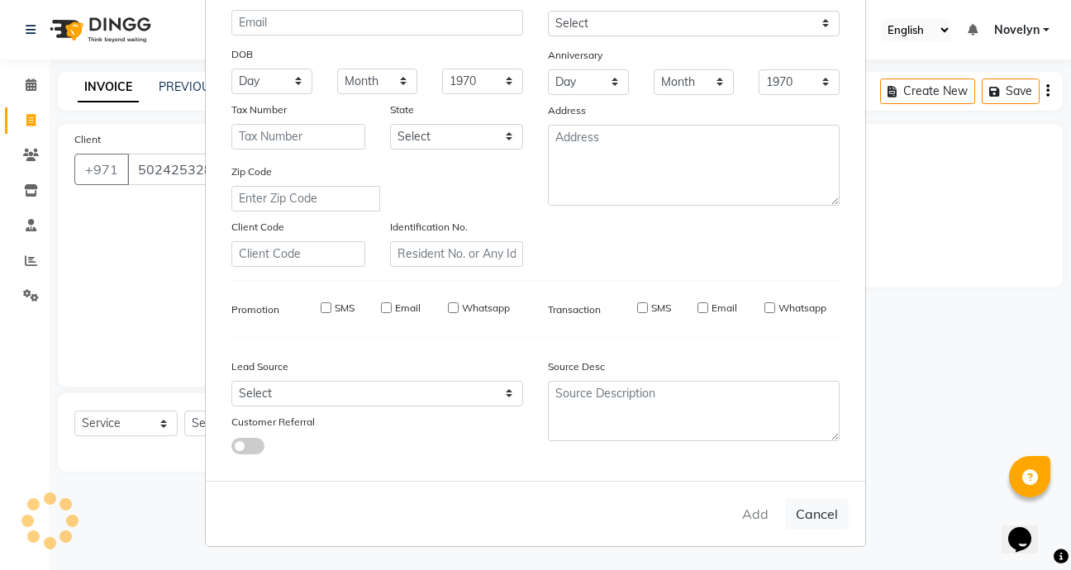
select select
checkbox input "false"
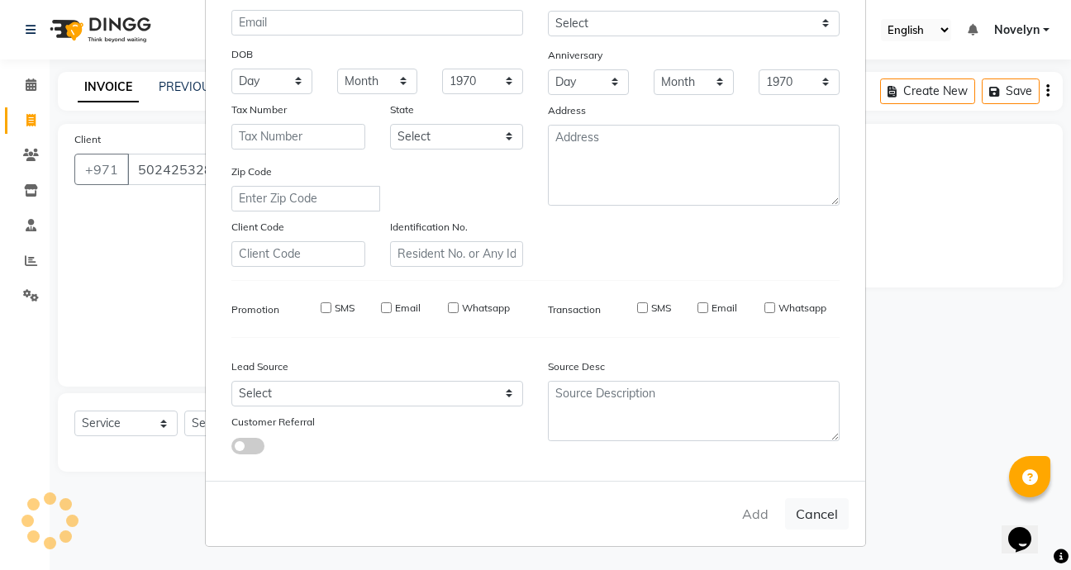
checkbox input "false"
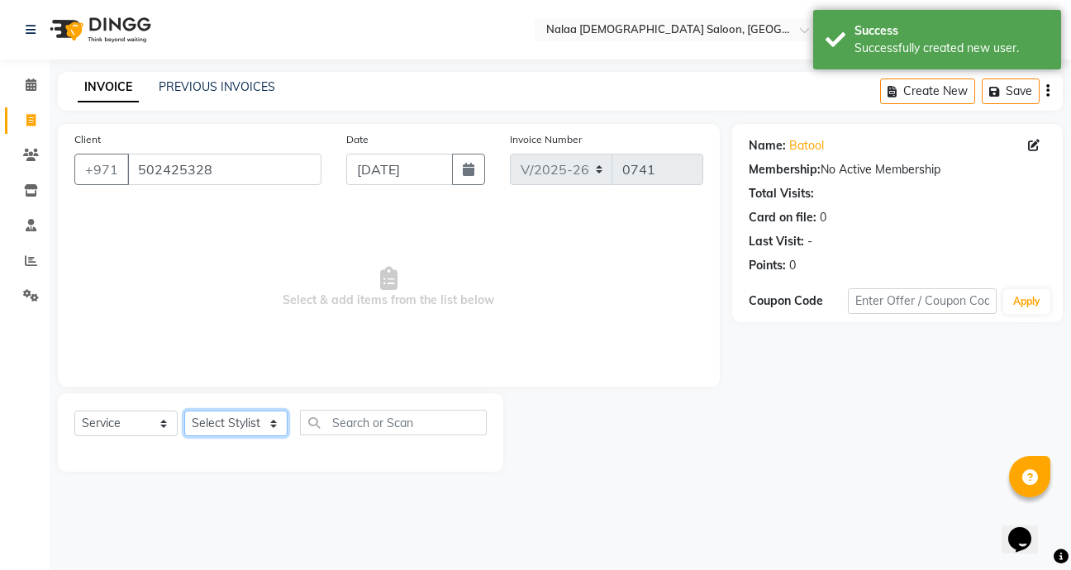
click at [259, 421] on select "Select Stylist Abby Chatty Grace Hina [PERSON_NAME] [PERSON_NAME] Stylist 1" at bounding box center [235, 424] width 103 height 26
select select "90521"
click at [184, 411] on select "Select Stylist Abby Chatty Grace Hina [PERSON_NAME] [PERSON_NAME] Stylist 1" at bounding box center [235, 424] width 103 height 26
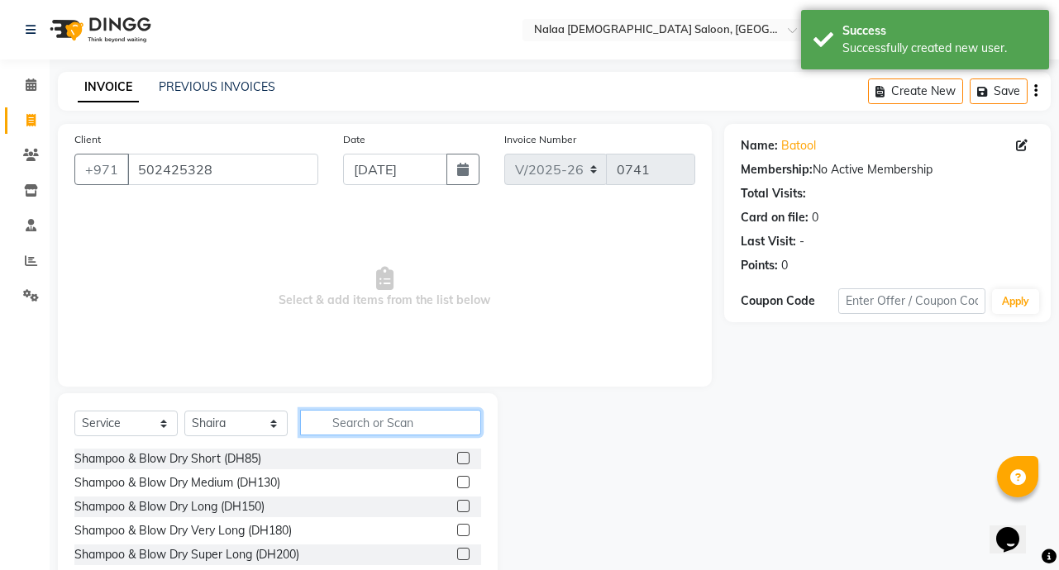
click at [370, 426] on input "text" at bounding box center [390, 423] width 181 height 26
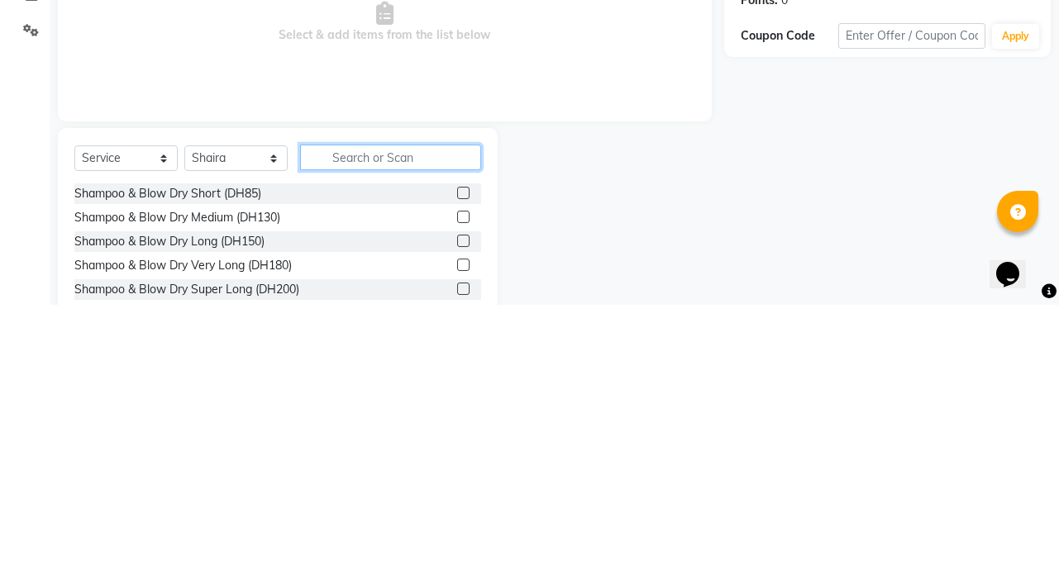
scroll to position [4, 0]
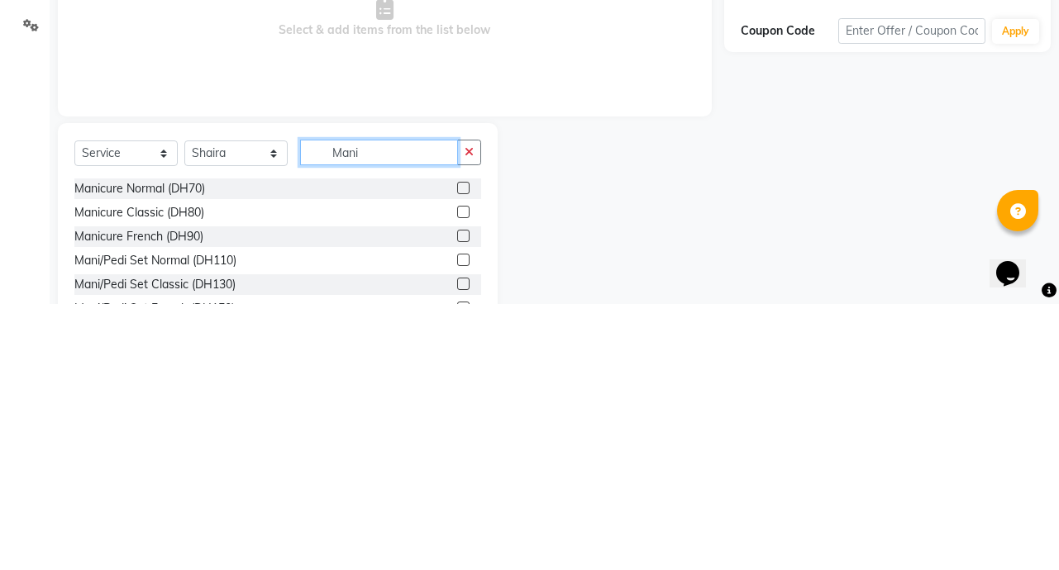
type input "Mani"
click at [457, 454] on label at bounding box center [463, 454] width 12 height 12
click at [457, 454] on input "checkbox" at bounding box center [462, 455] width 11 height 11
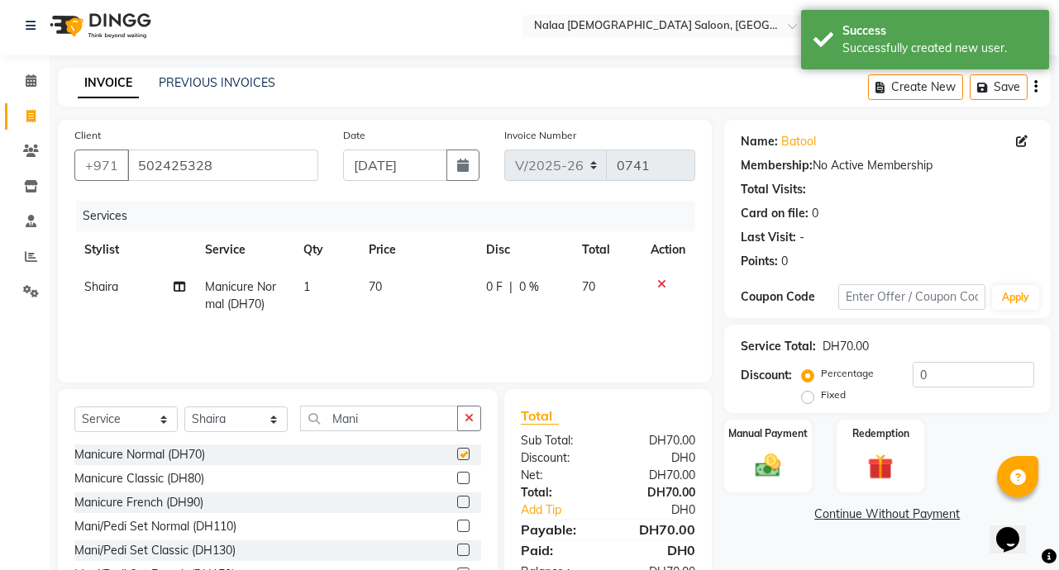
checkbox input "false"
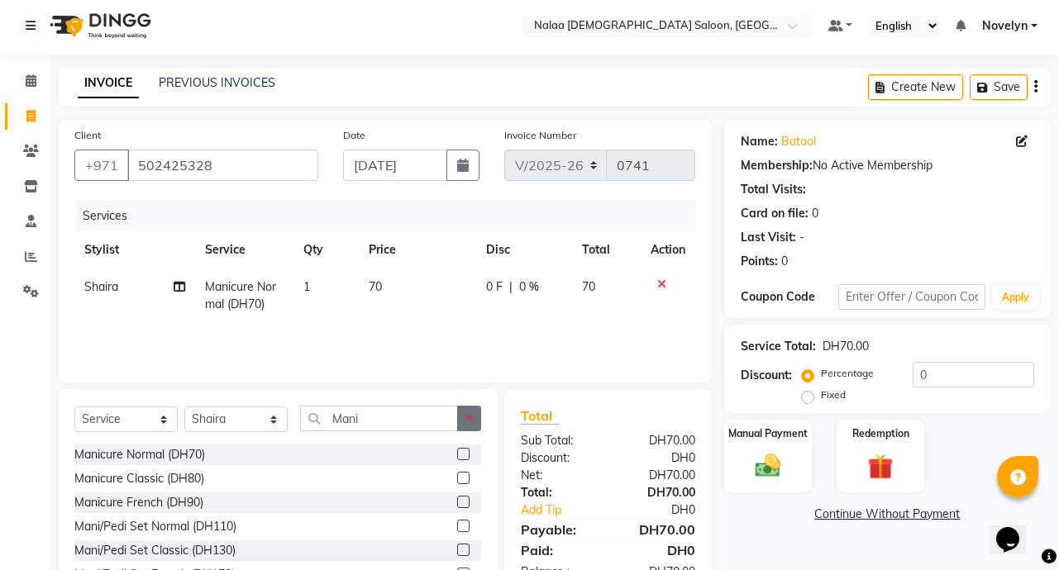
click at [469, 420] on icon "button" at bounding box center [468, 418] width 9 height 12
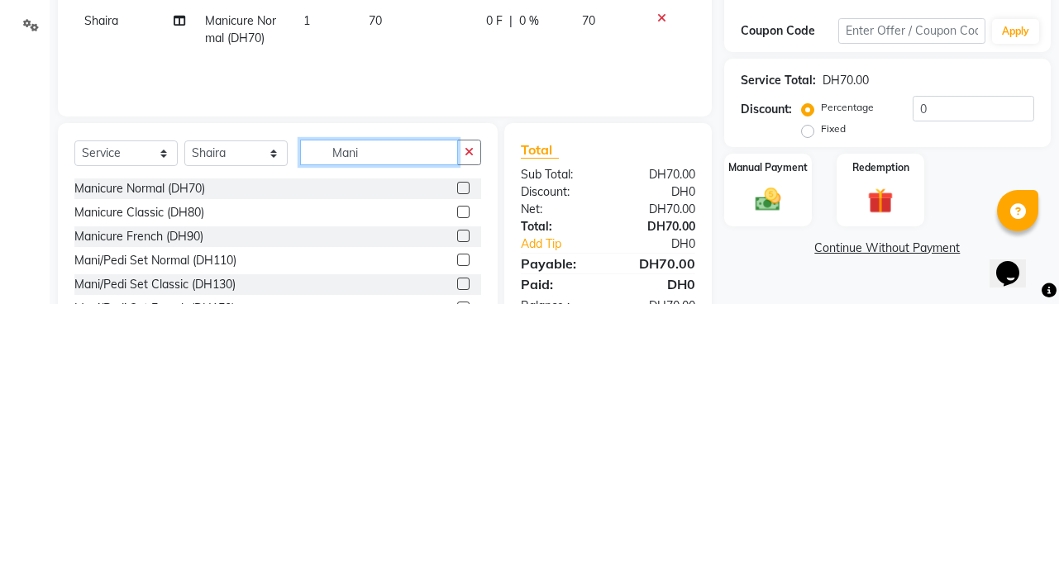
type input "Mani"
click at [457, 477] on label at bounding box center [463, 478] width 12 height 12
click at [457, 477] on input "checkbox" at bounding box center [462, 479] width 11 height 11
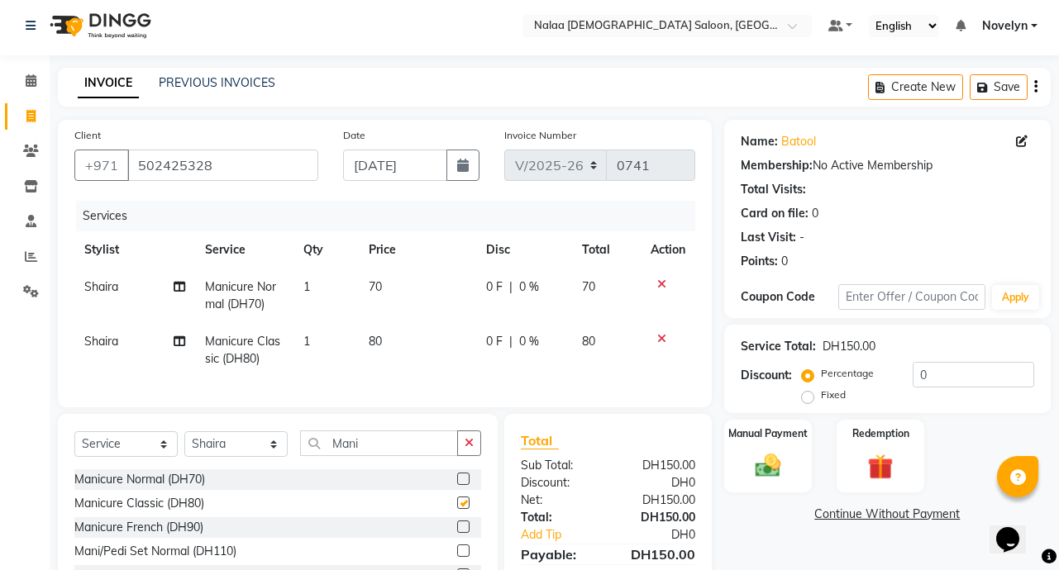
checkbox input "false"
click at [659, 286] on icon at bounding box center [661, 285] width 9 height 12
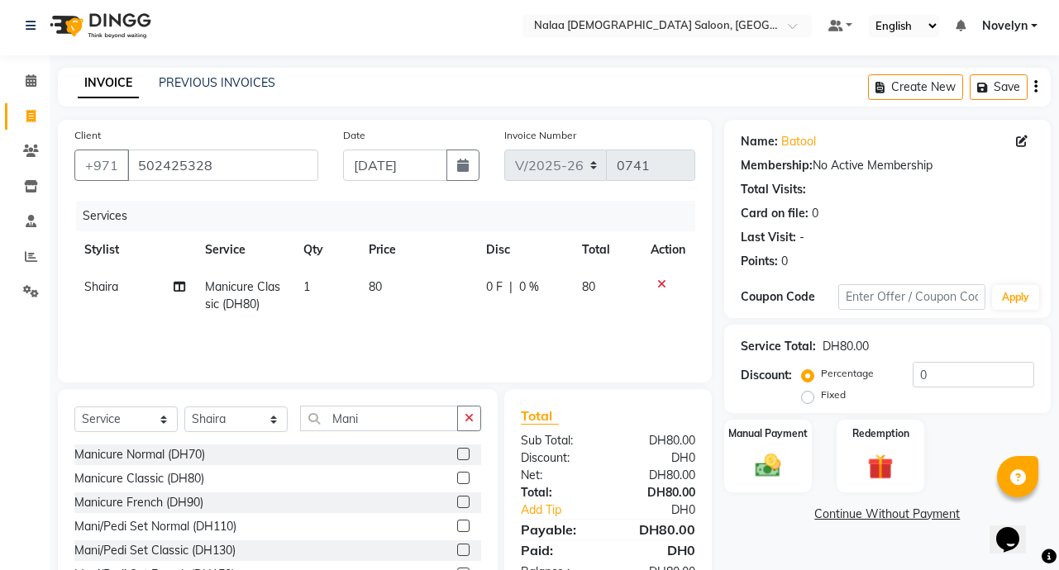
click at [510, 293] on span "|" at bounding box center [510, 287] width 3 height 17
select select "90521"
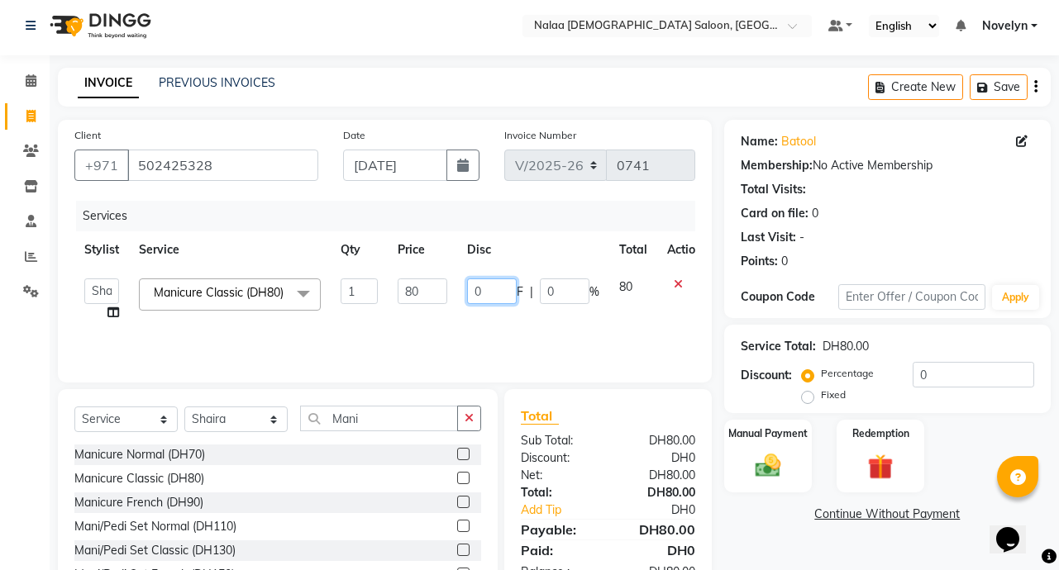
click at [488, 294] on input "0" at bounding box center [492, 292] width 50 height 26
type input "10"
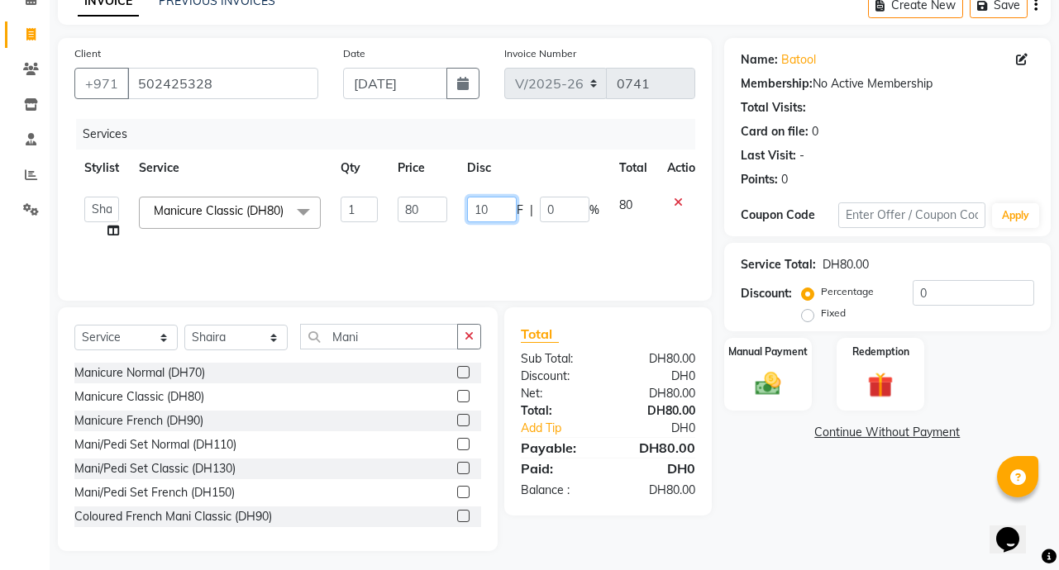
scroll to position [92, 0]
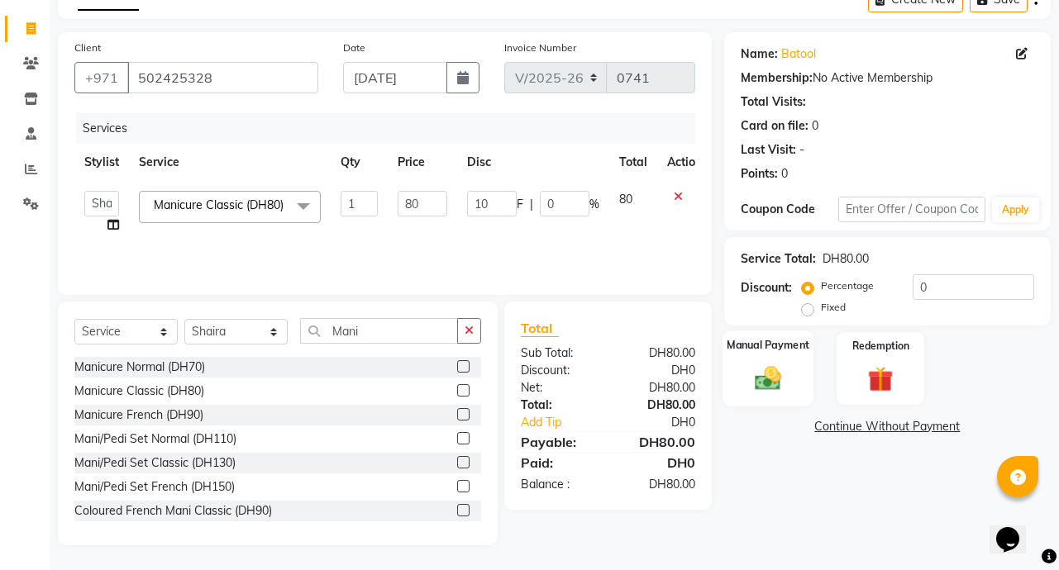
click at [766, 377] on img at bounding box center [767, 378] width 43 height 31
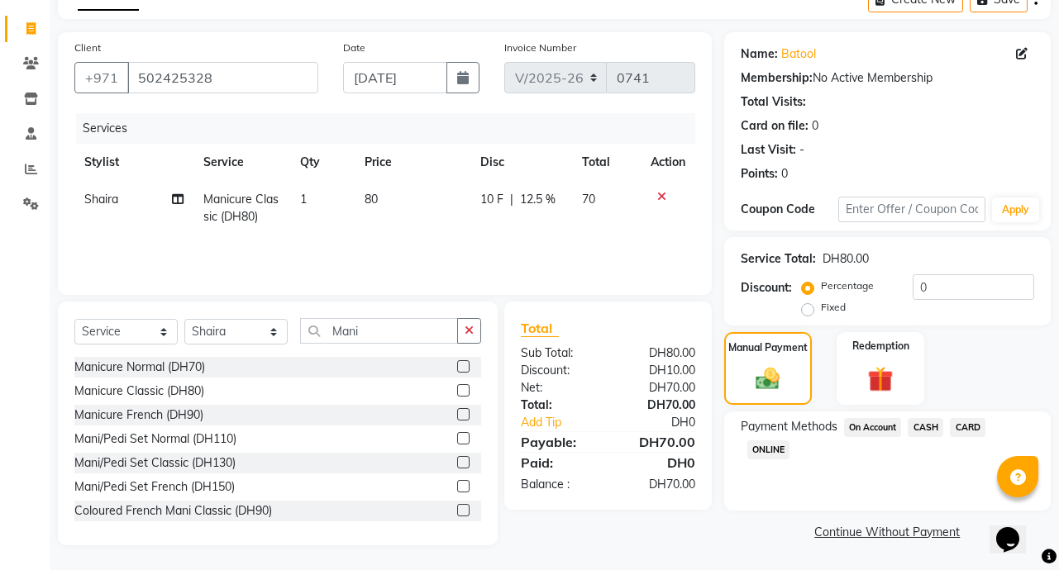
click at [977, 429] on span "CARD" at bounding box center [968, 427] width 36 height 19
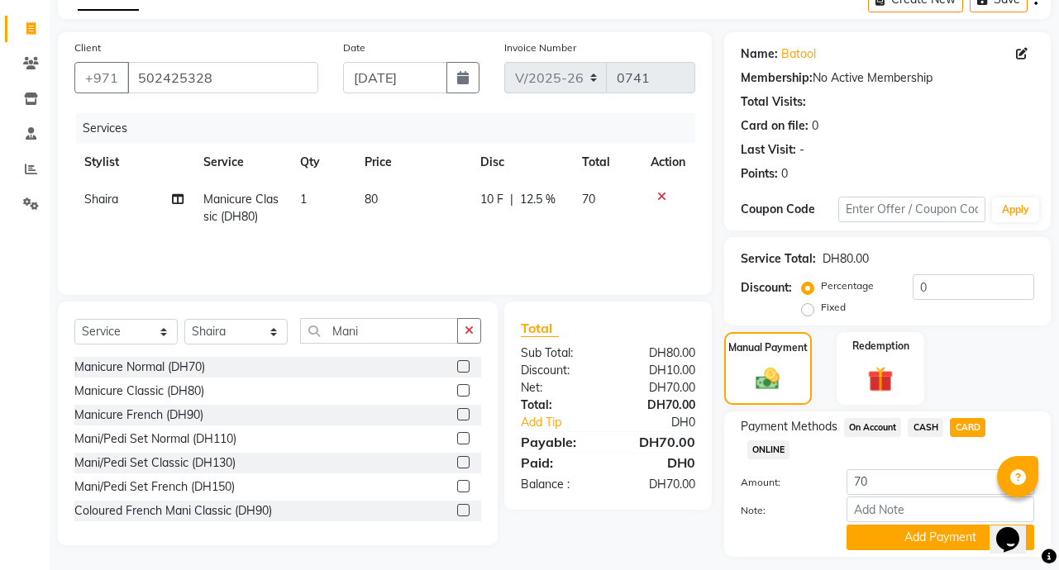
scroll to position [137, 0]
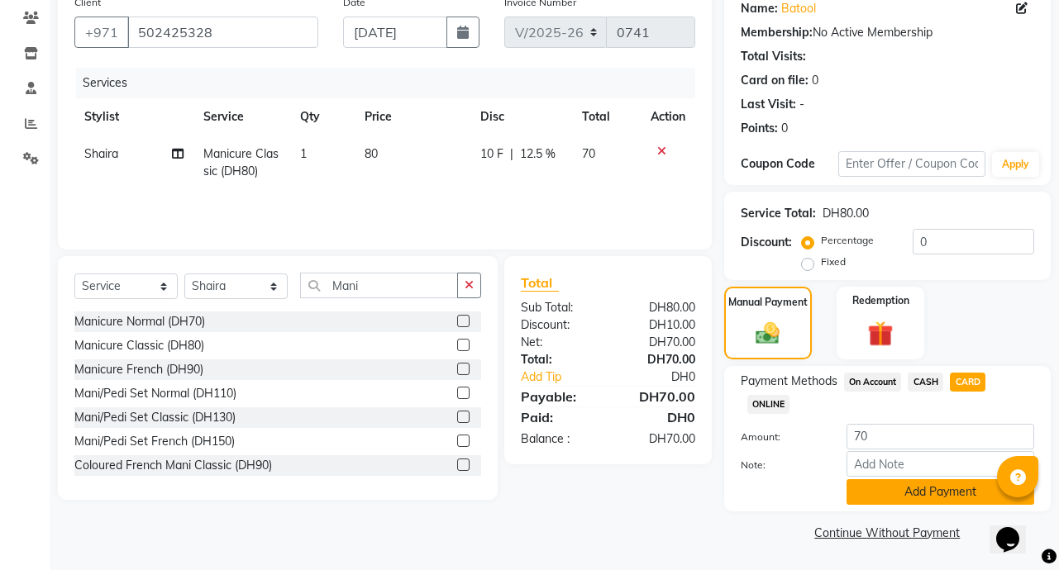
click at [966, 496] on button "Add Payment" at bounding box center [940, 492] width 188 height 26
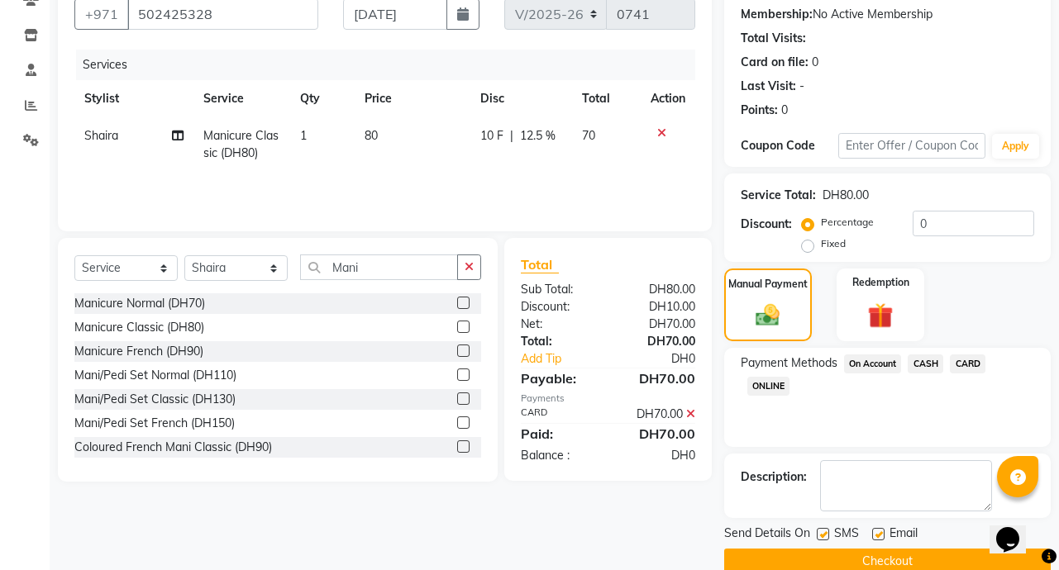
scroll to position [184, 0]
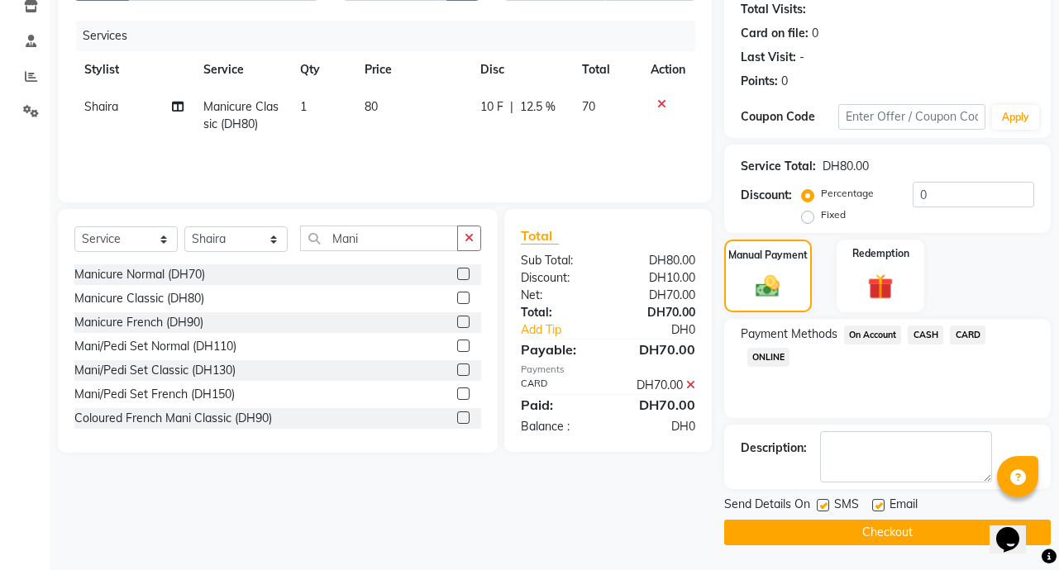
click at [956, 540] on button "Checkout" at bounding box center [887, 533] width 326 height 26
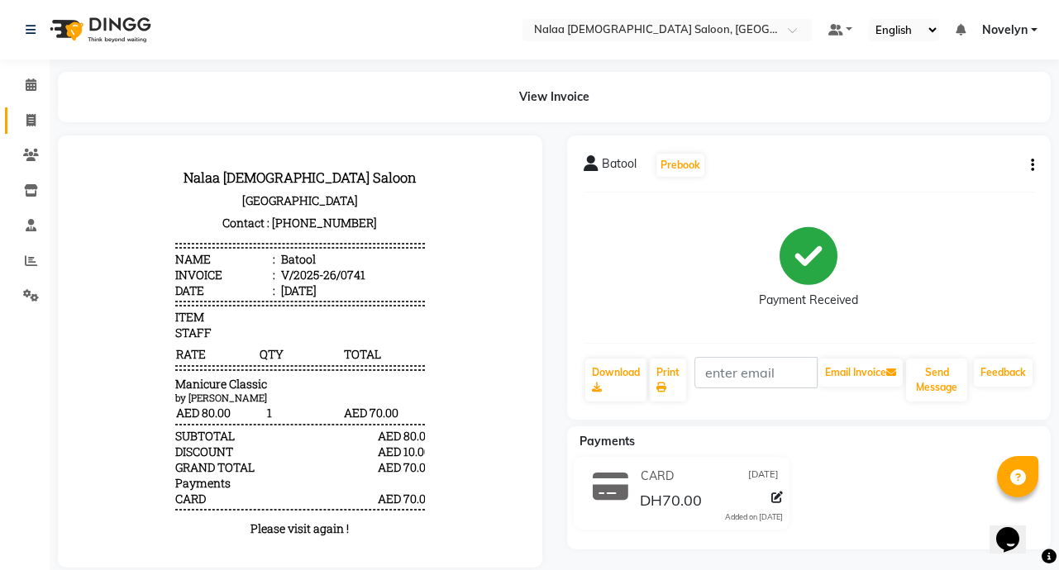
click at [31, 120] on icon at bounding box center [30, 120] width 9 height 12
select select "service"
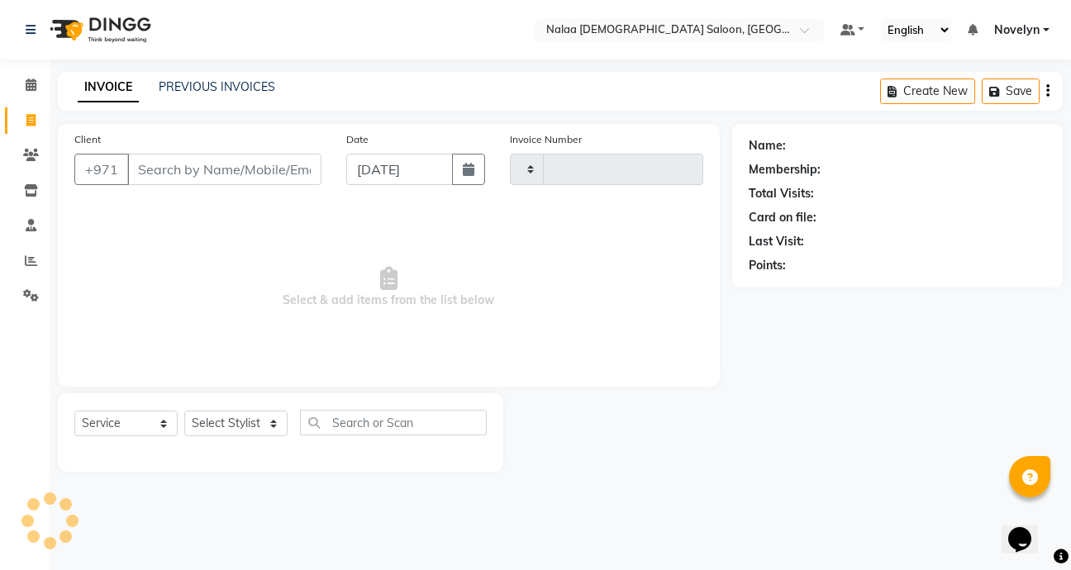
type input "0742"
select select "7528"
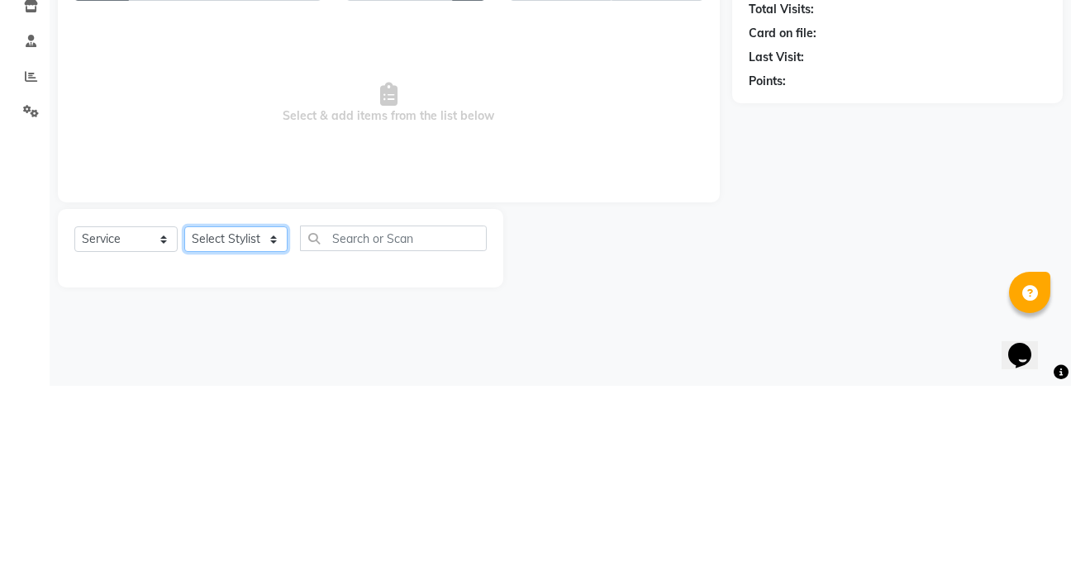
click at [263, 432] on select "Select Stylist Abby Chatty Grace Hina [PERSON_NAME] [PERSON_NAME] Stylist 1" at bounding box center [235, 424] width 103 height 26
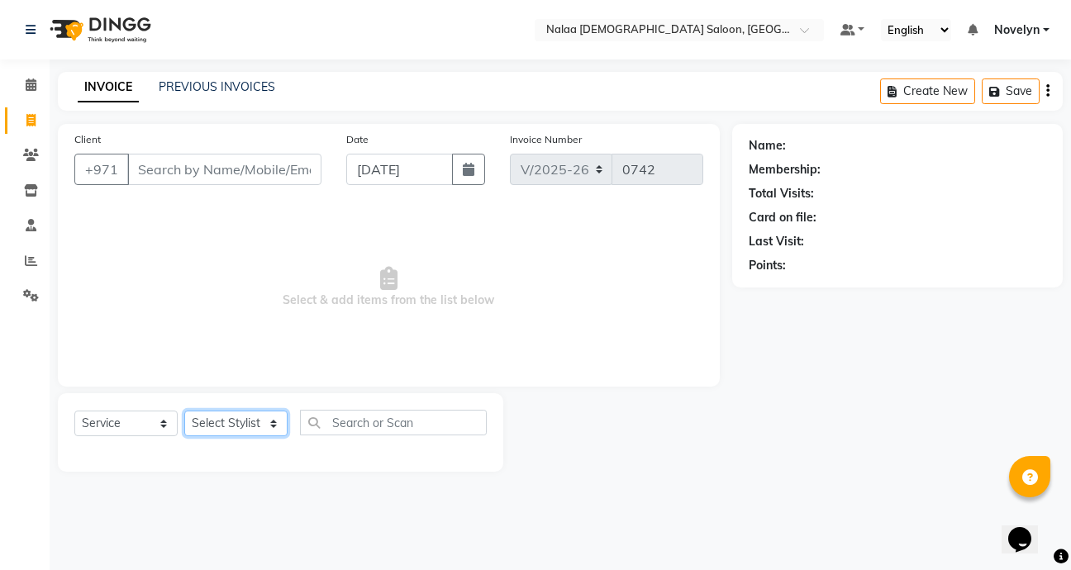
select select "90523"
click at [184, 411] on select "Select Stylist Abby Chatty Grace Hina [PERSON_NAME] [PERSON_NAME] Stylist 1" at bounding box center [235, 424] width 103 height 26
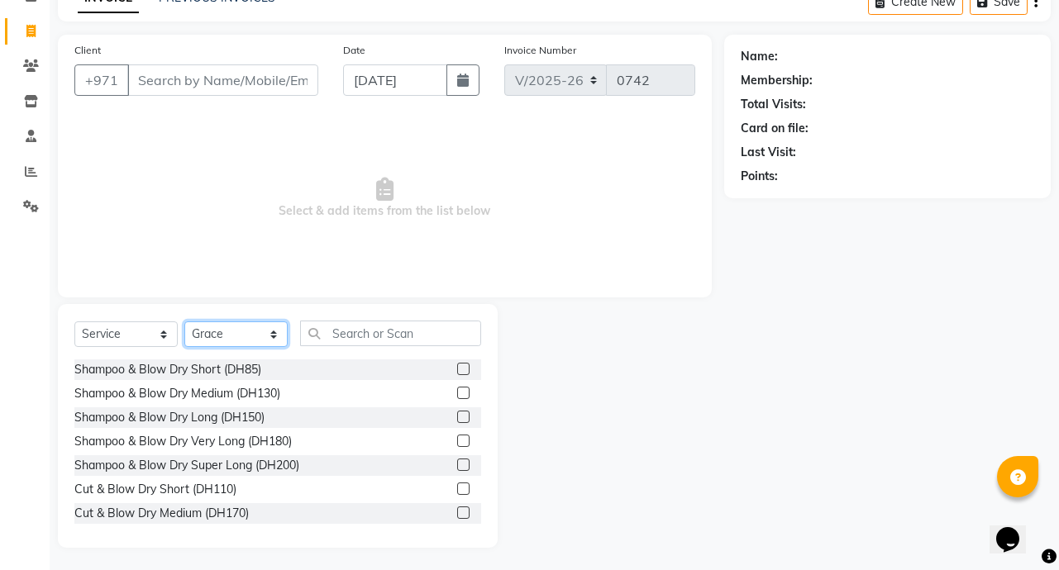
scroll to position [92, 0]
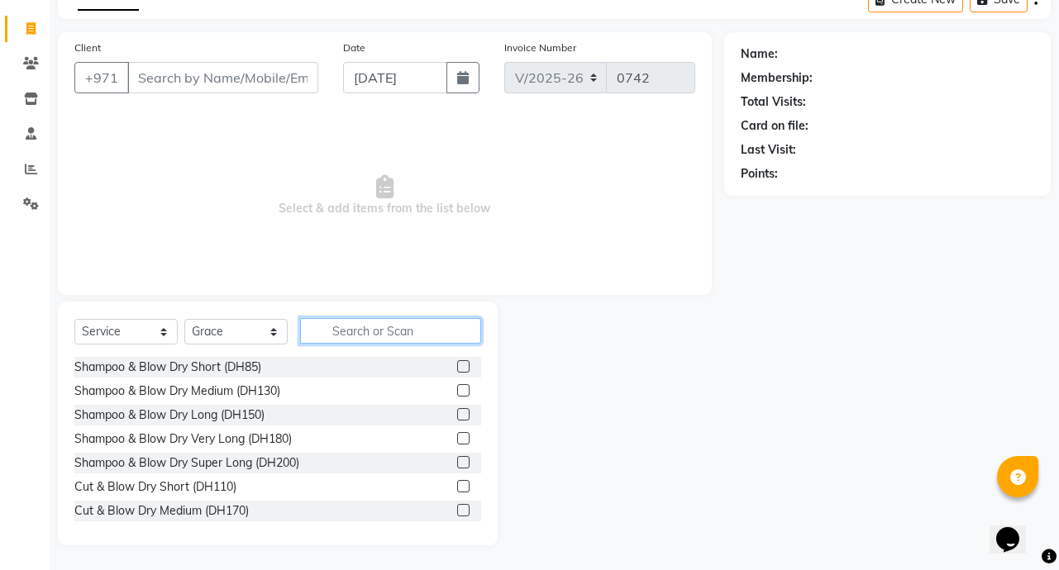
click at [374, 338] on input "text" at bounding box center [390, 331] width 181 height 26
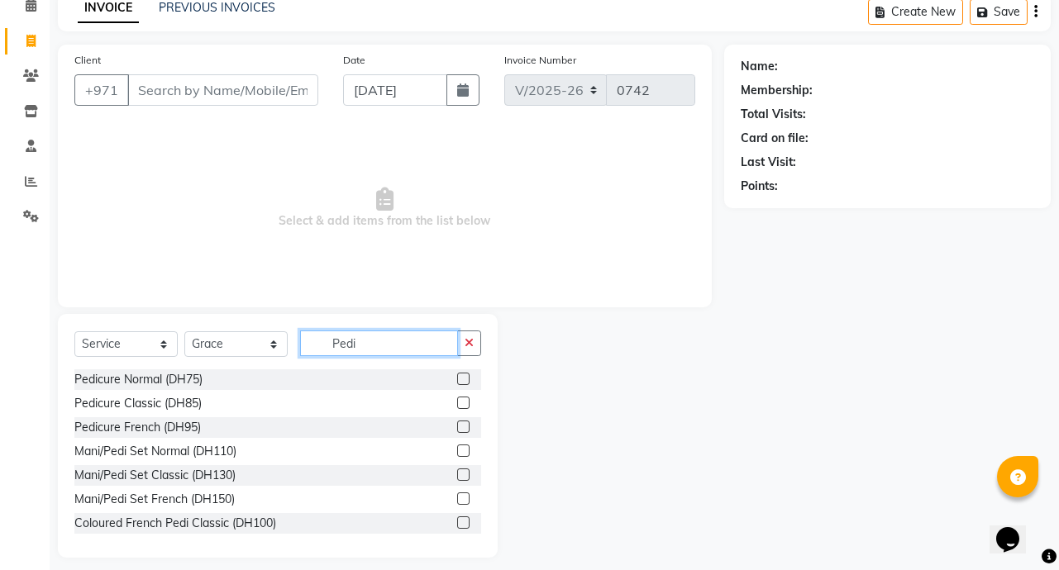
scroll to position [70, 0]
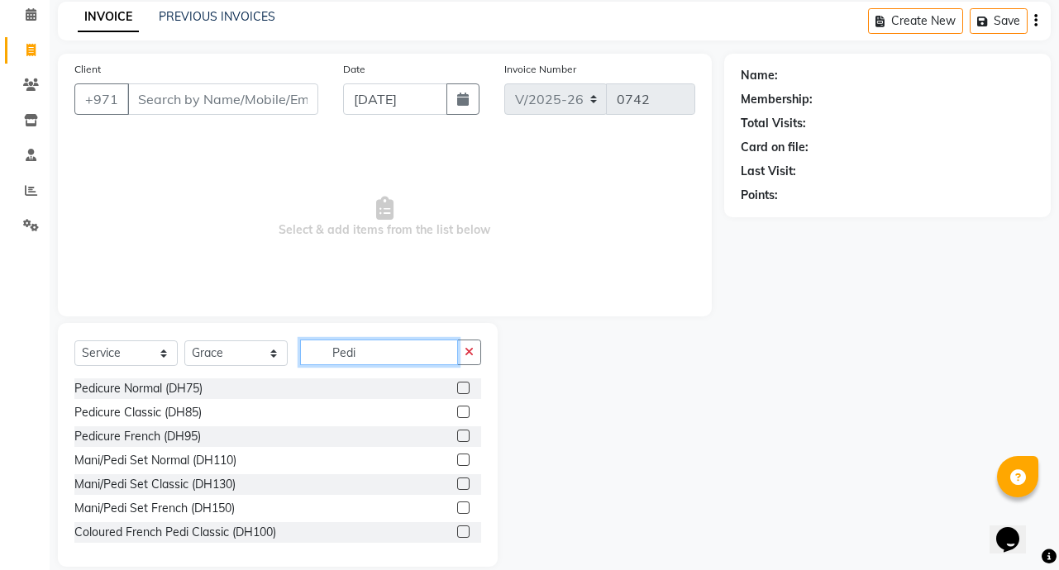
type input "Pedi"
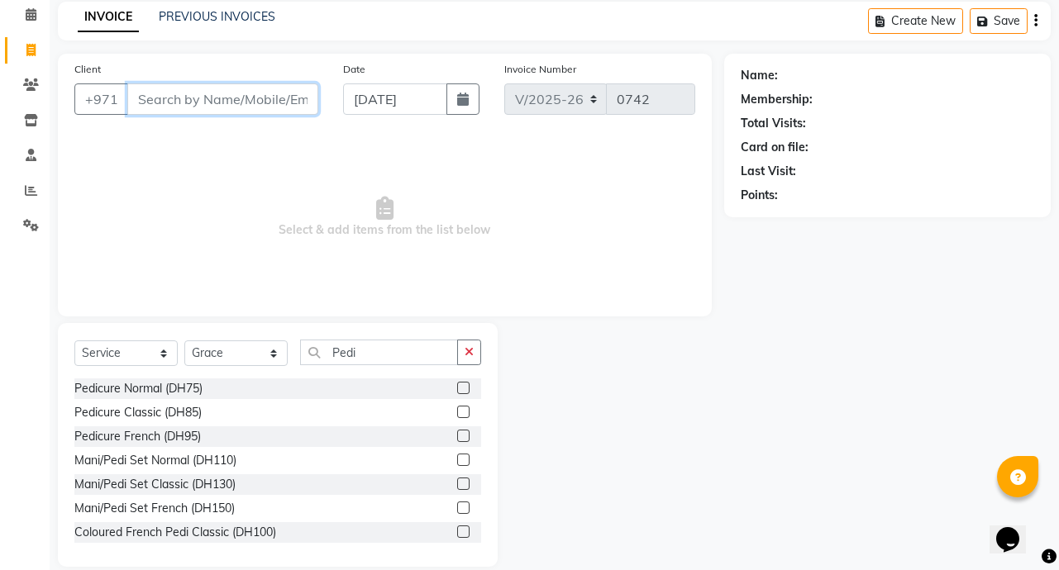
click at [200, 99] on input "Client" at bounding box center [222, 98] width 191 height 31
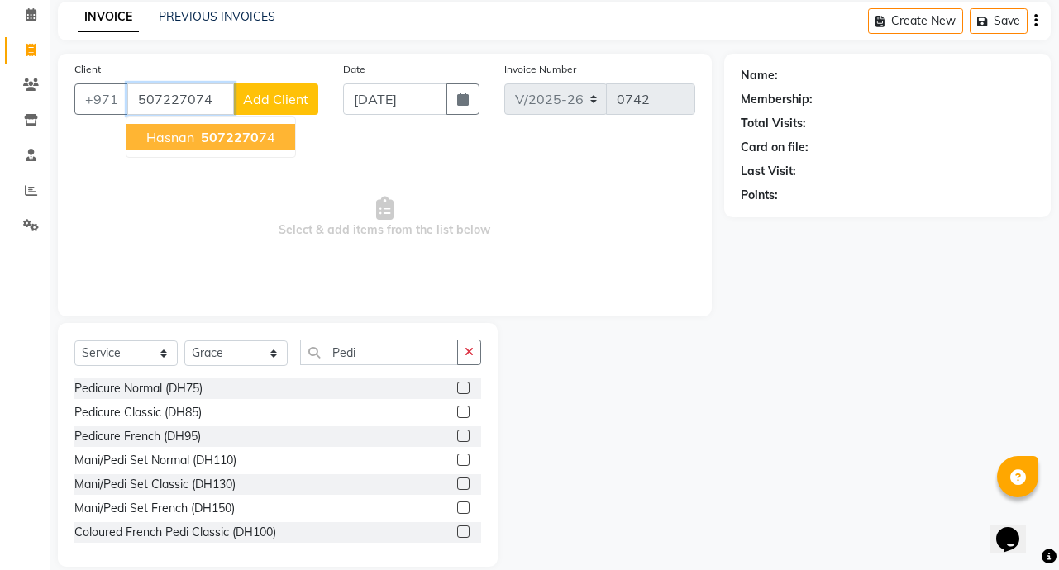
type input "507227074"
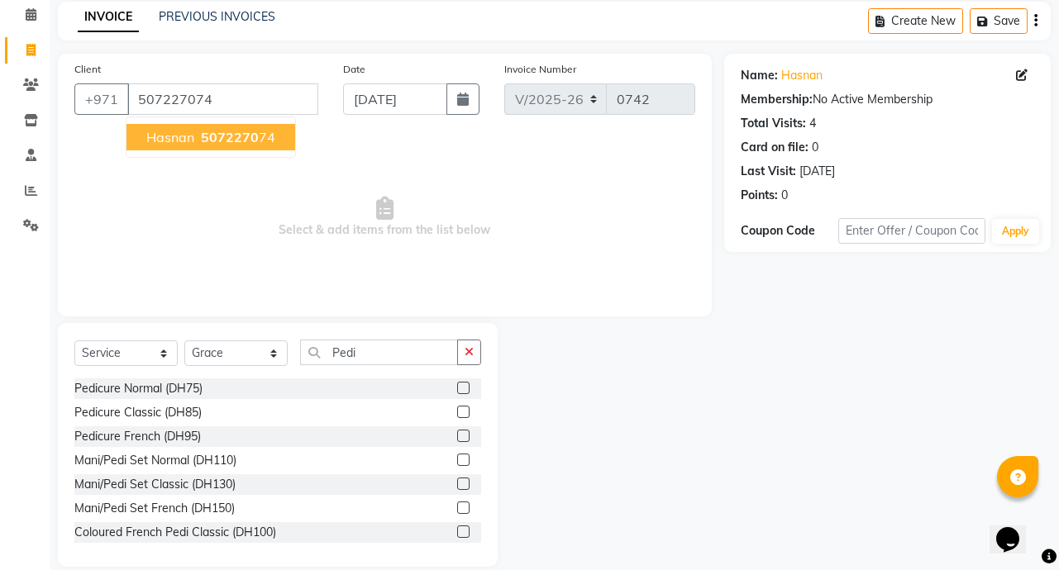
click at [259, 138] on ngb-highlight "5072270 74" at bounding box center [237, 137] width 78 height 17
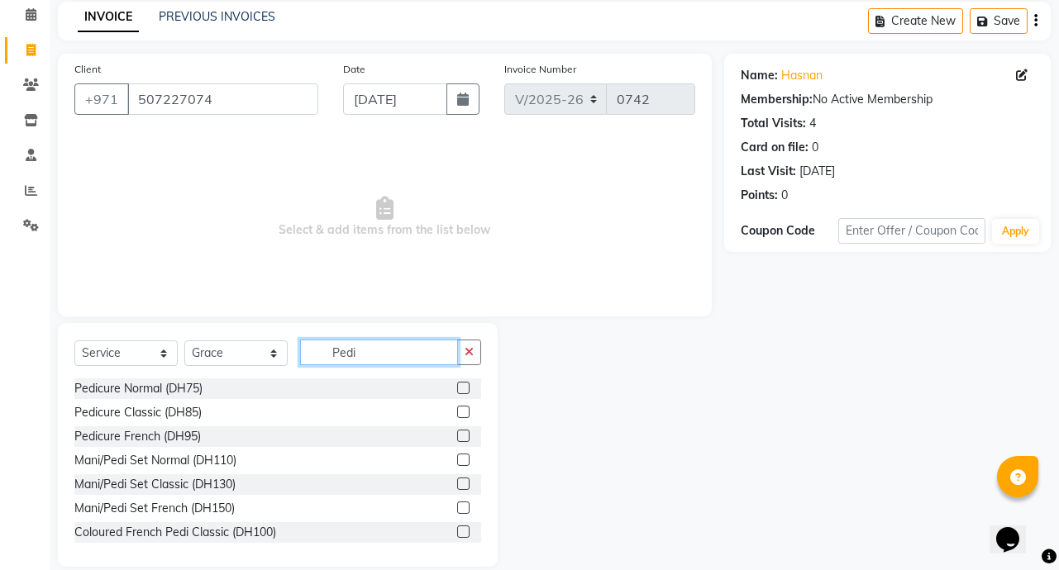
click at [392, 354] on input "Pedi" at bounding box center [379, 353] width 158 height 26
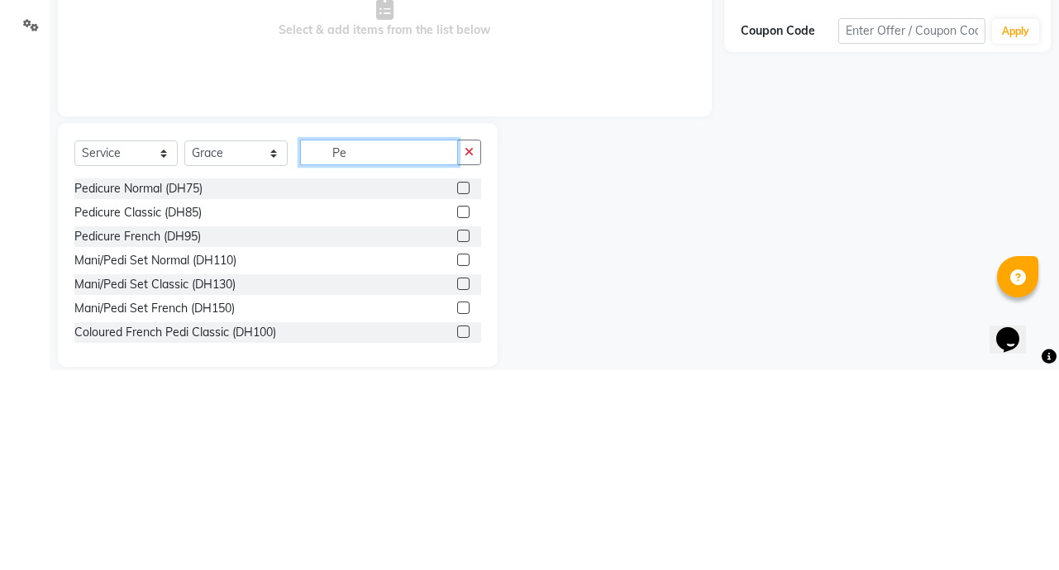
type input "P"
type input "Mani"
click at [457, 412] on label at bounding box center [463, 412] width 12 height 12
click at [457, 412] on input "checkbox" at bounding box center [462, 412] width 11 height 11
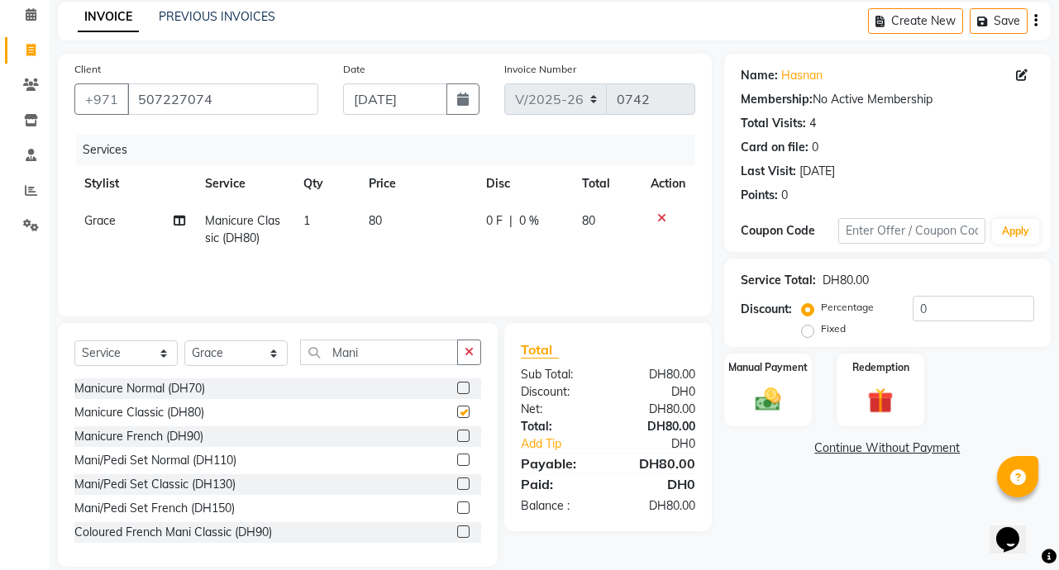
checkbox input "false"
click at [531, 224] on span "0 %" at bounding box center [529, 220] width 20 height 17
select select "90523"
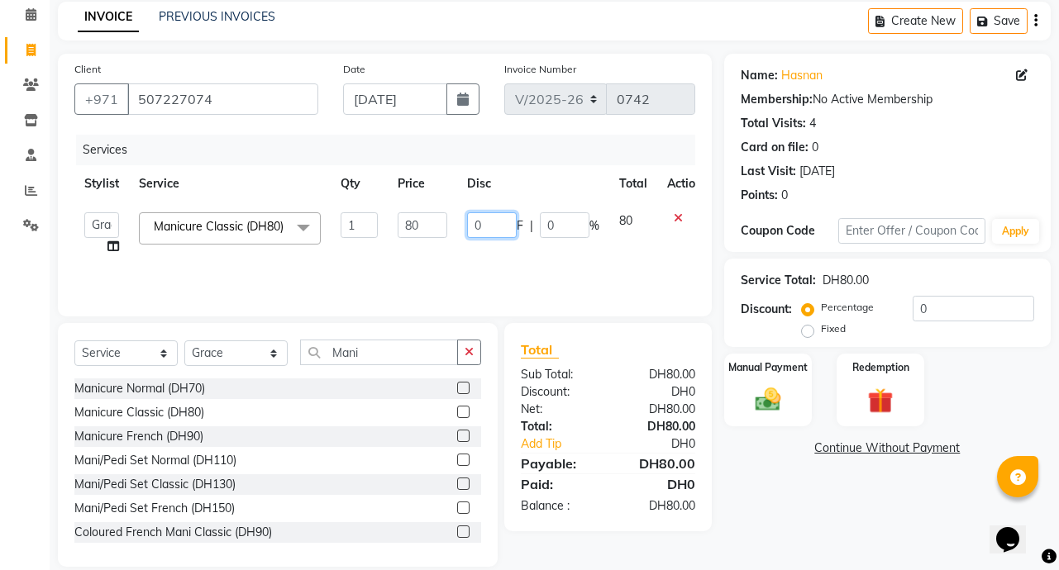
click at [481, 219] on input "0" at bounding box center [492, 225] width 50 height 26
type input "10"
